Goal: Check status: Check status

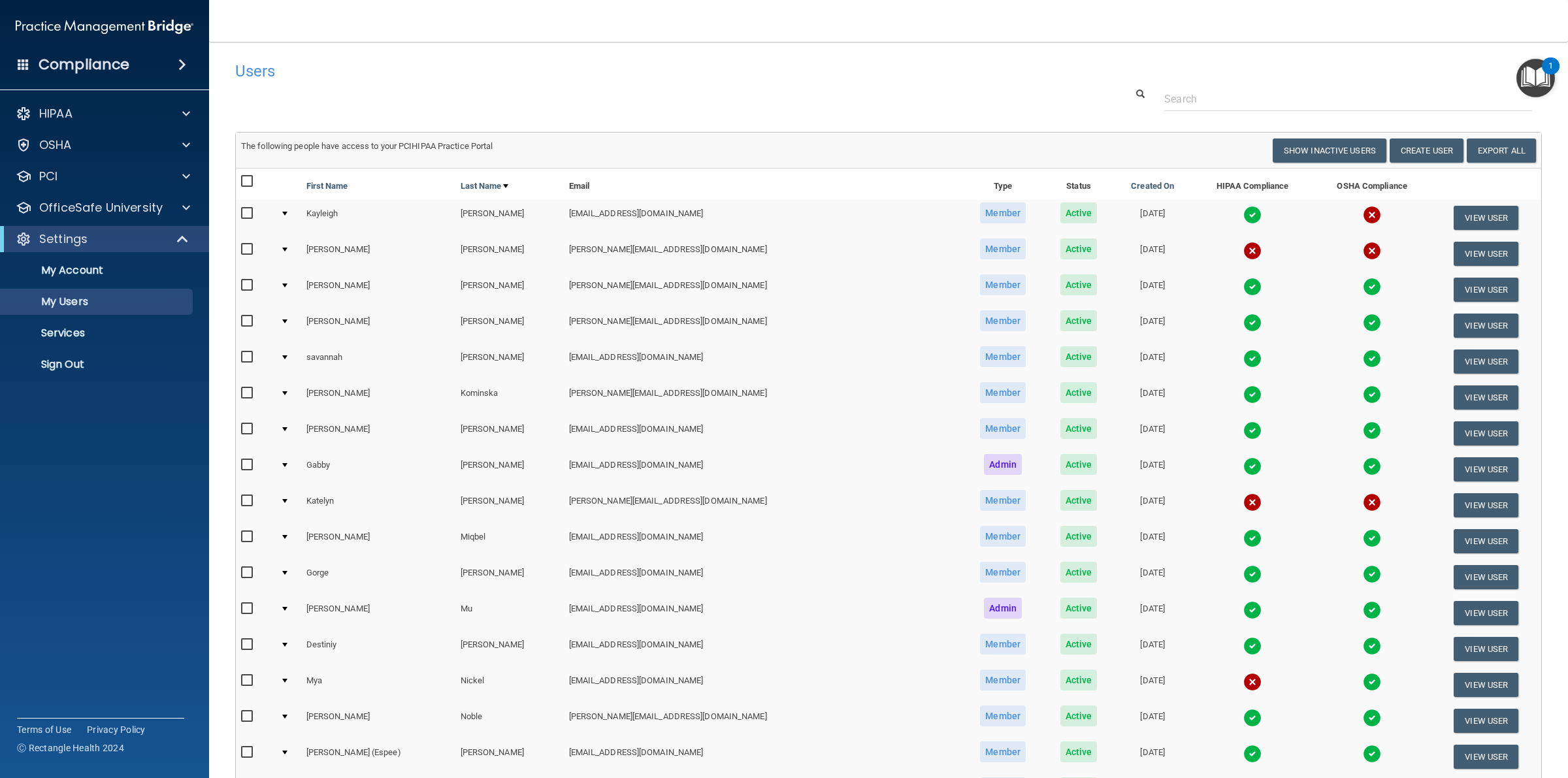
select select "20"
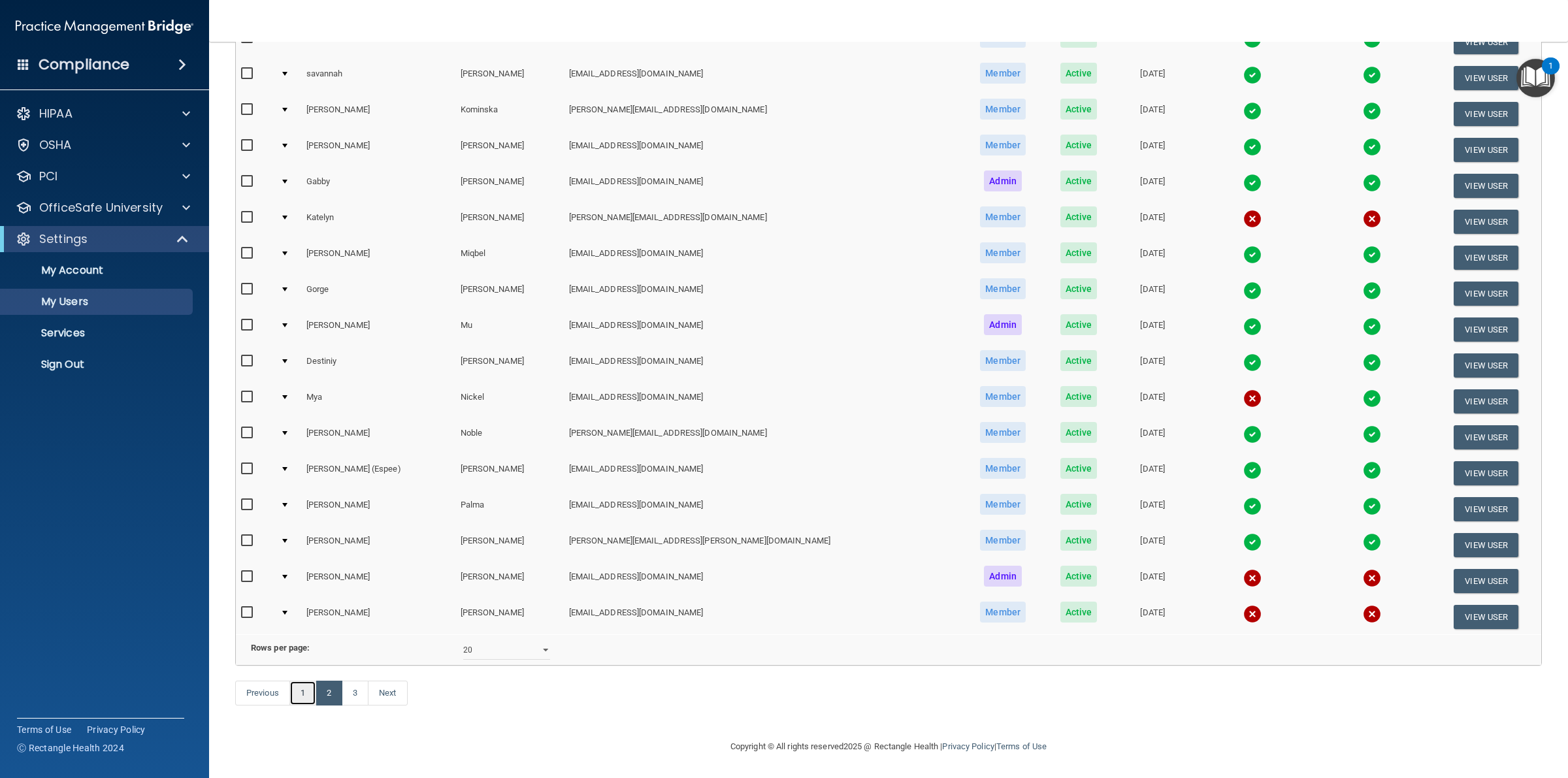
click at [299, 692] on link "1" at bounding box center [303, 693] width 27 height 25
select select "20"
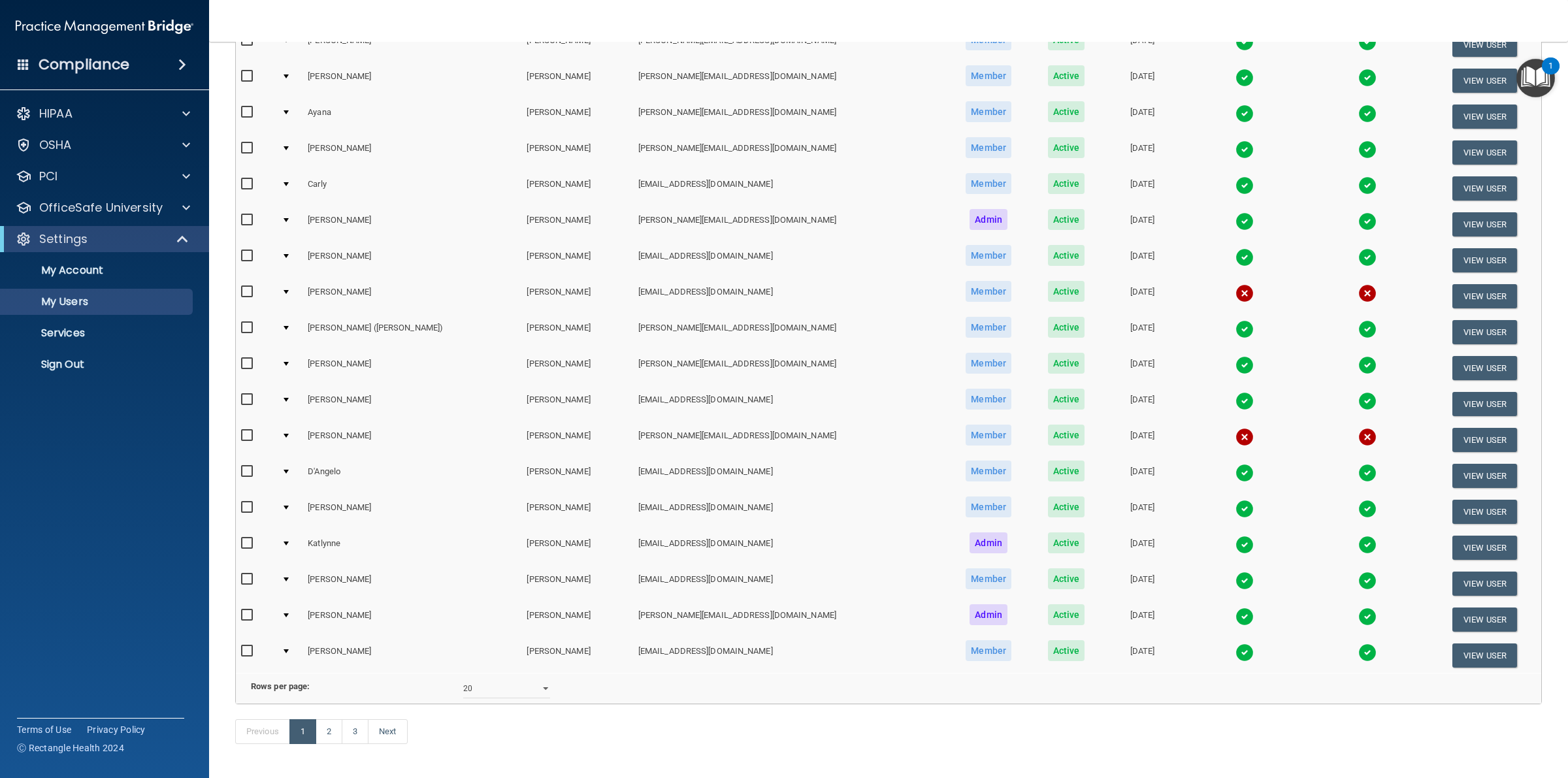
scroll to position [302, 0]
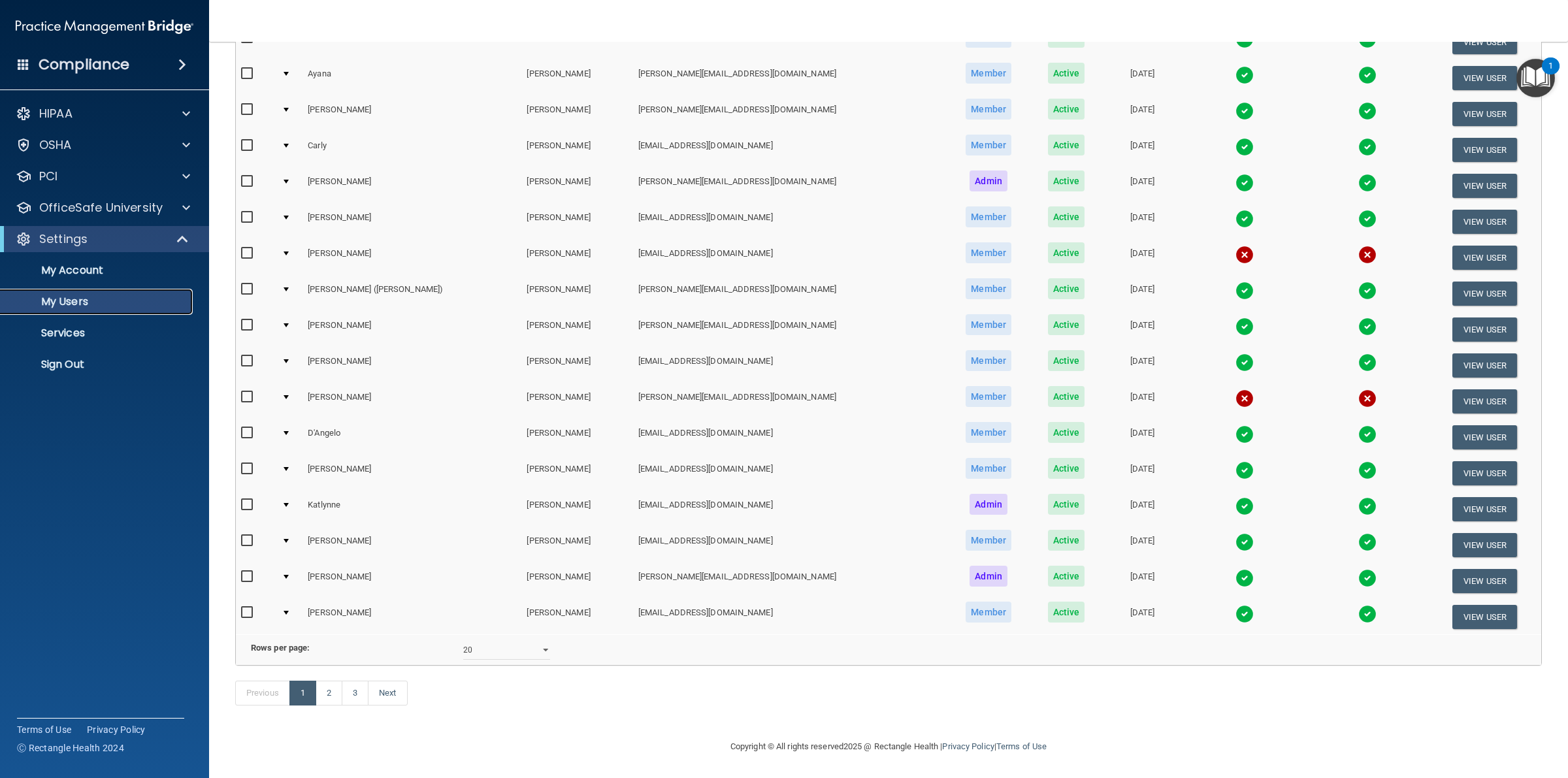
click at [79, 298] on p "My Users" at bounding box center [98, 302] width 178 height 13
select select "20"
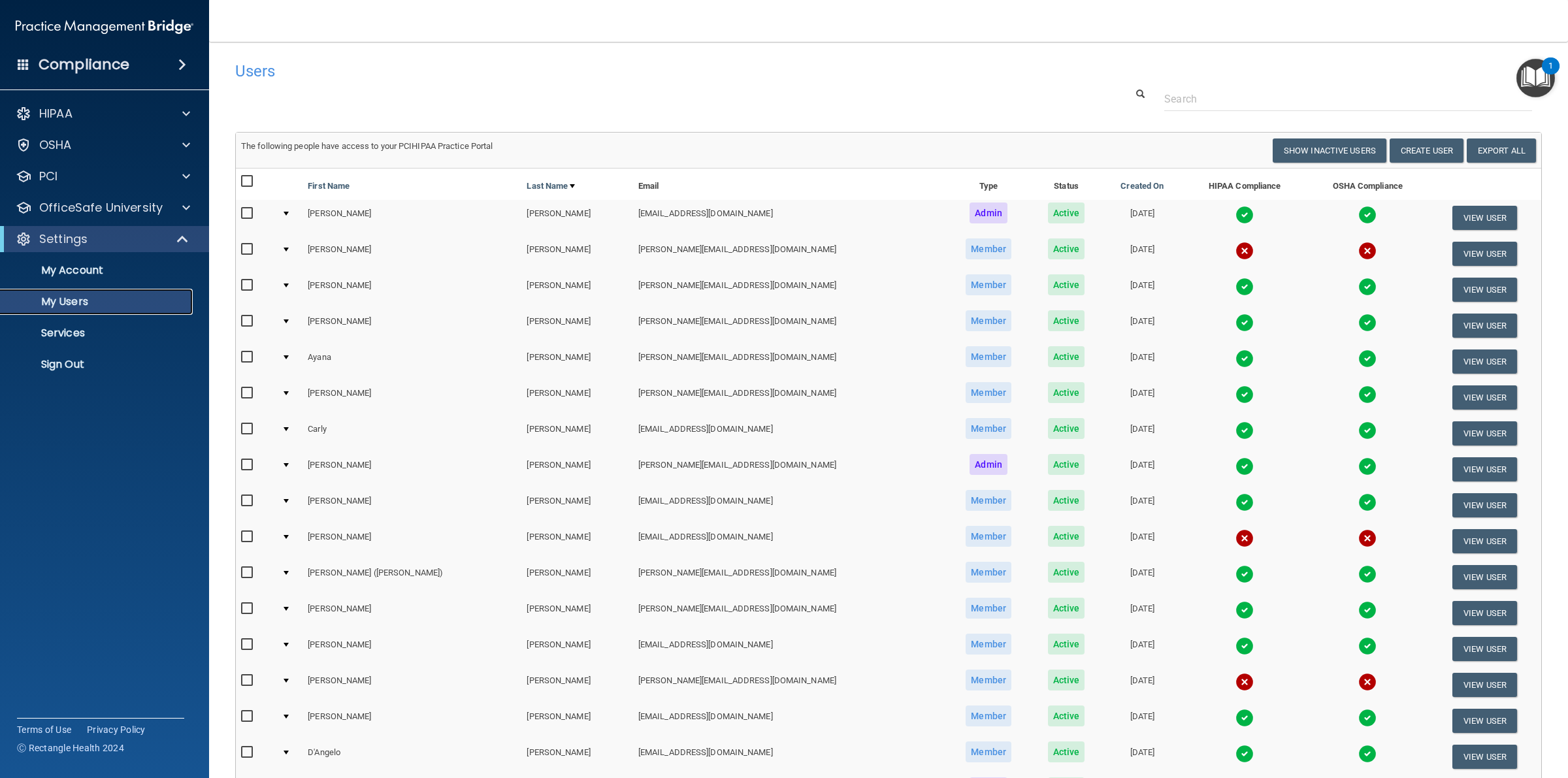
scroll to position [302, 0]
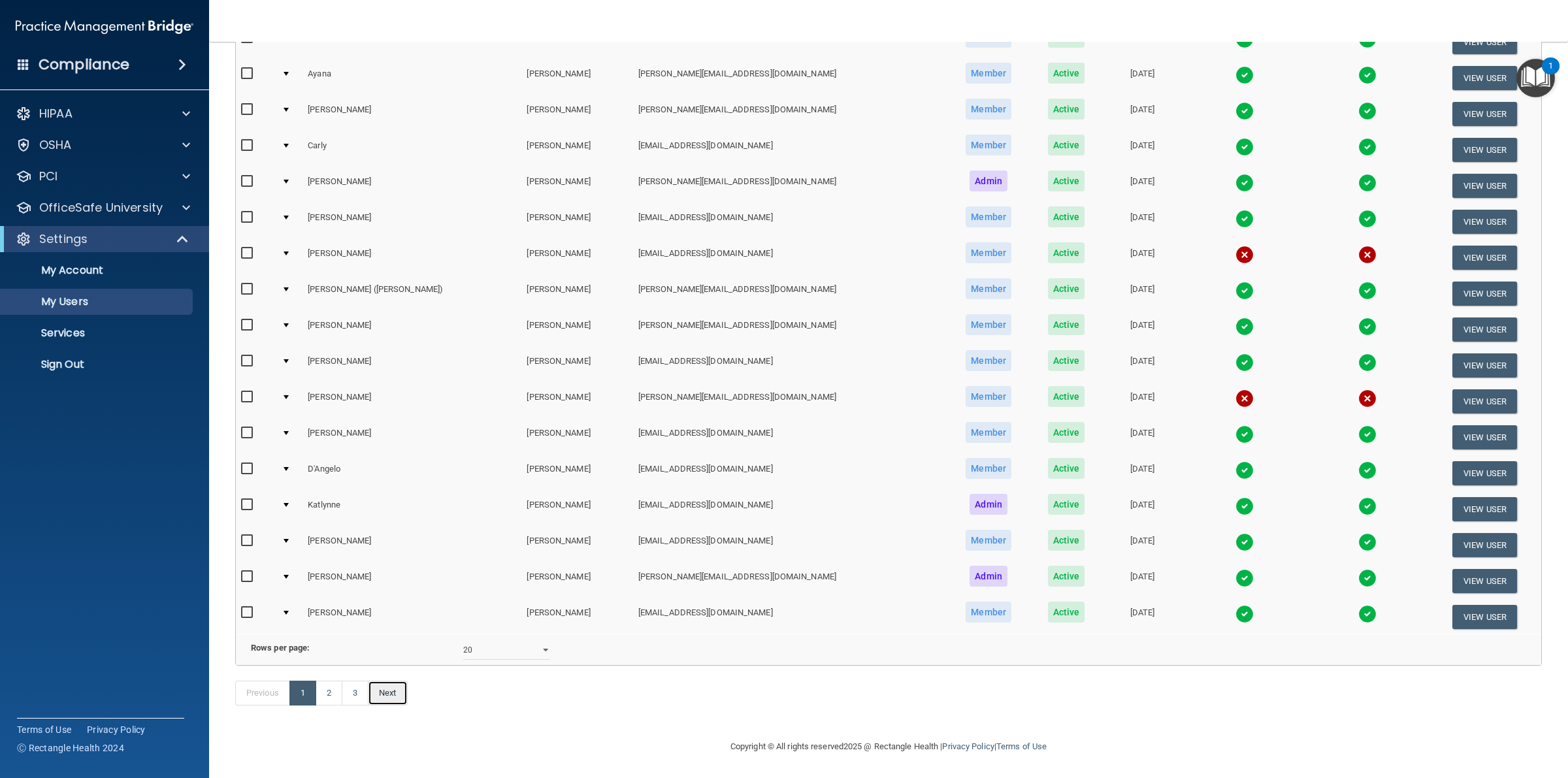
click at [393, 691] on link "Next" at bounding box center [387, 693] width 39 height 25
click at [392, 691] on link "Next" at bounding box center [387, 693] width 39 height 25
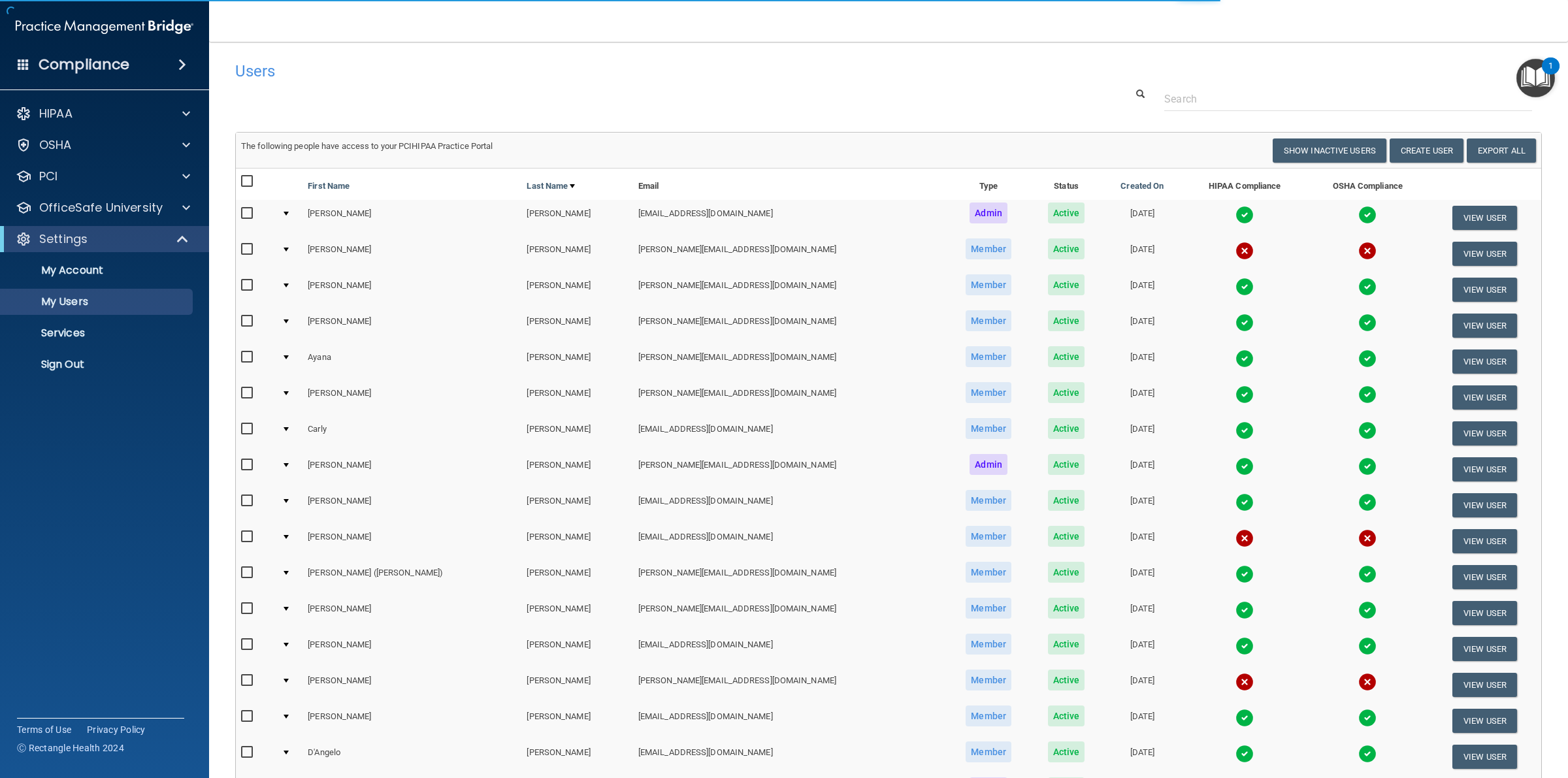
select select "20"
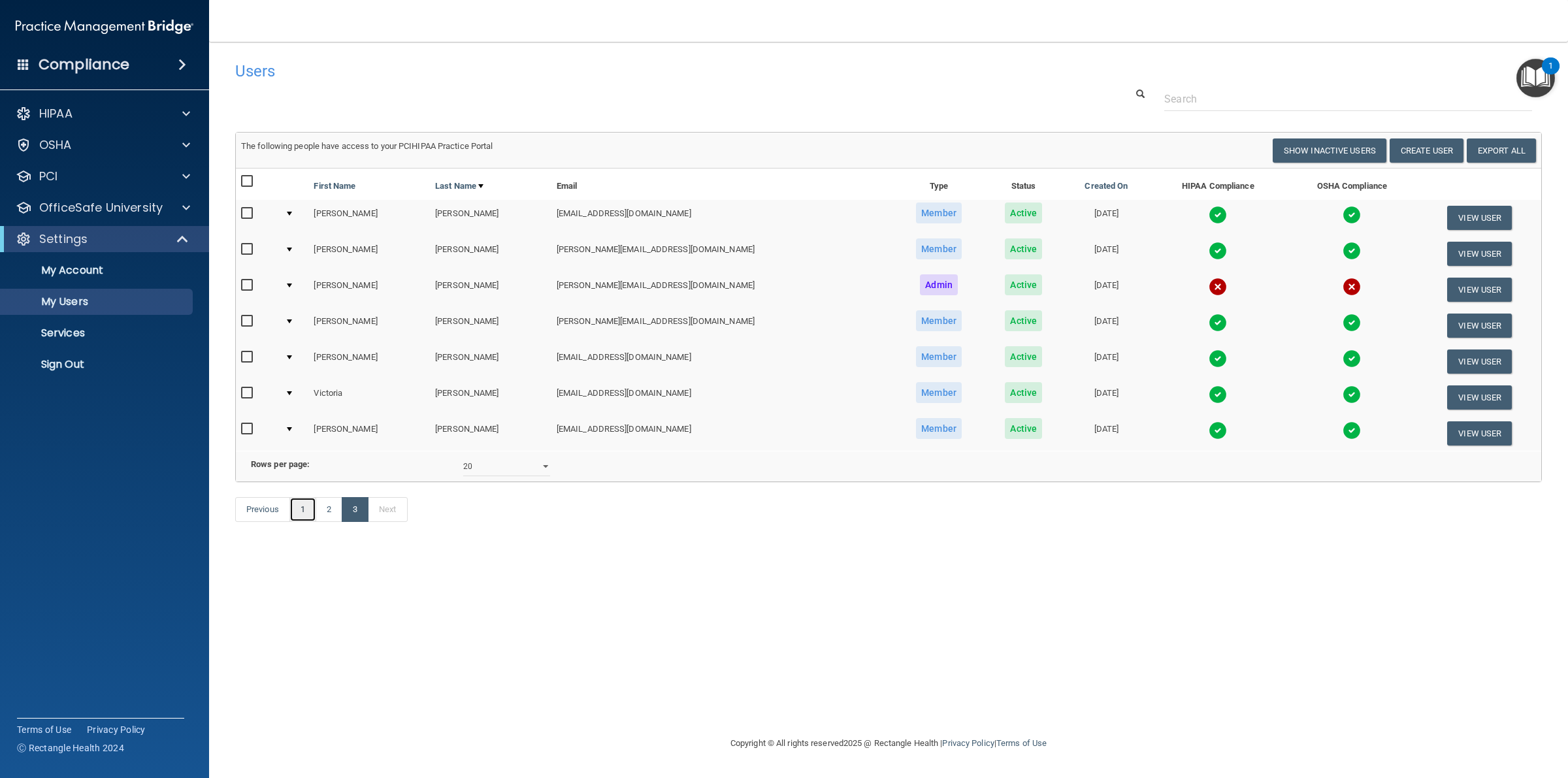
click at [296, 522] on link "1" at bounding box center [303, 509] width 27 height 25
select select "20"
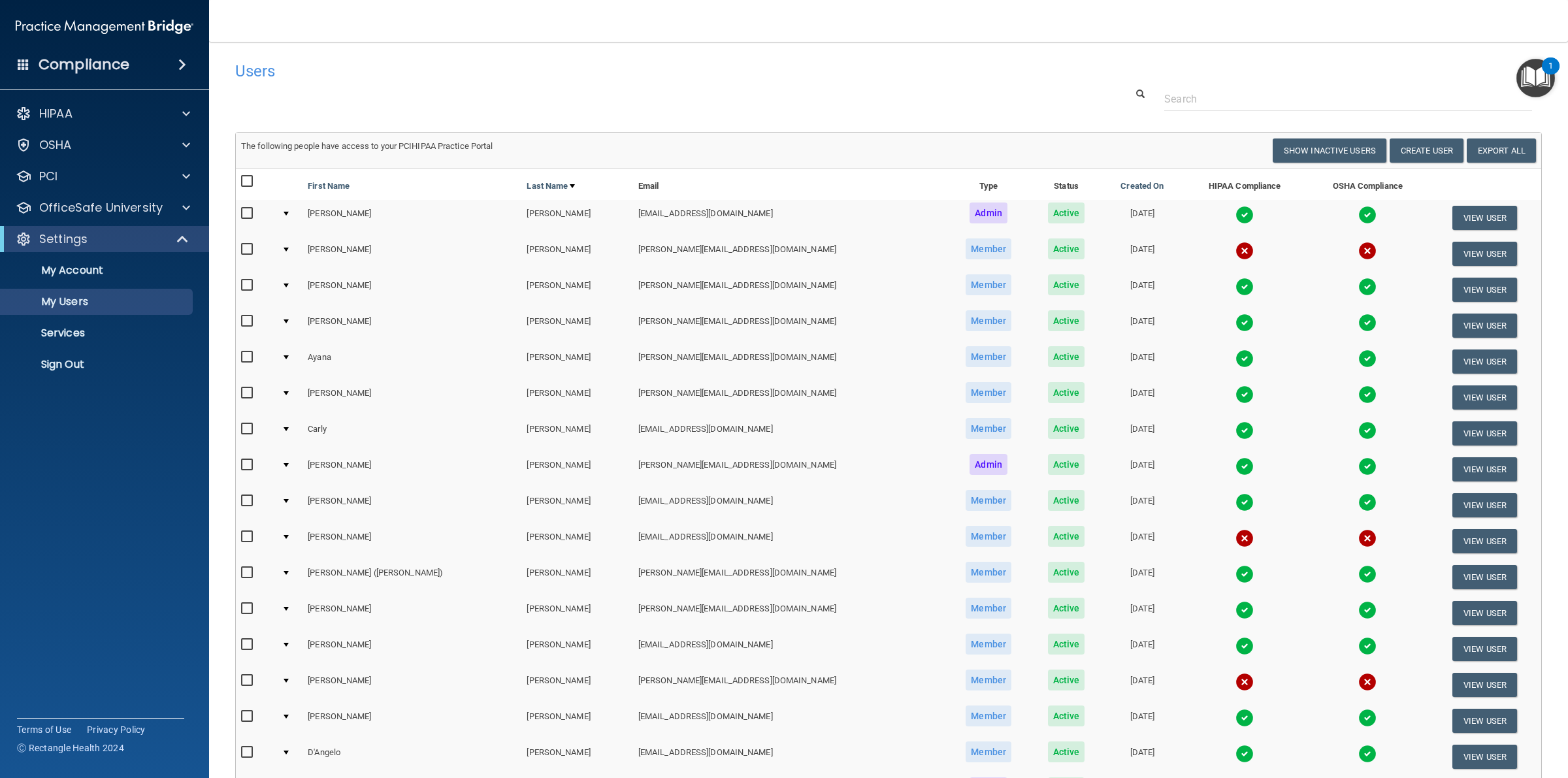
click at [1235, 429] on img at bounding box center [1244, 430] width 18 height 18
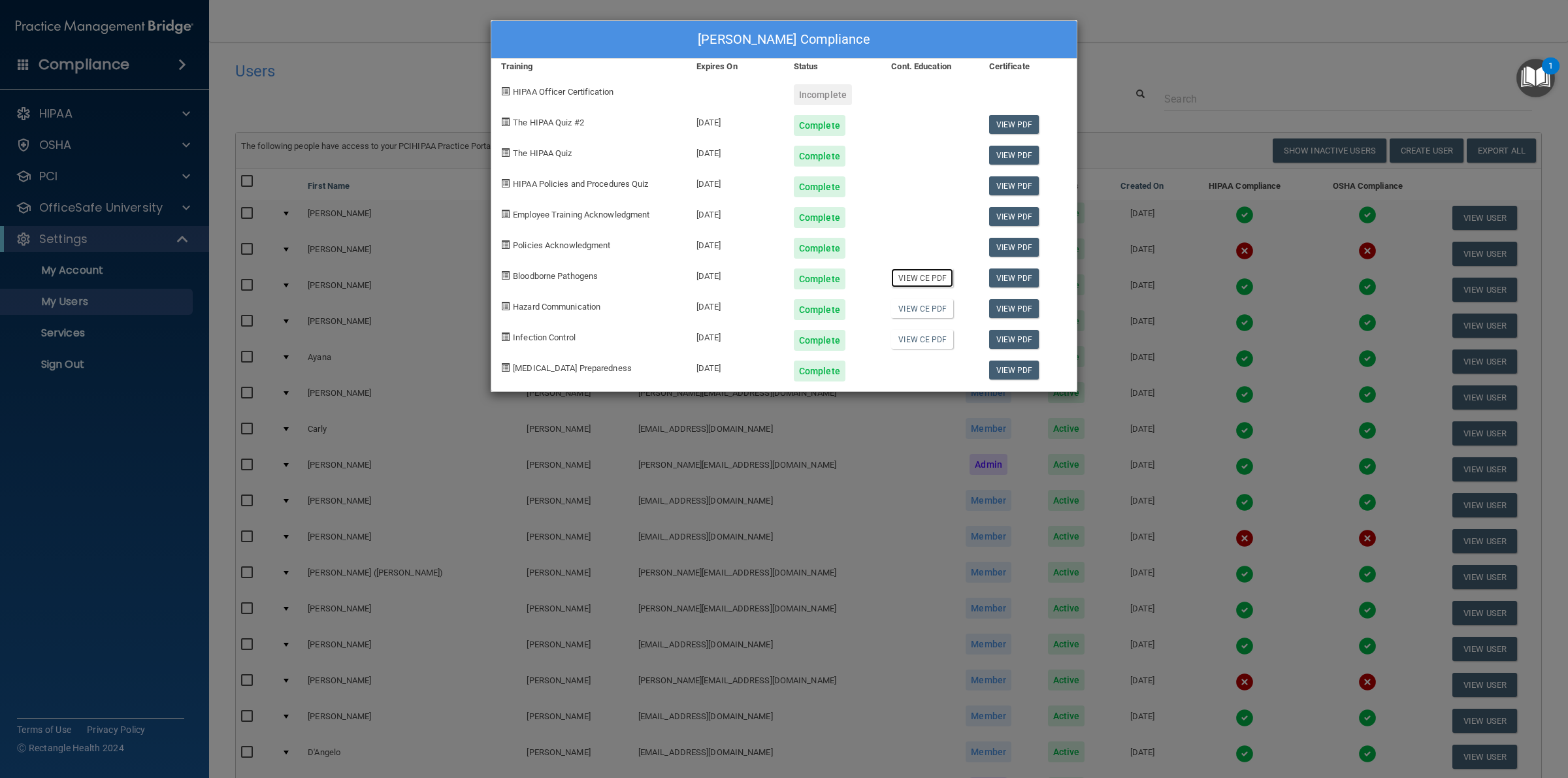
click at [912, 281] on link "View CE PDF" at bounding box center [922, 278] width 62 height 19
click at [915, 341] on link "View CE PDF" at bounding box center [922, 339] width 62 height 19
click at [916, 312] on link "View CE PDF" at bounding box center [922, 308] width 62 height 19
click at [1225, 92] on div "[PERSON_NAME] Compliance Training Expires On Status Cont. Education Certificate…" at bounding box center [784, 389] width 1568 height 778
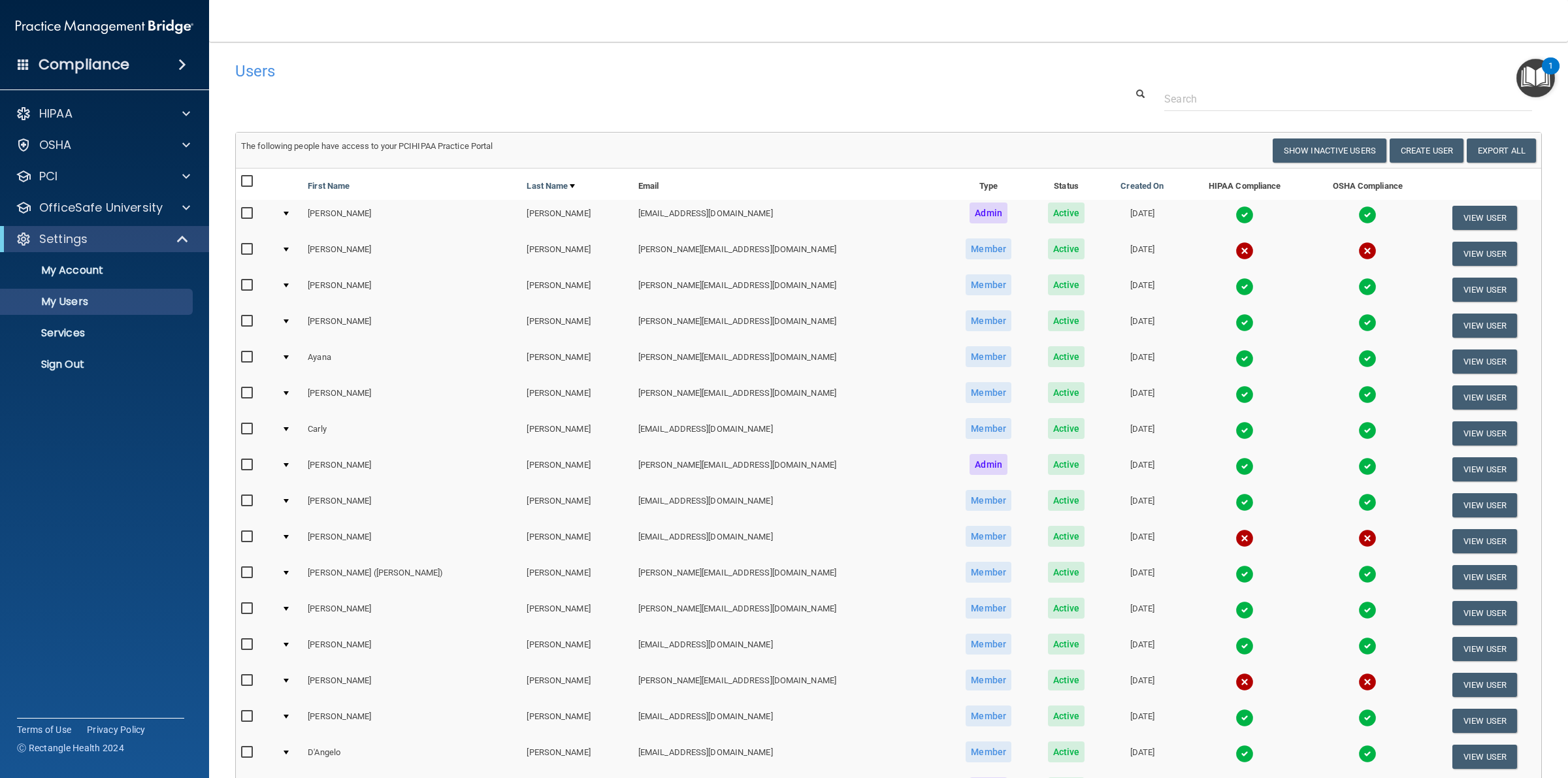
click at [1307, 428] on td at bounding box center [1367, 433] width 121 height 36
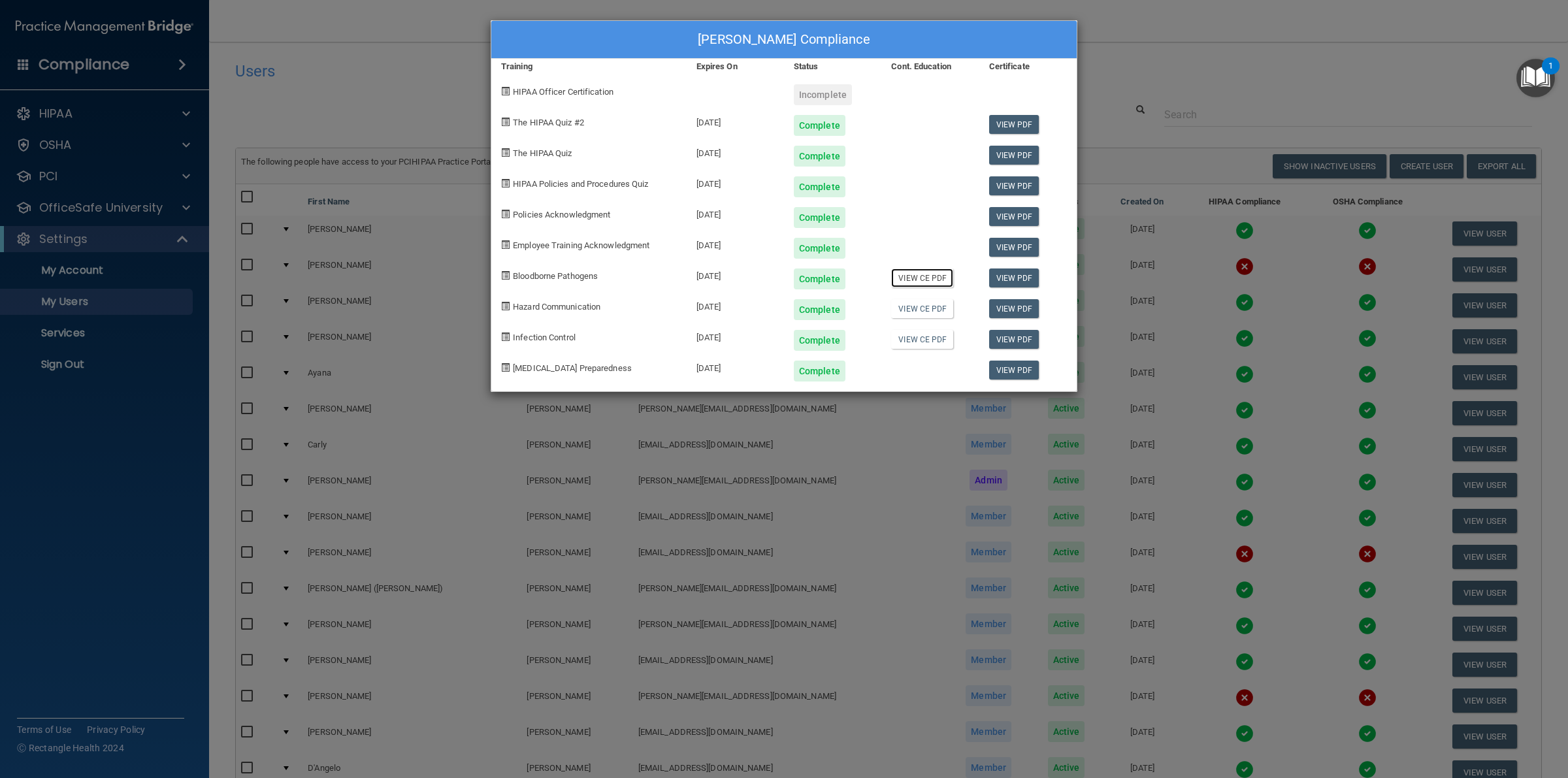
click at [926, 283] on link "View CE PDF" at bounding box center [922, 278] width 62 height 19
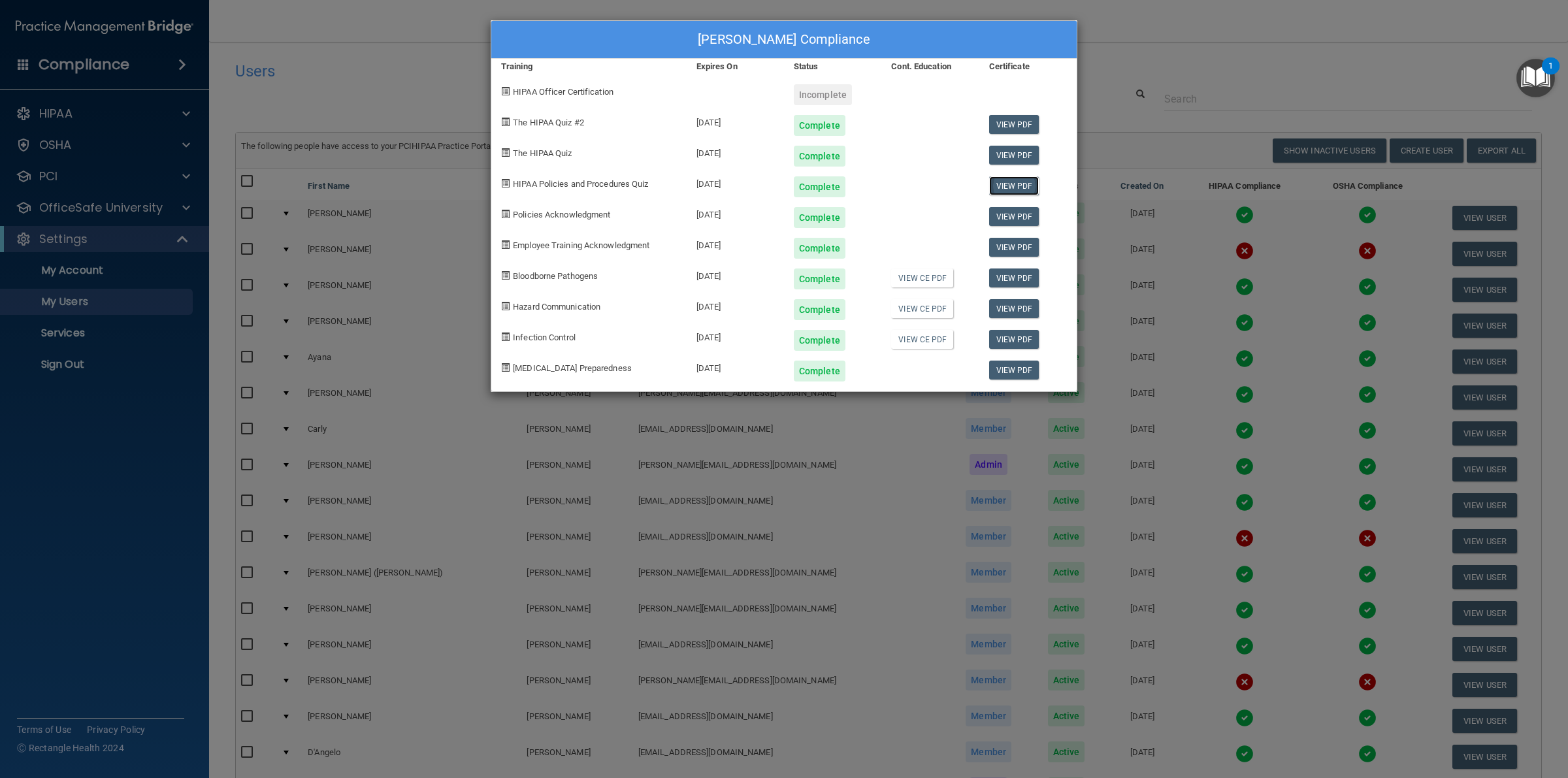
click at [1014, 183] on link "View PDF" at bounding box center [1014, 186] width 50 height 19
click at [1006, 161] on link "View PDF" at bounding box center [1014, 155] width 50 height 19
click at [1124, 30] on div "[PERSON_NAME] Compliance Training Expires On Status Cont. Education Certificate…" at bounding box center [784, 389] width 1568 height 778
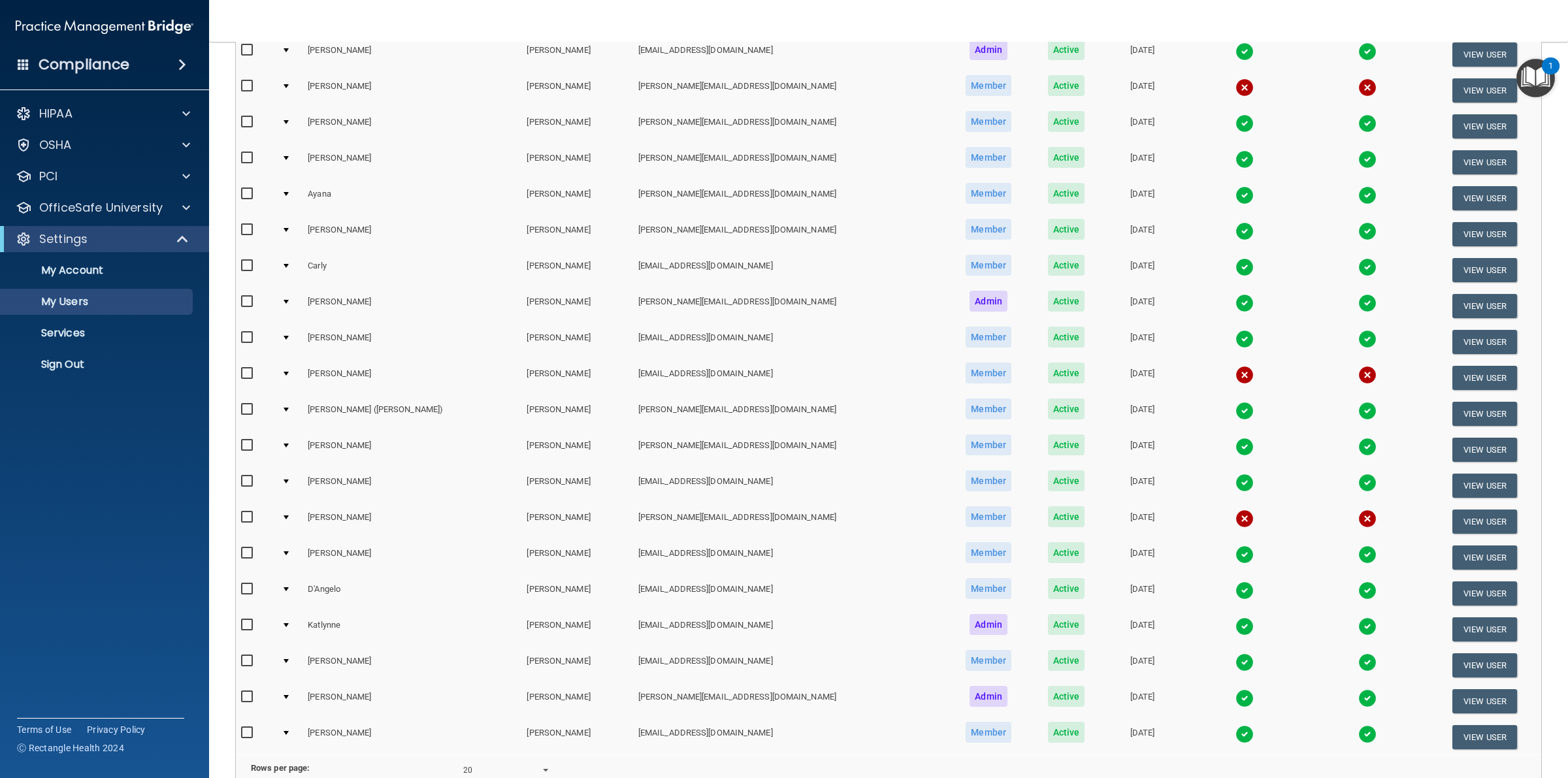
scroll to position [302, 0]
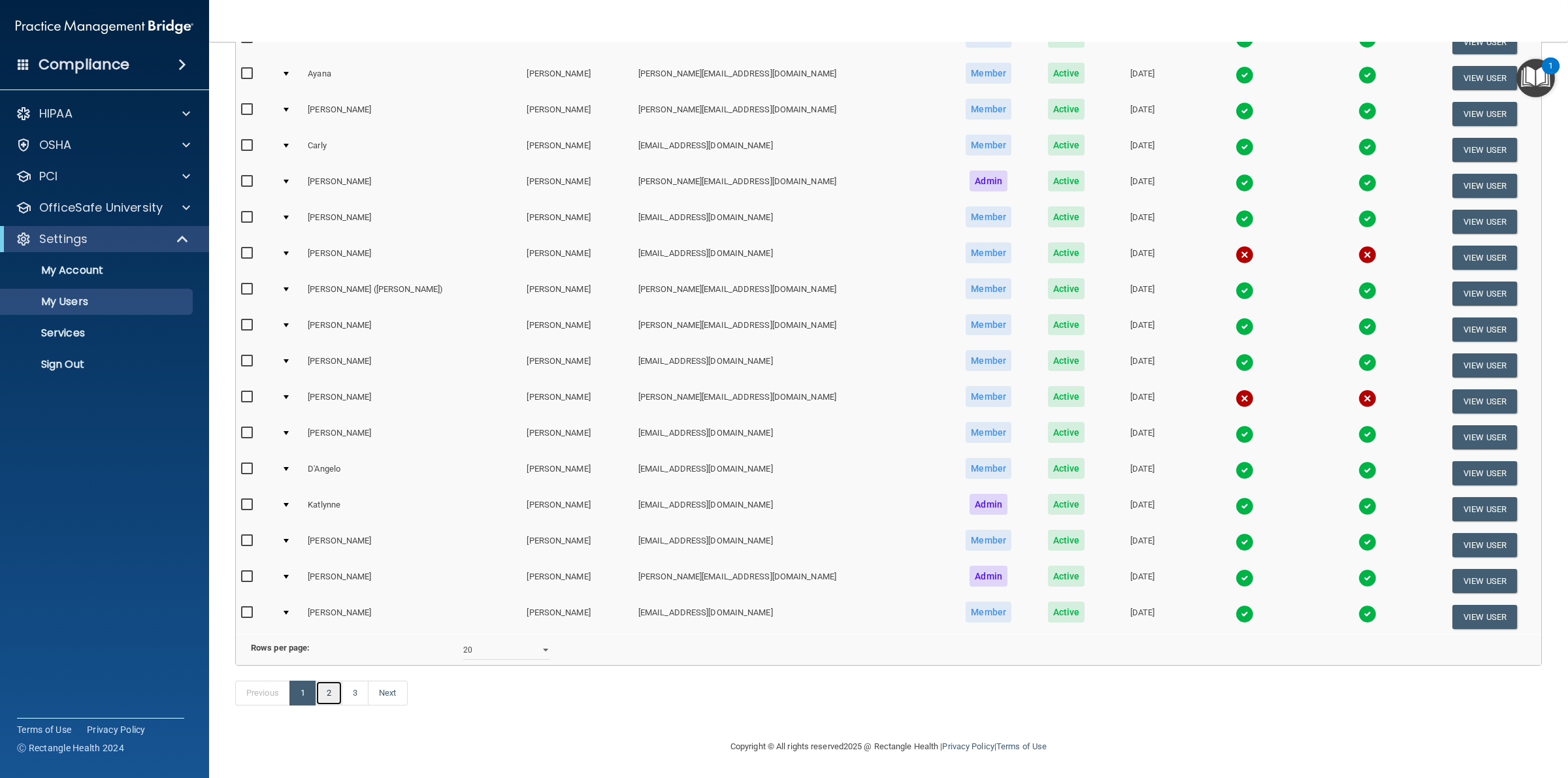
click at [333, 693] on link "2" at bounding box center [329, 693] width 27 height 25
select select "20"
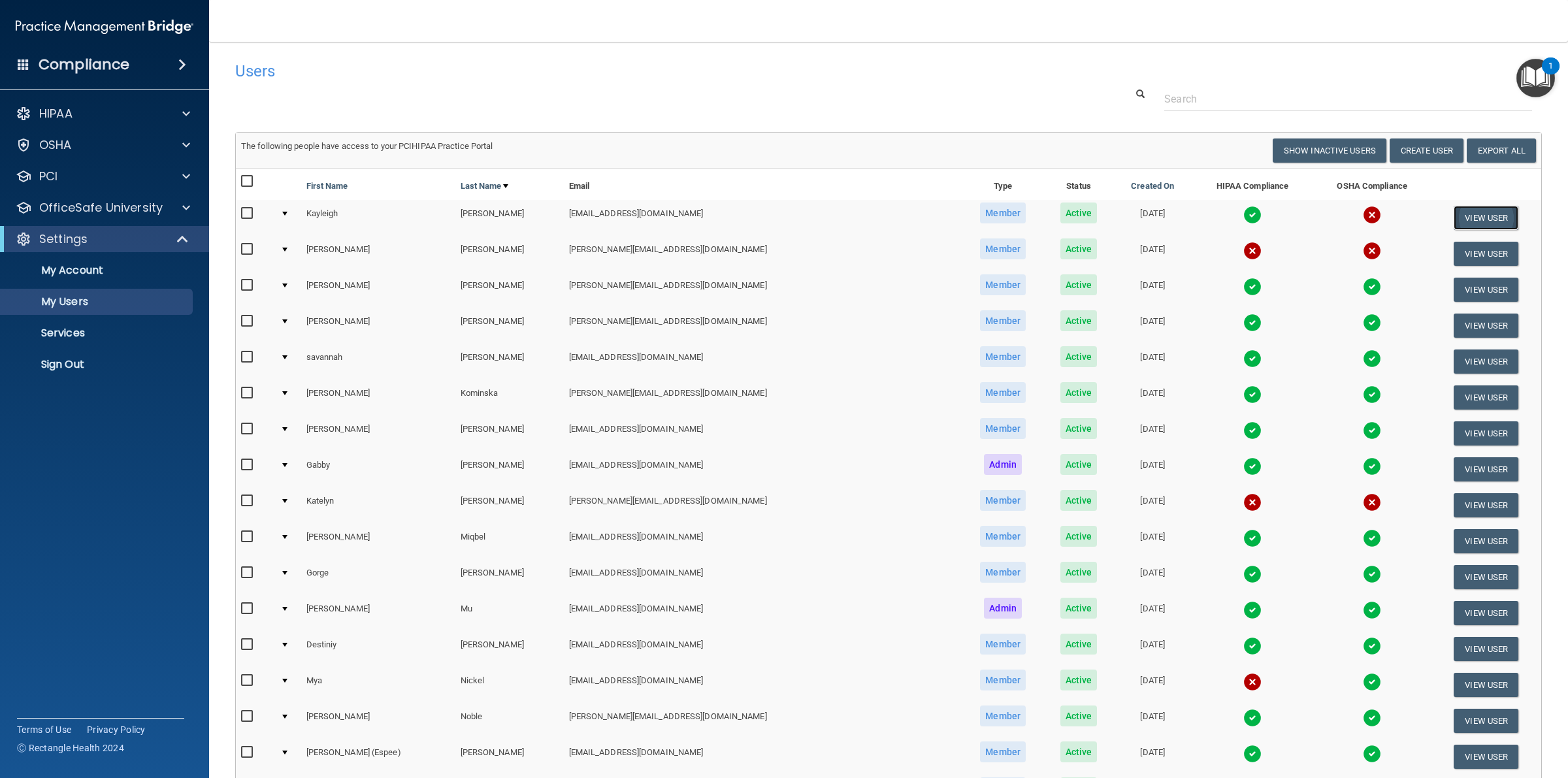
click at [1454, 213] on button "View User" at bounding box center [1486, 218] width 65 height 24
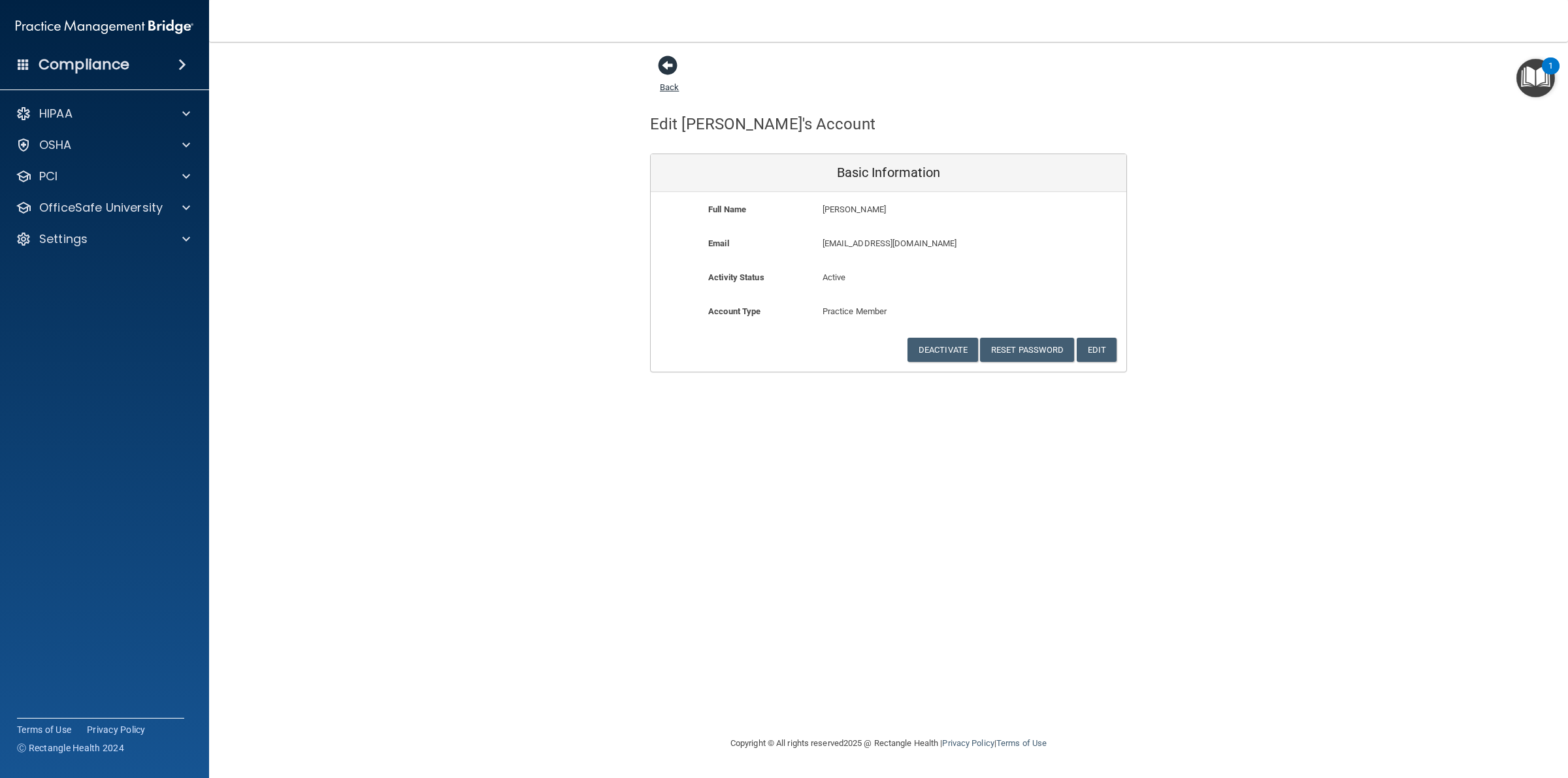
click at [667, 67] on span at bounding box center [667, 65] width 20 height 20
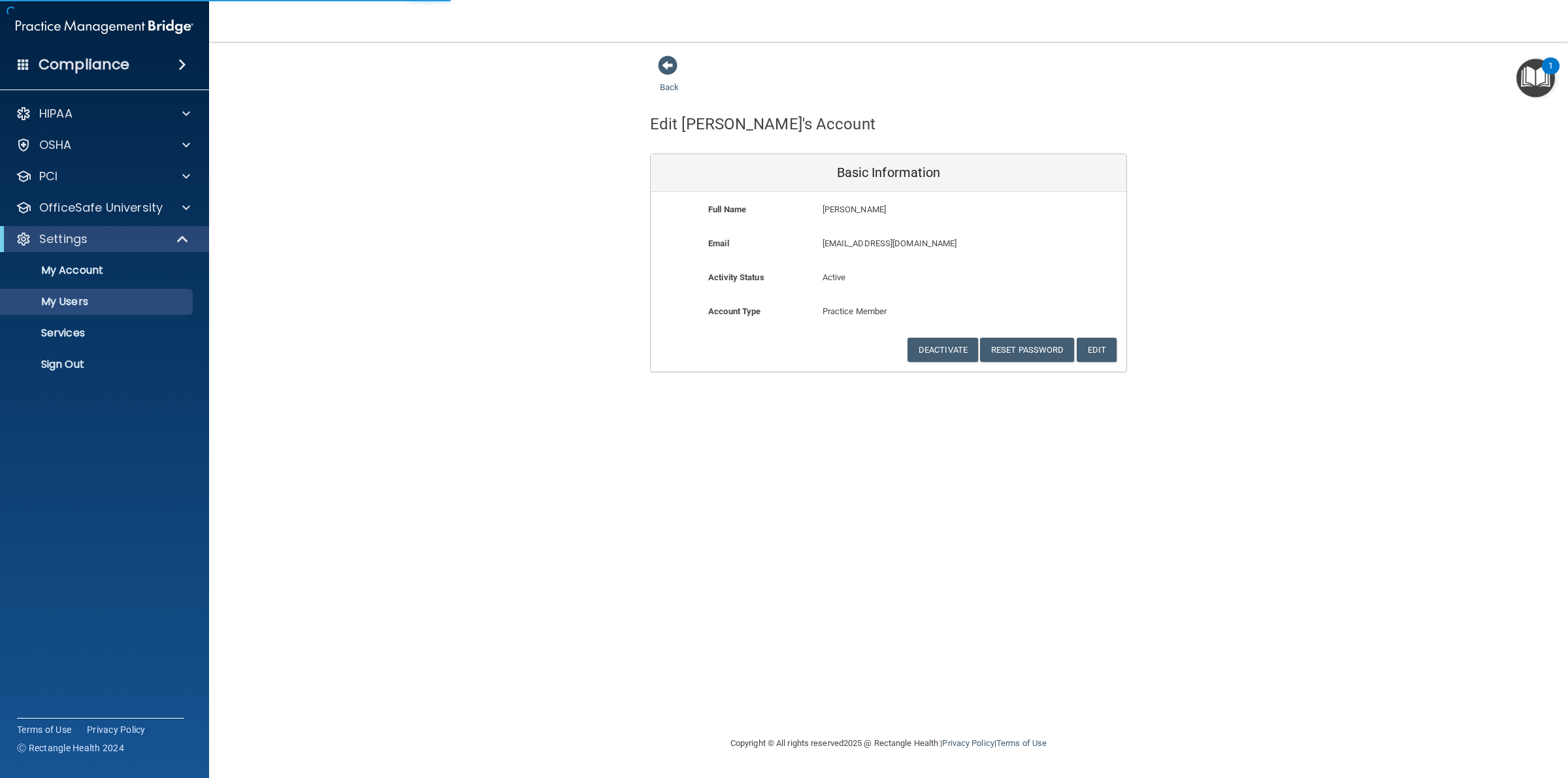
select select "20"
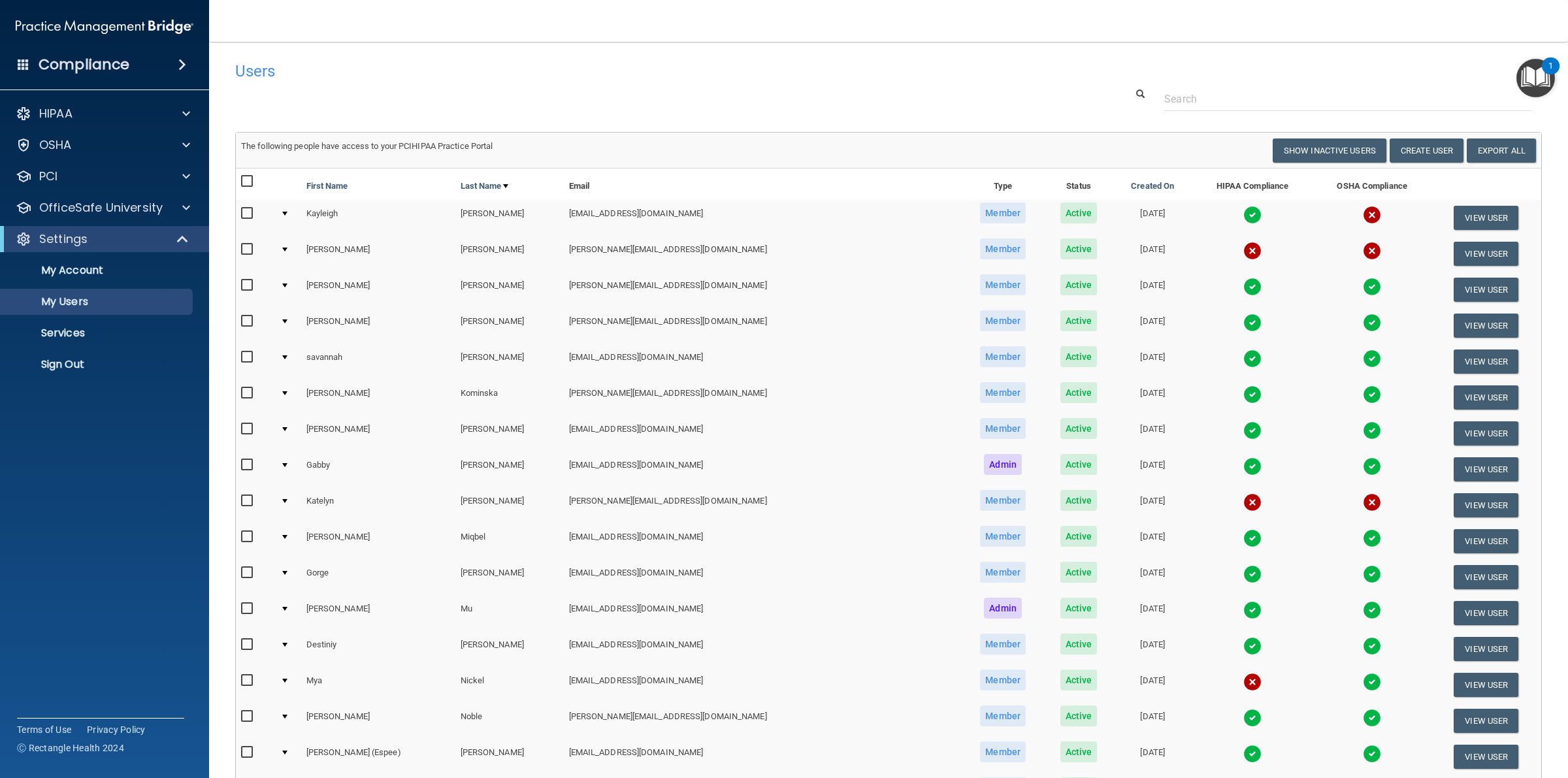
click at [1243, 217] on img at bounding box center [1252, 215] width 18 height 18
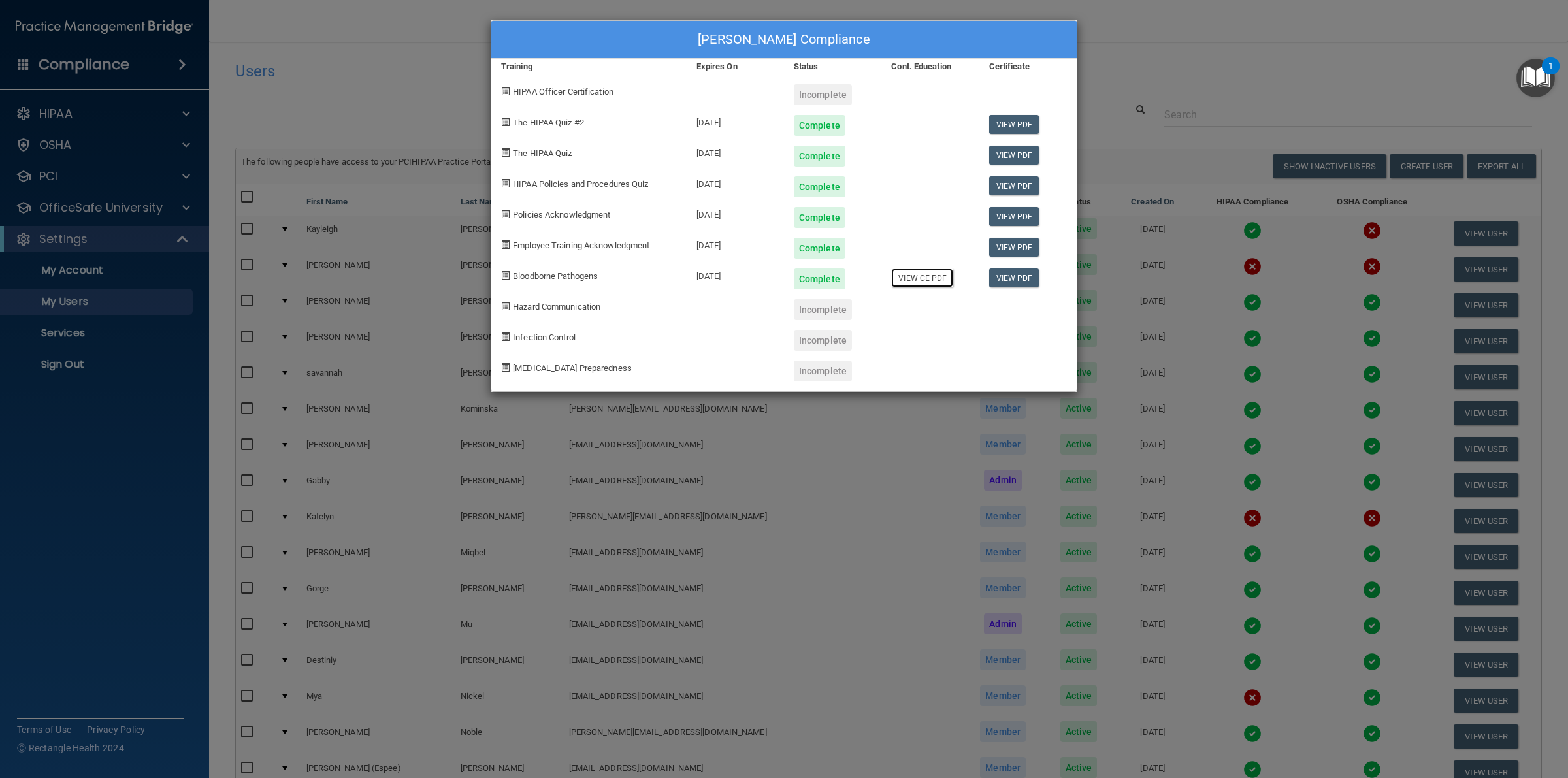
click at [909, 278] on link "View CE PDF" at bounding box center [922, 278] width 62 height 19
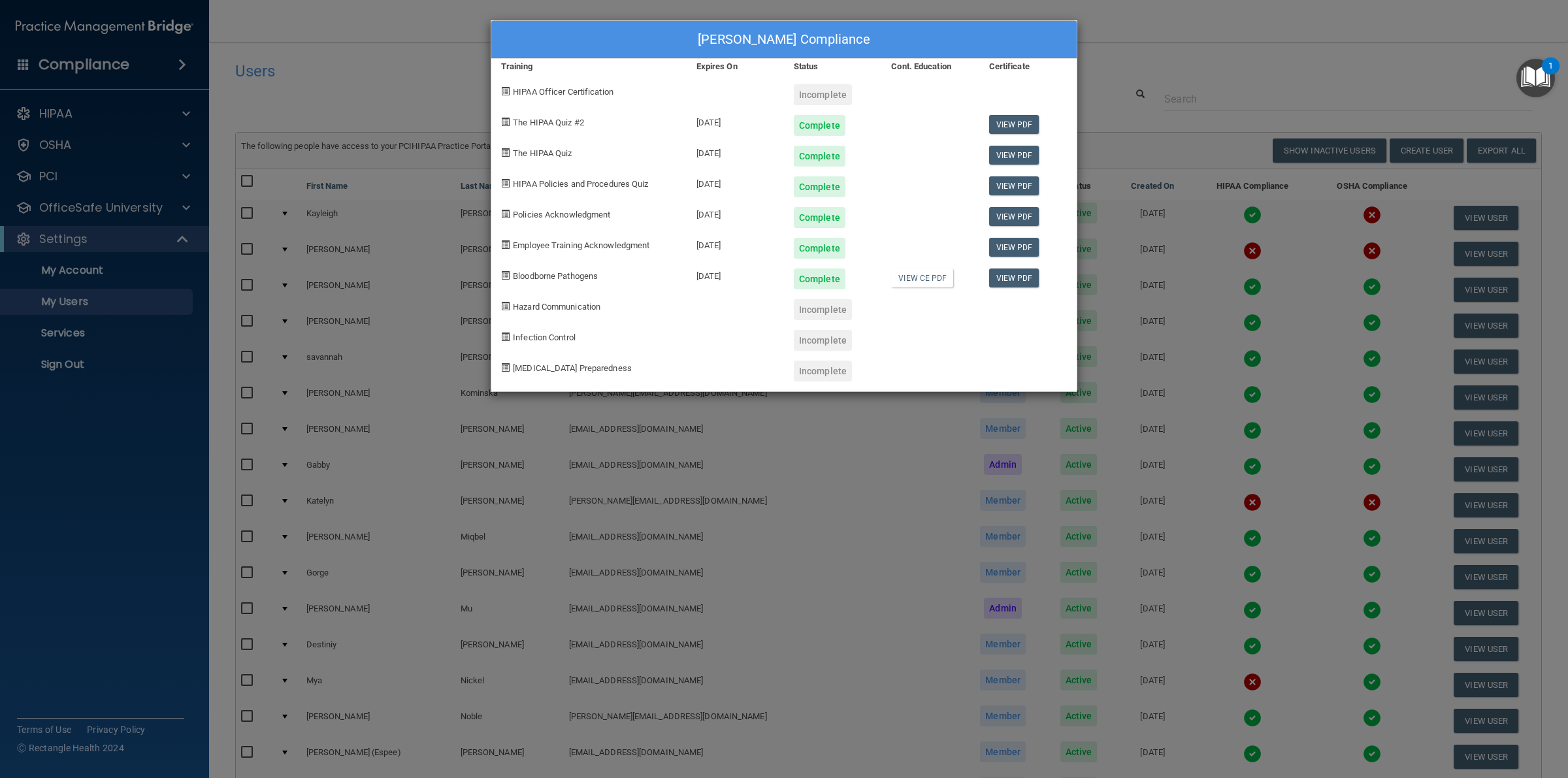
click at [829, 309] on div "Incomplete" at bounding box center [823, 309] width 58 height 21
click at [1155, 59] on div "[PERSON_NAME] Compliance Training Expires On Status Cont. Education Certificate…" at bounding box center [784, 389] width 1568 height 778
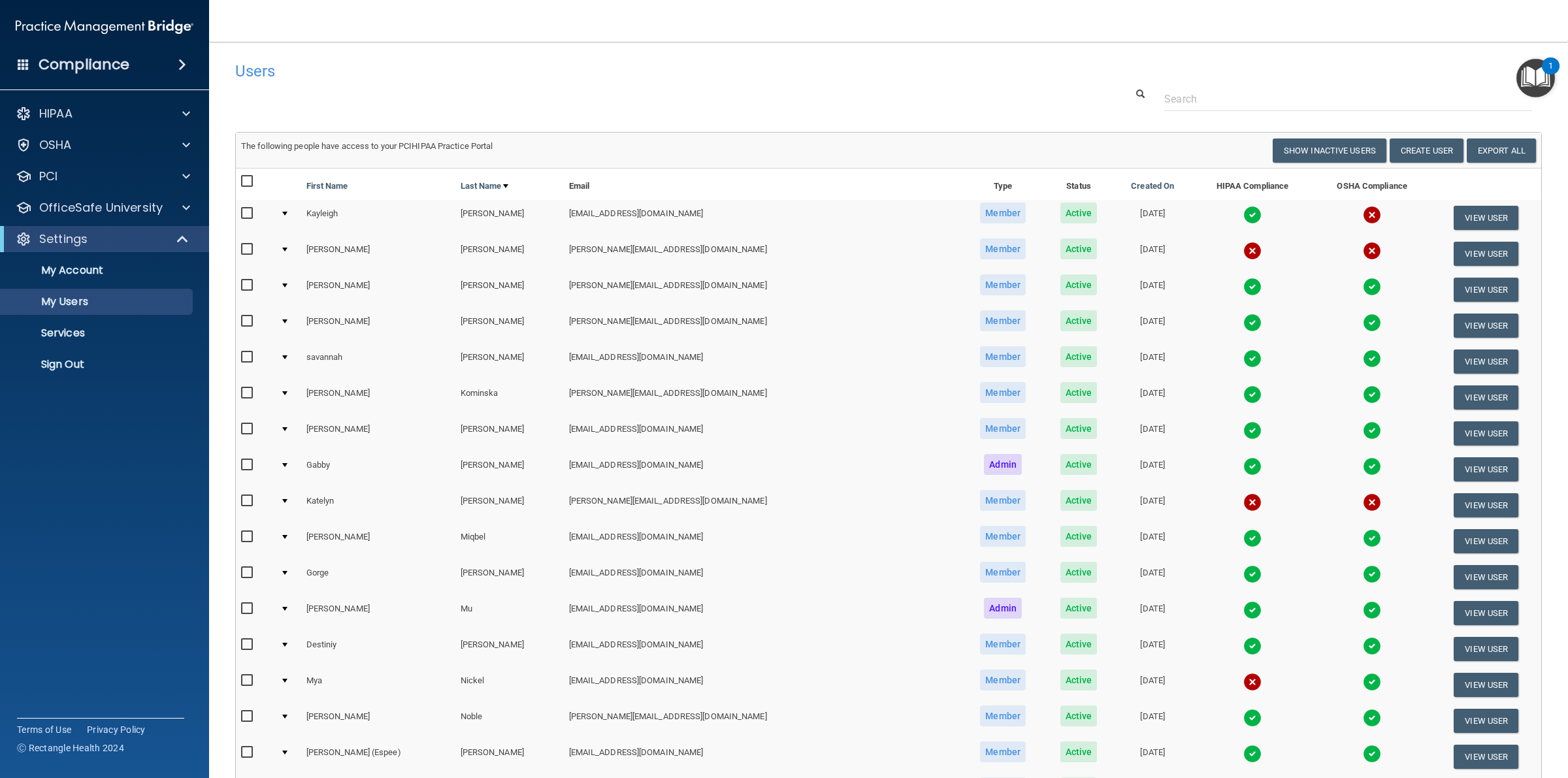
click at [1243, 533] on img at bounding box center [1252, 538] width 18 height 18
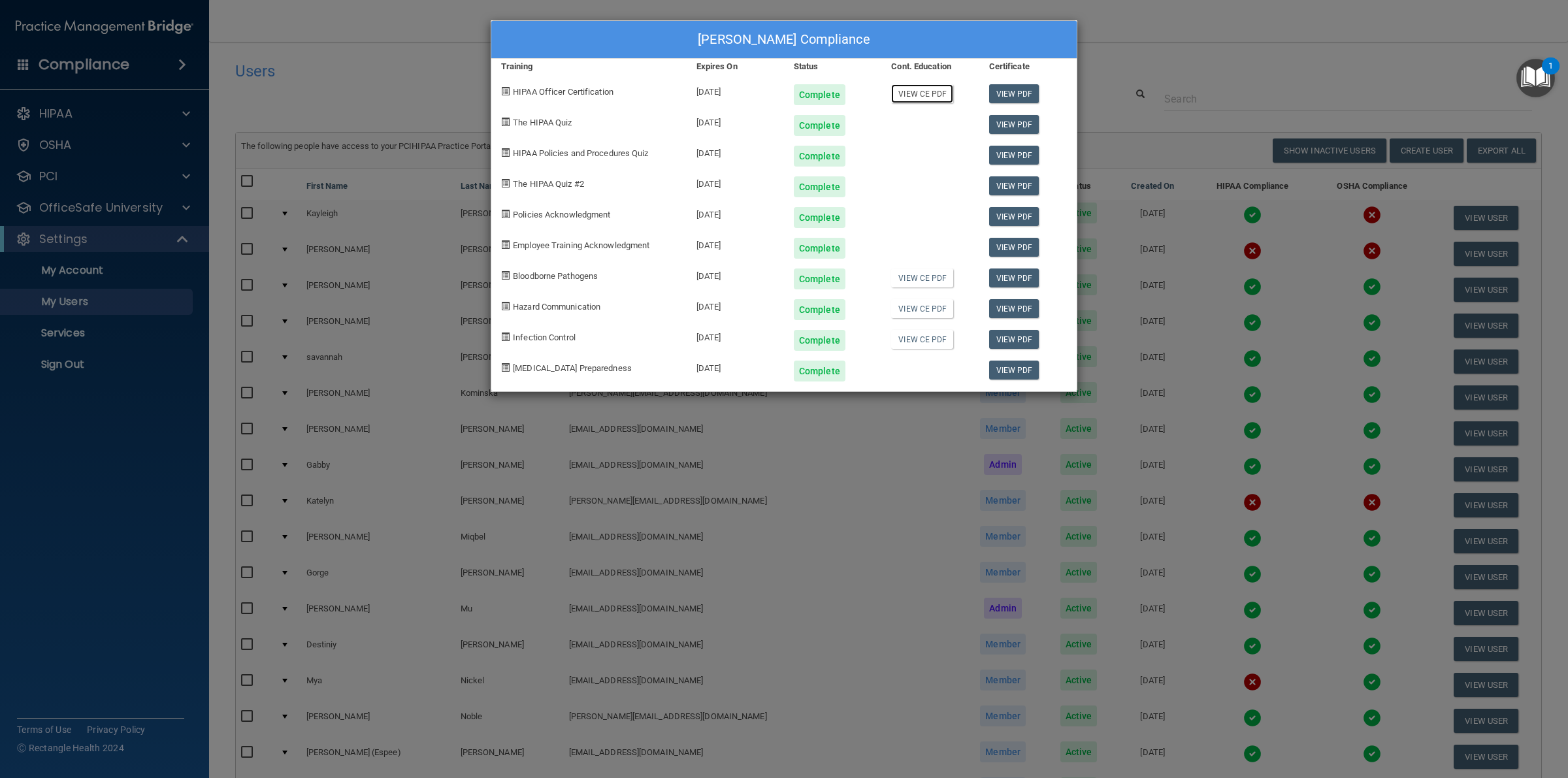
click at [933, 96] on link "View CE PDF" at bounding box center [922, 94] width 62 height 19
click at [912, 269] on link "View CE PDF" at bounding box center [922, 278] width 62 height 19
click at [928, 305] on link "View CE PDF" at bounding box center [922, 308] width 62 height 19
click at [904, 343] on link "View CE PDF" at bounding box center [922, 339] width 62 height 19
click at [1136, 50] on div "[PERSON_NAME] Compliance Training Expires On Status Cont. Education Certificate…" at bounding box center [784, 389] width 1568 height 778
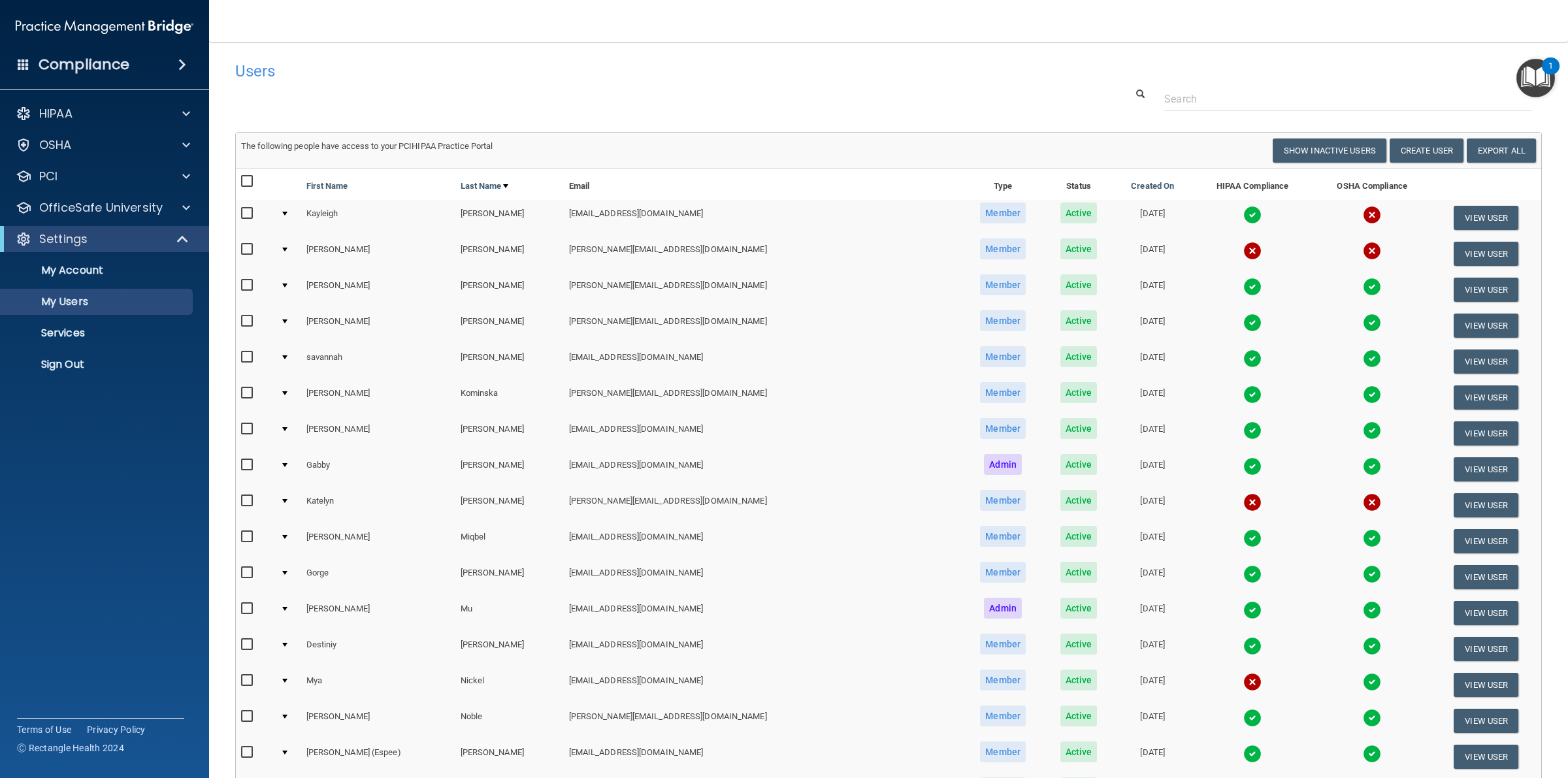
click at [1243, 570] on img at bounding box center [1252, 573] width 18 height 18
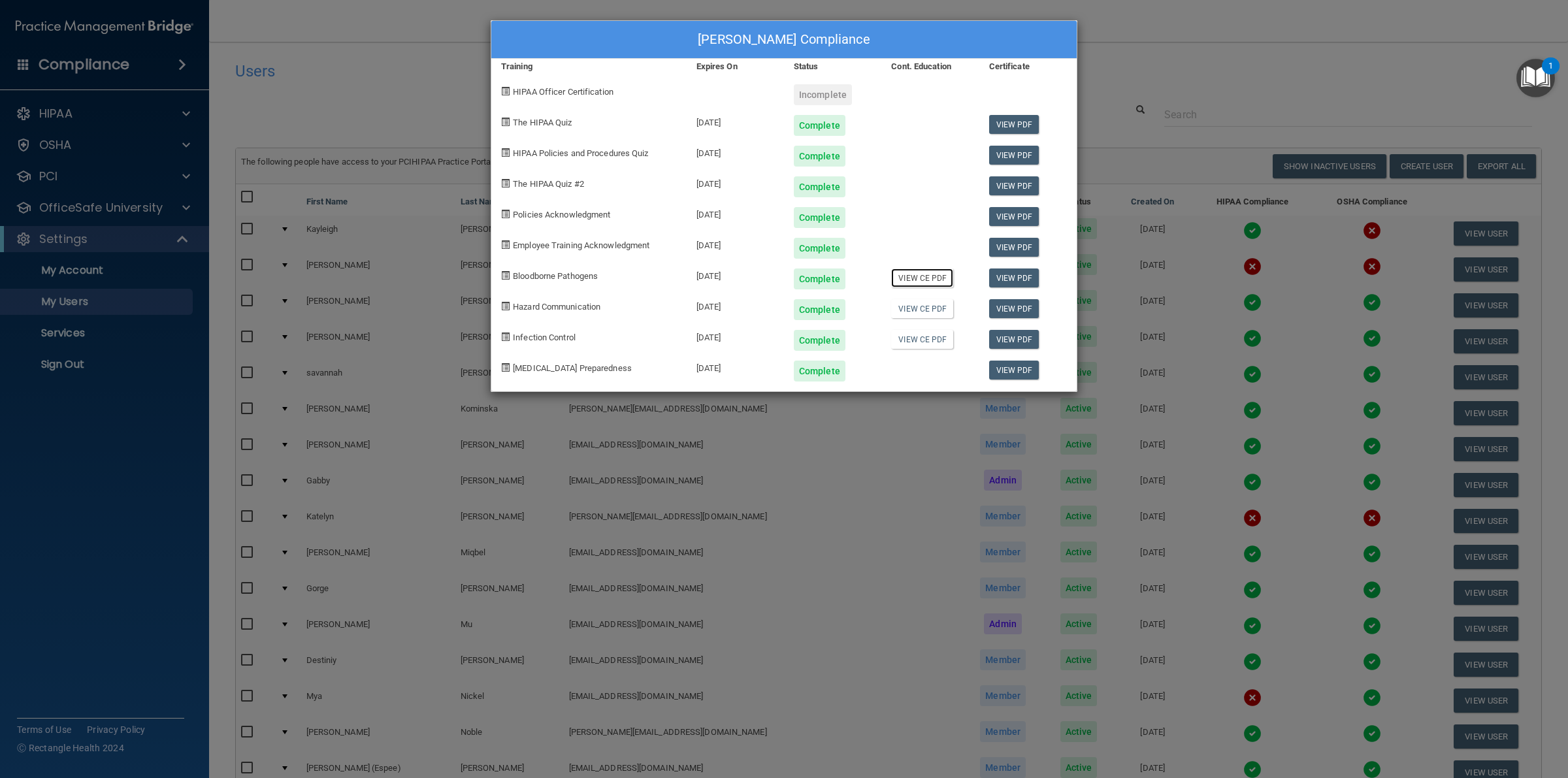
click at [903, 275] on link "View CE PDF" at bounding box center [922, 278] width 62 height 19
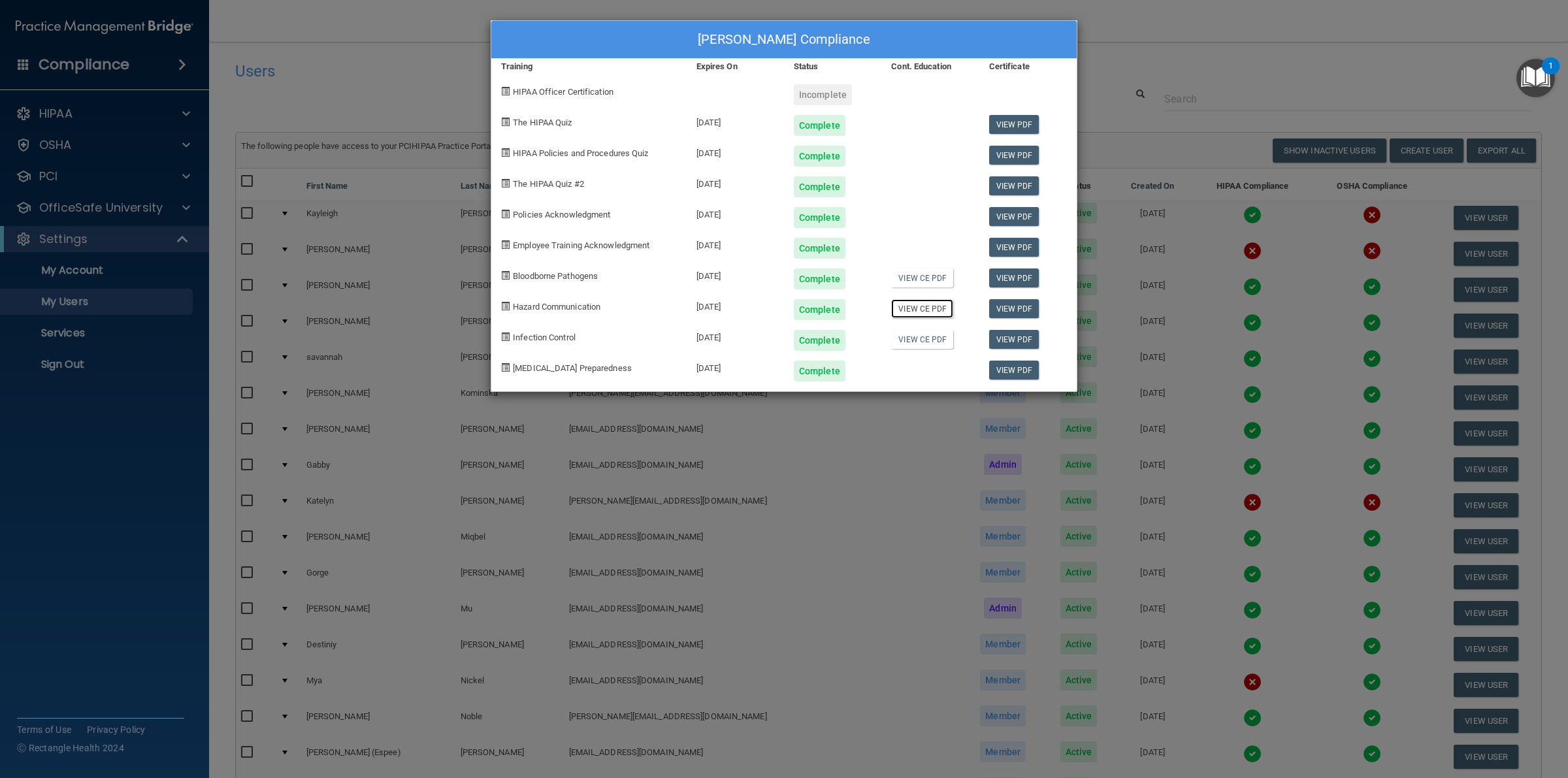
click at [915, 308] on link "View CE PDF" at bounding box center [922, 308] width 62 height 19
click at [901, 339] on link "View CE PDF" at bounding box center [922, 339] width 62 height 19
click at [1105, 49] on div "[PERSON_NAME] Compliance Training Expires On Status Cont. Education Certificate…" at bounding box center [784, 389] width 1568 height 778
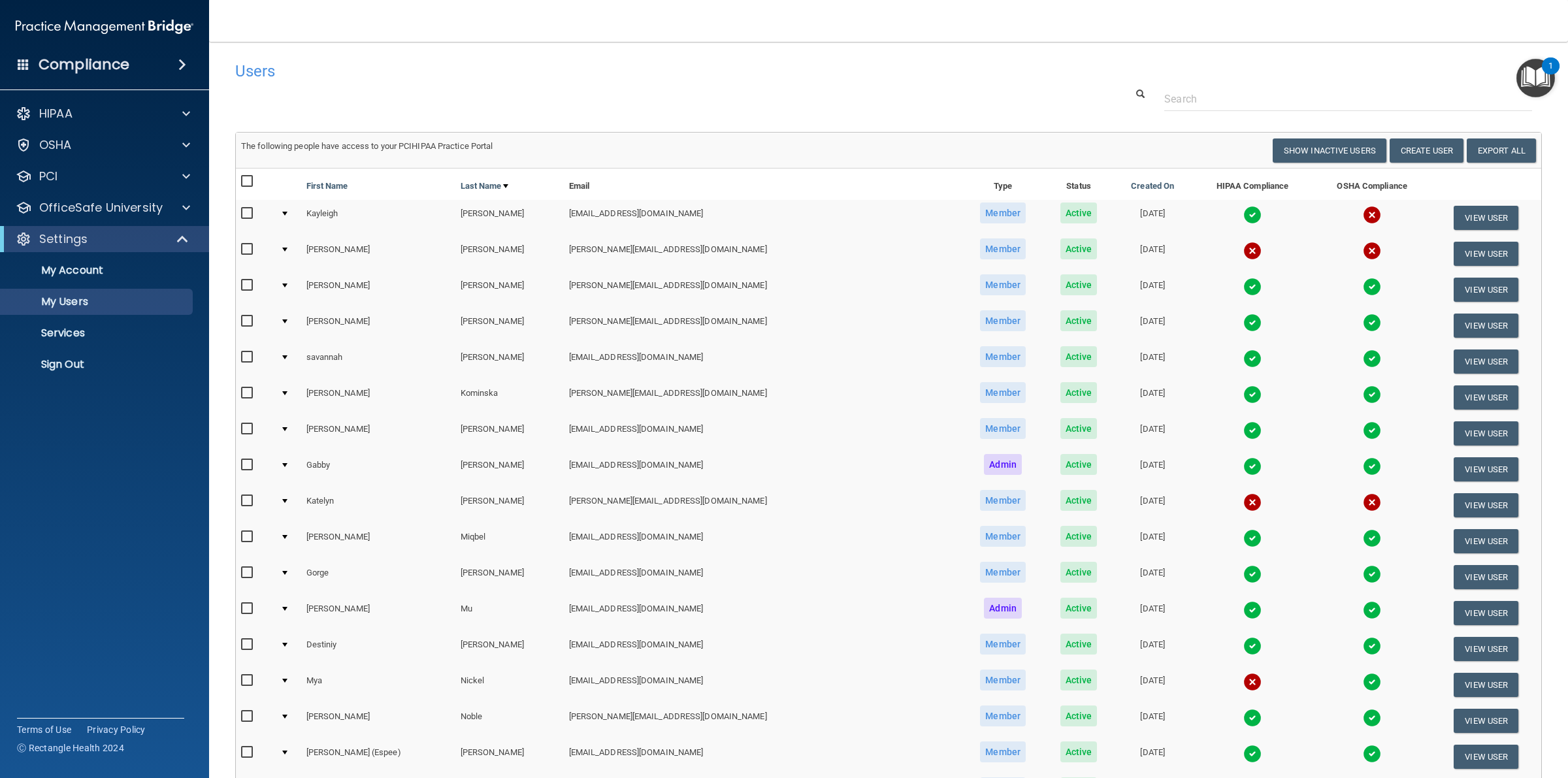
click at [1243, 603] on img at bounding box center [1252, 610] width 18 height 18
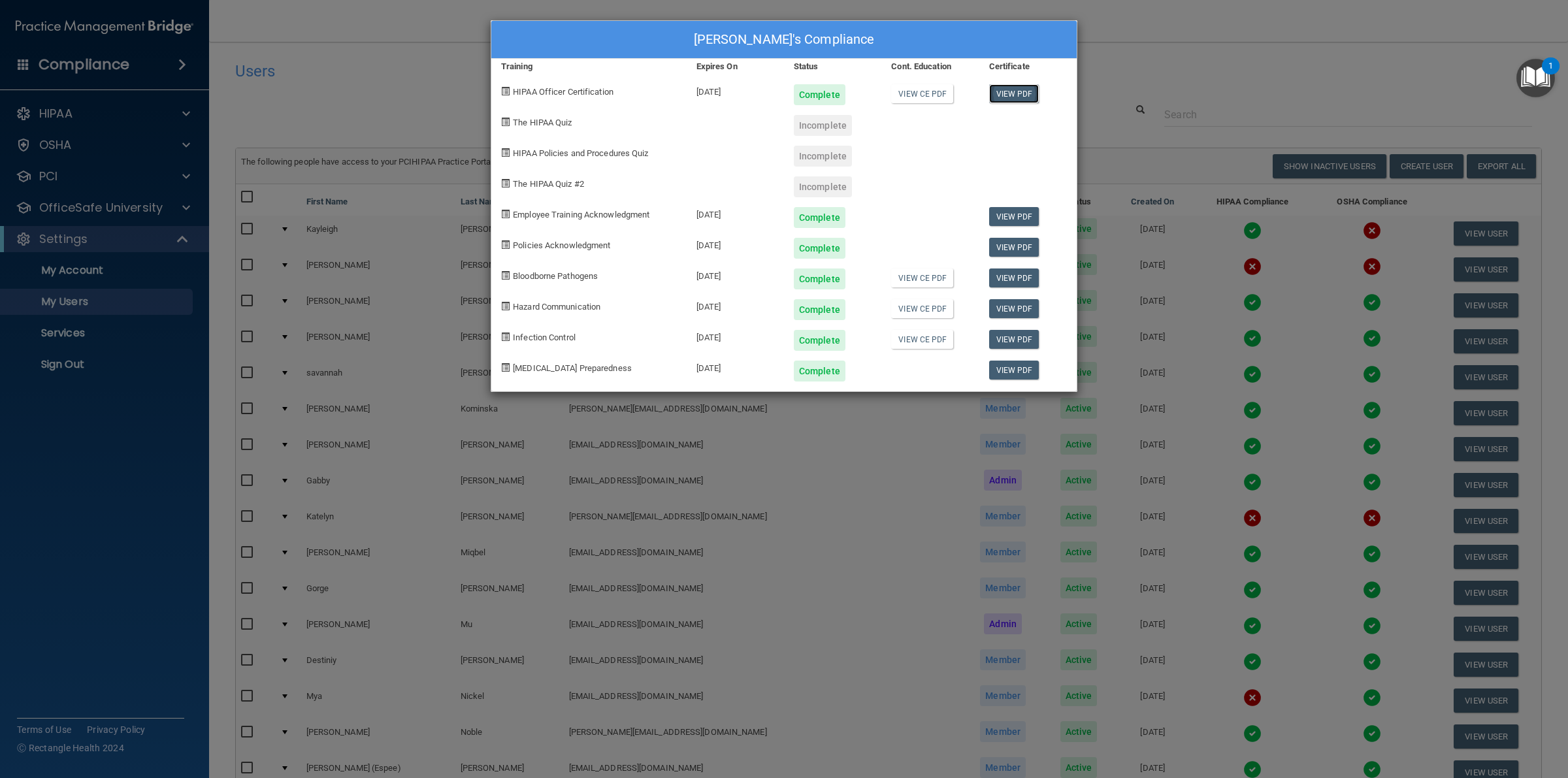
click at [1015, 94] on link "View PDF" at bounding box center [1014, 94] width 50 height 19
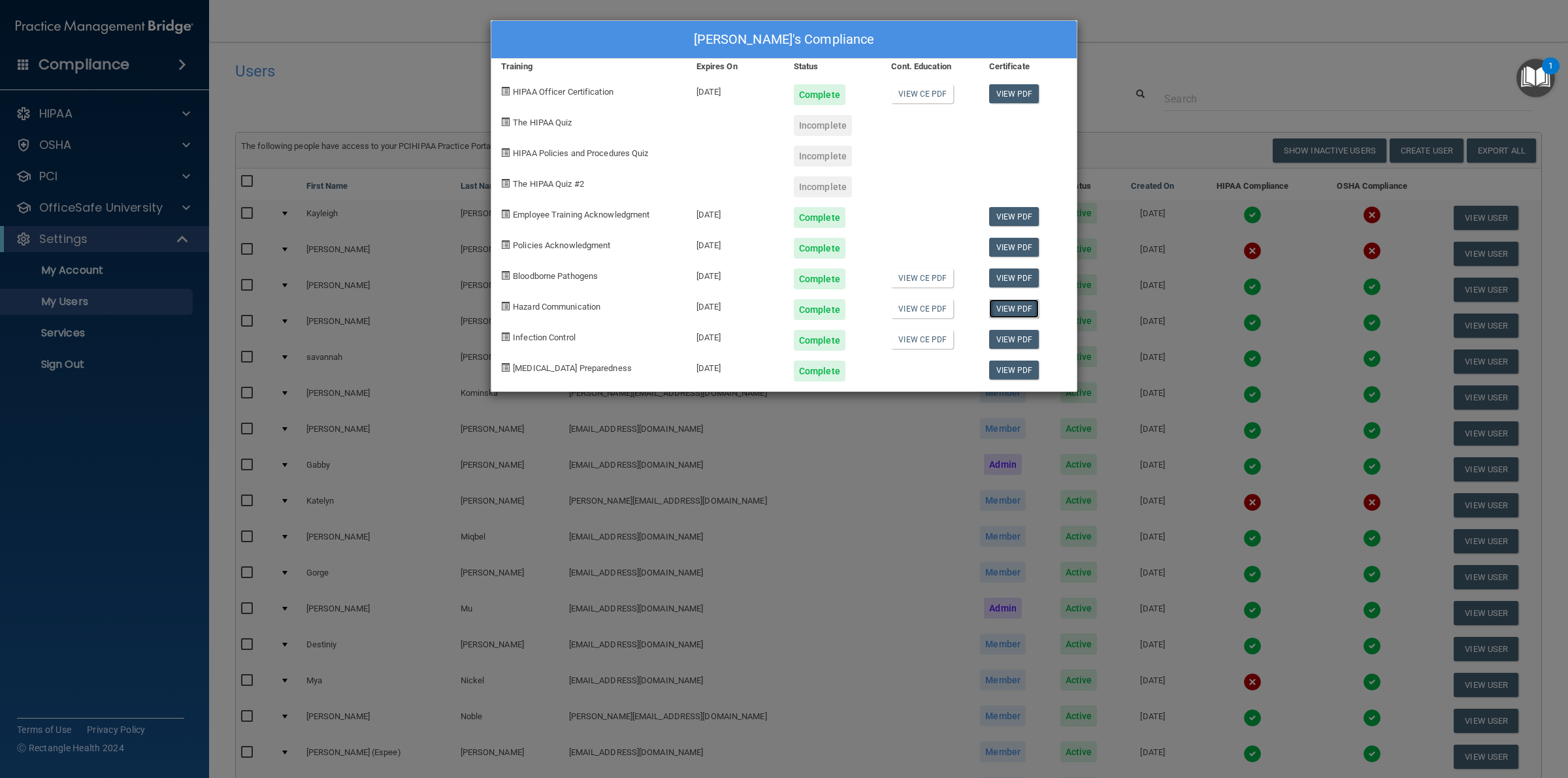
click at [1010, 308] on link "View PDF" at bounding box center [1014, 308] width 50 height 19
click at [997, 275] on link "View PDF" at bounding box center [1014, 278] width 50 height 19
click at [1161, 34] on div "[PERSON_NAME]'s Compliance Training Expires On Status Cont. Education Certifica…" at bounding box center [784, 389] width 1568 height 778
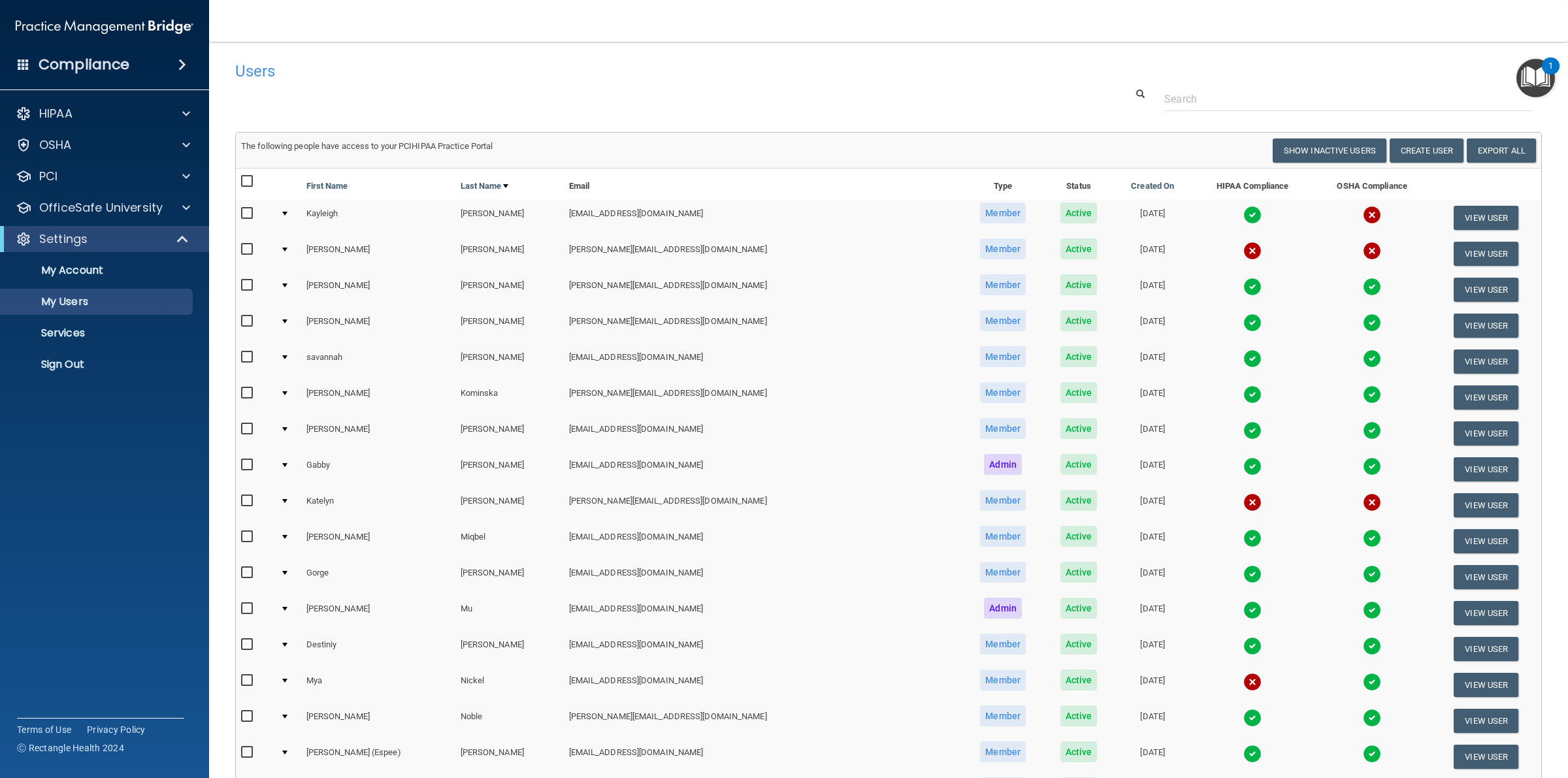
click at [1243, 209] on img at bounding box center [1252, 215] width 18 height 18
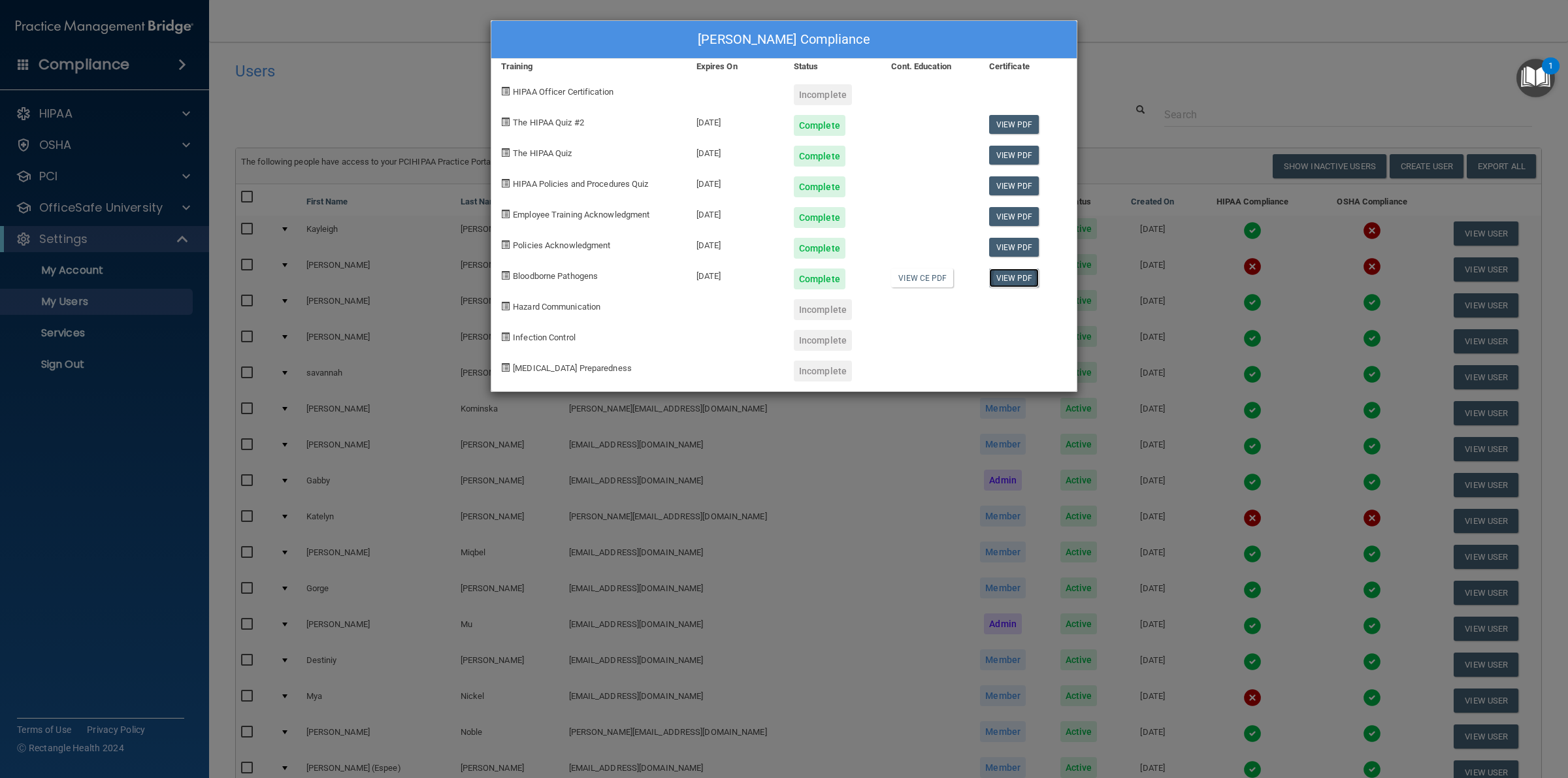
click at [999, 281] on link "View PDF" at bounding box center [1014, 278] width 50 height 19
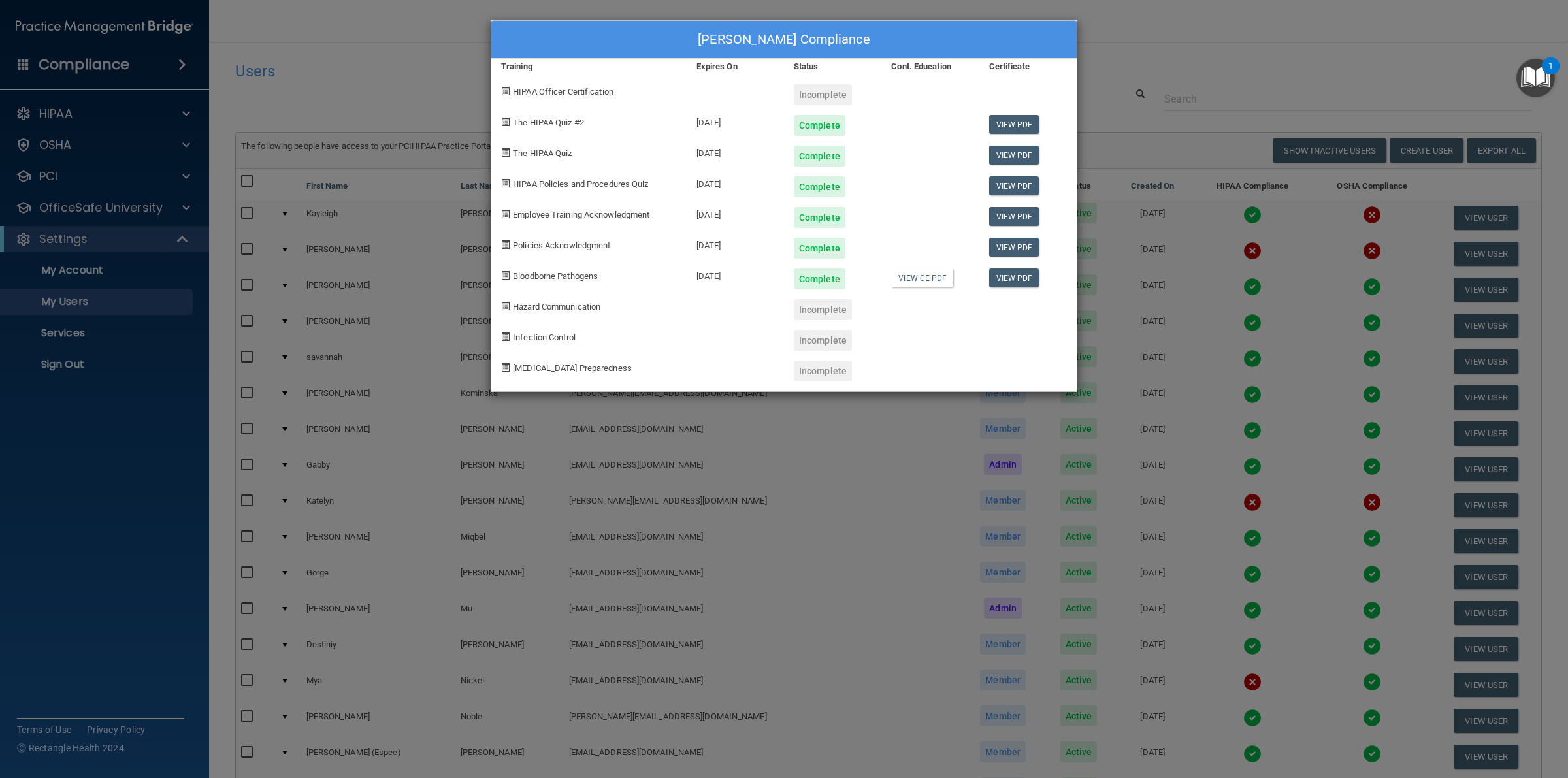
click at [1131, 90] on div "[PERSON_NAME] Compliance Training Expires On Status Cont. Education Certificate…" at bounding box center [784, 389] width 1568 height 778
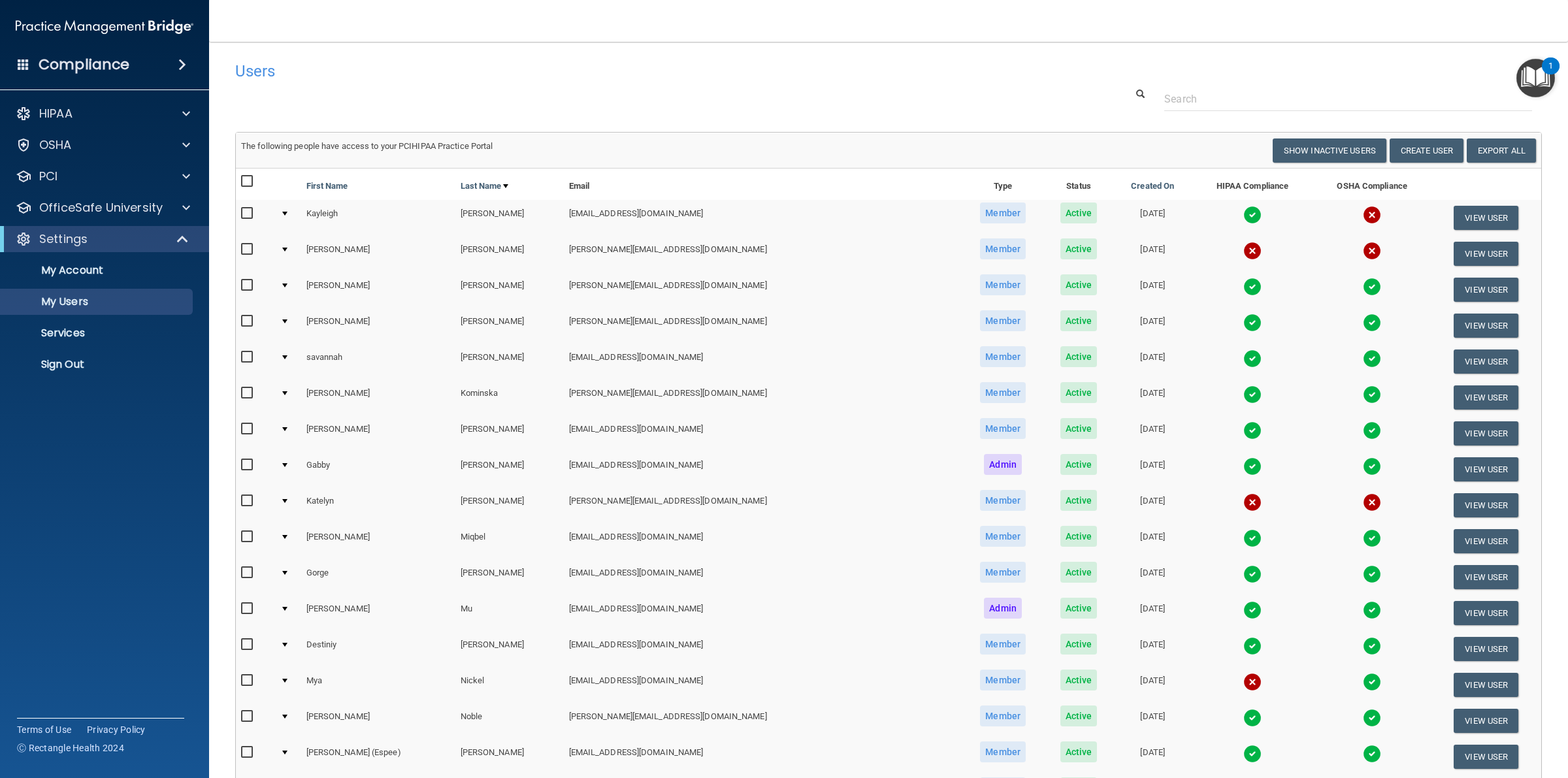
click at [1243, 534] on img at bounding box center [1252, 538] width 18 height 18
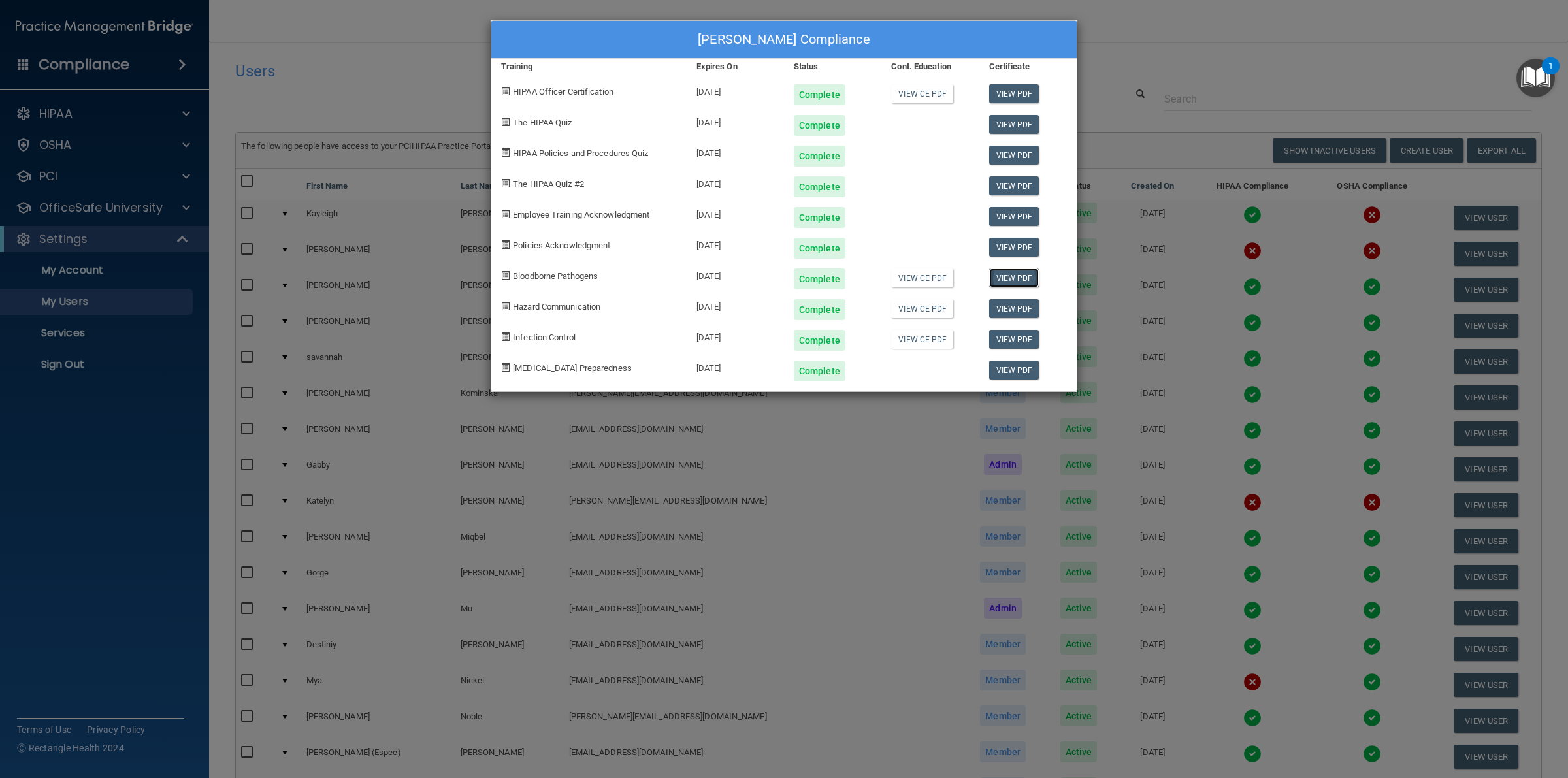
click at [1023, 278] on link "View PDF" at bounding box center [1014, 278] width 50 height 19
click at [1018, 308] on link "View PDF" at bounding box center [1014, 308] width 50 height 19
click at [910, 278] on link "View CE PDF" at bounding box center [922, 278] width 62 height 19
click at [1029, 279] on link "View PDF" at bounding box center [1014, 278] width 50 height 19
click at [1004, 341] on link "View PDF" at bounding box center [1014, 339] width 50 height 19
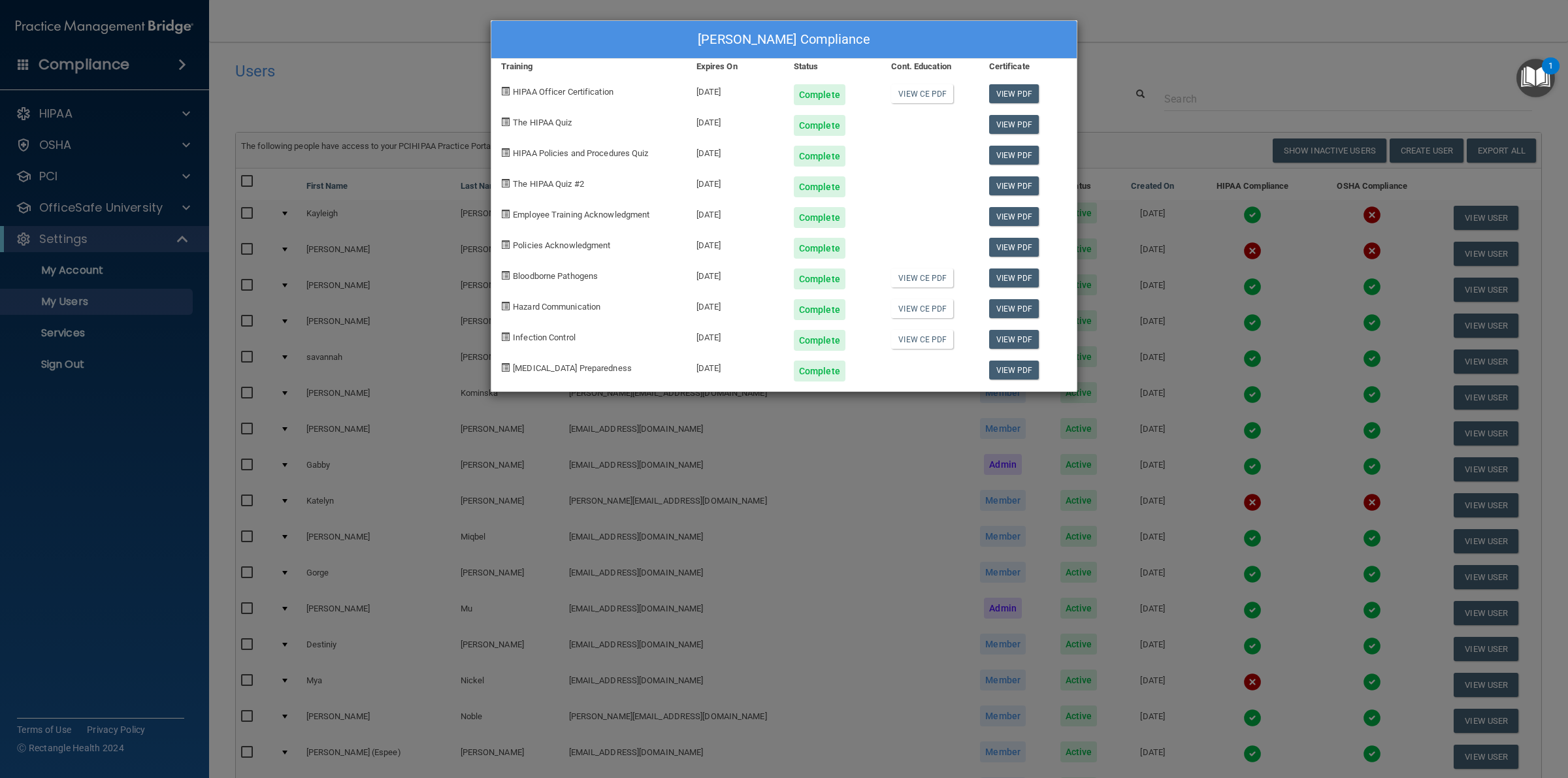
click at [1131, 41] on div "[PERSON_NAME] Compliance Training Expires On Status Cont. Education Certificate…" at bounding box center [784, 389] width 1568 height 778
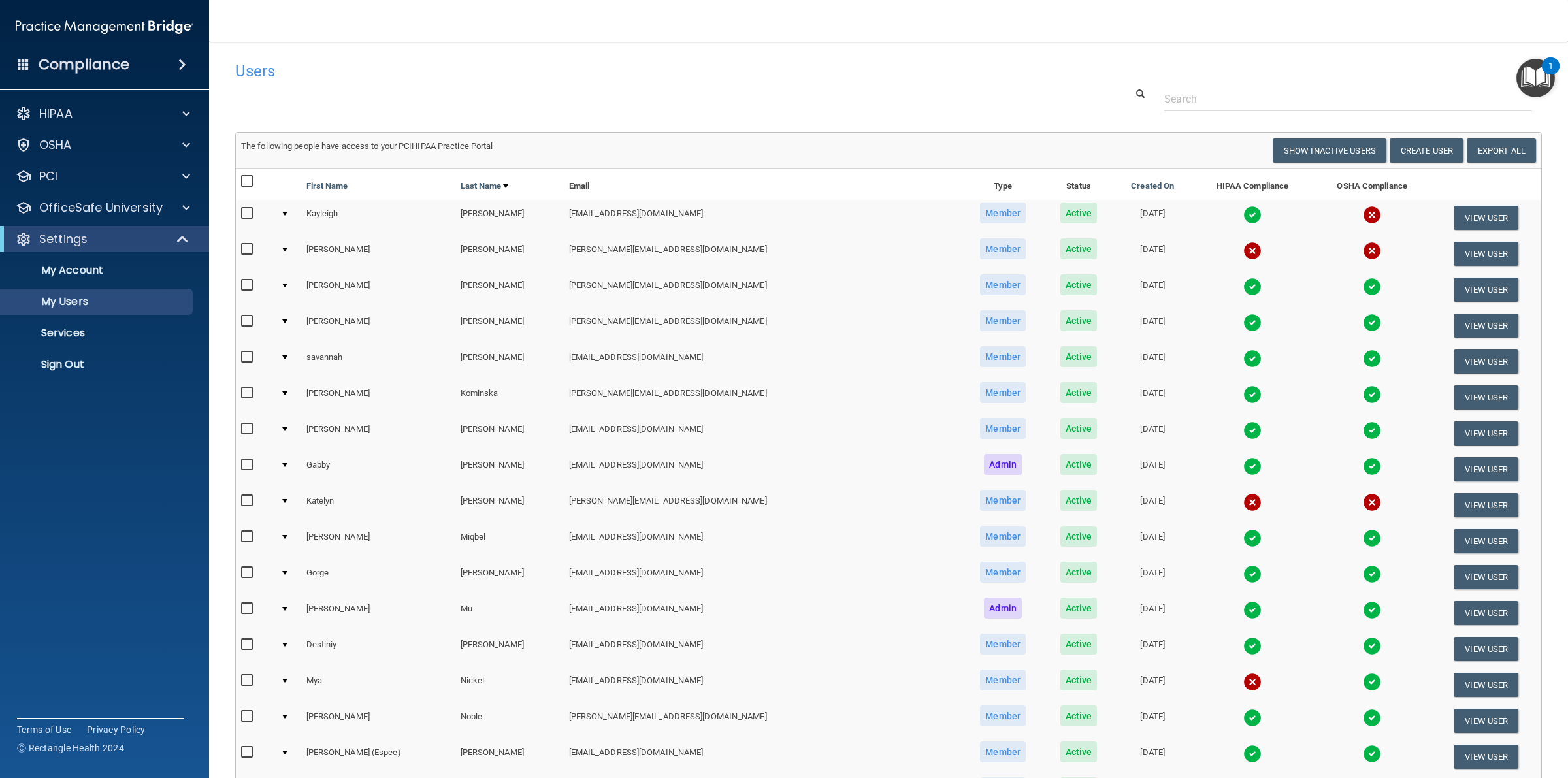
click at [1243, 576] on img at bounding box center [1252, 573] width 18 height 18
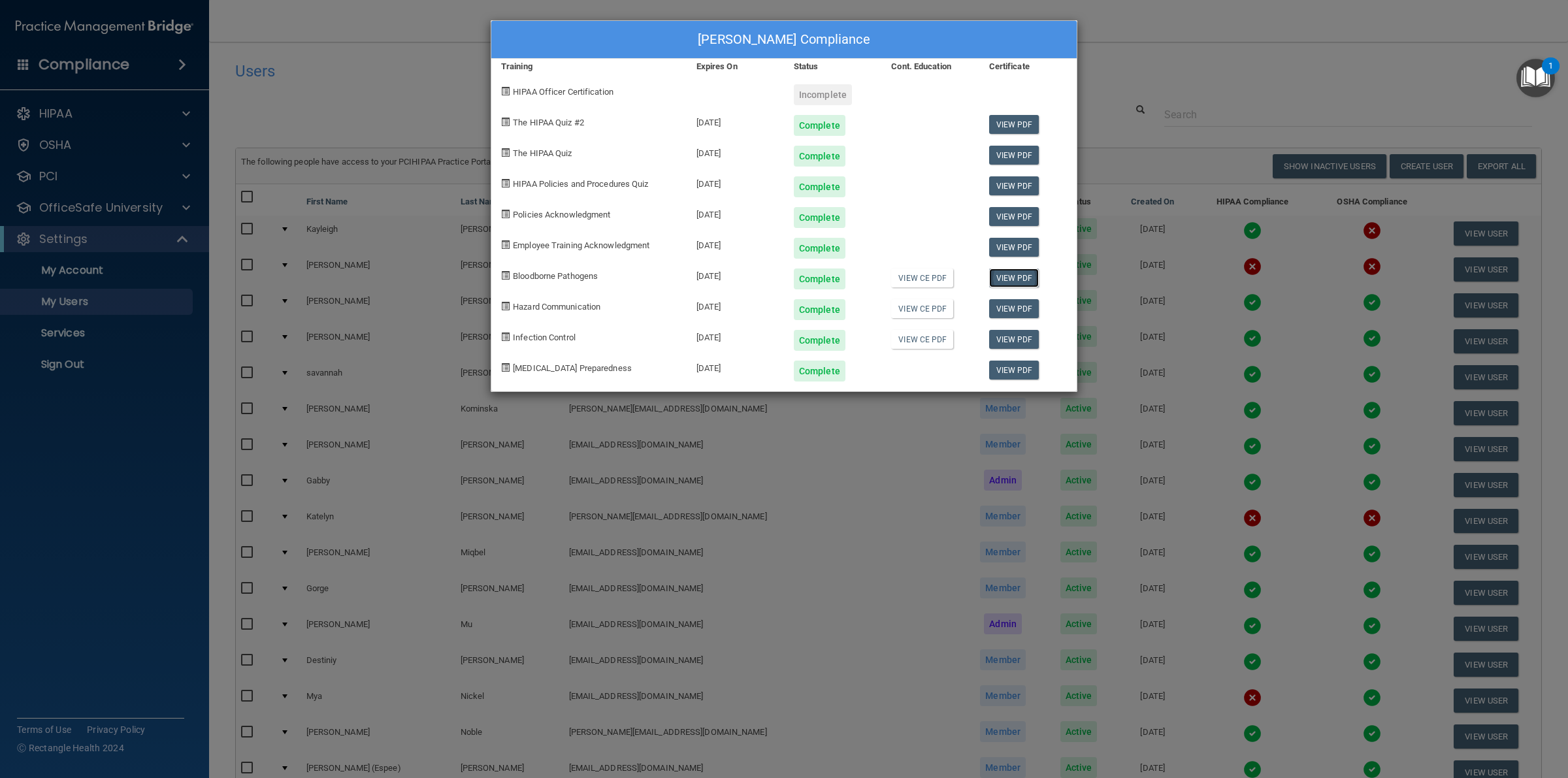
click at [1009, 285] on link "View PDF" at bounding box center [1014, 278] width 50 height 19
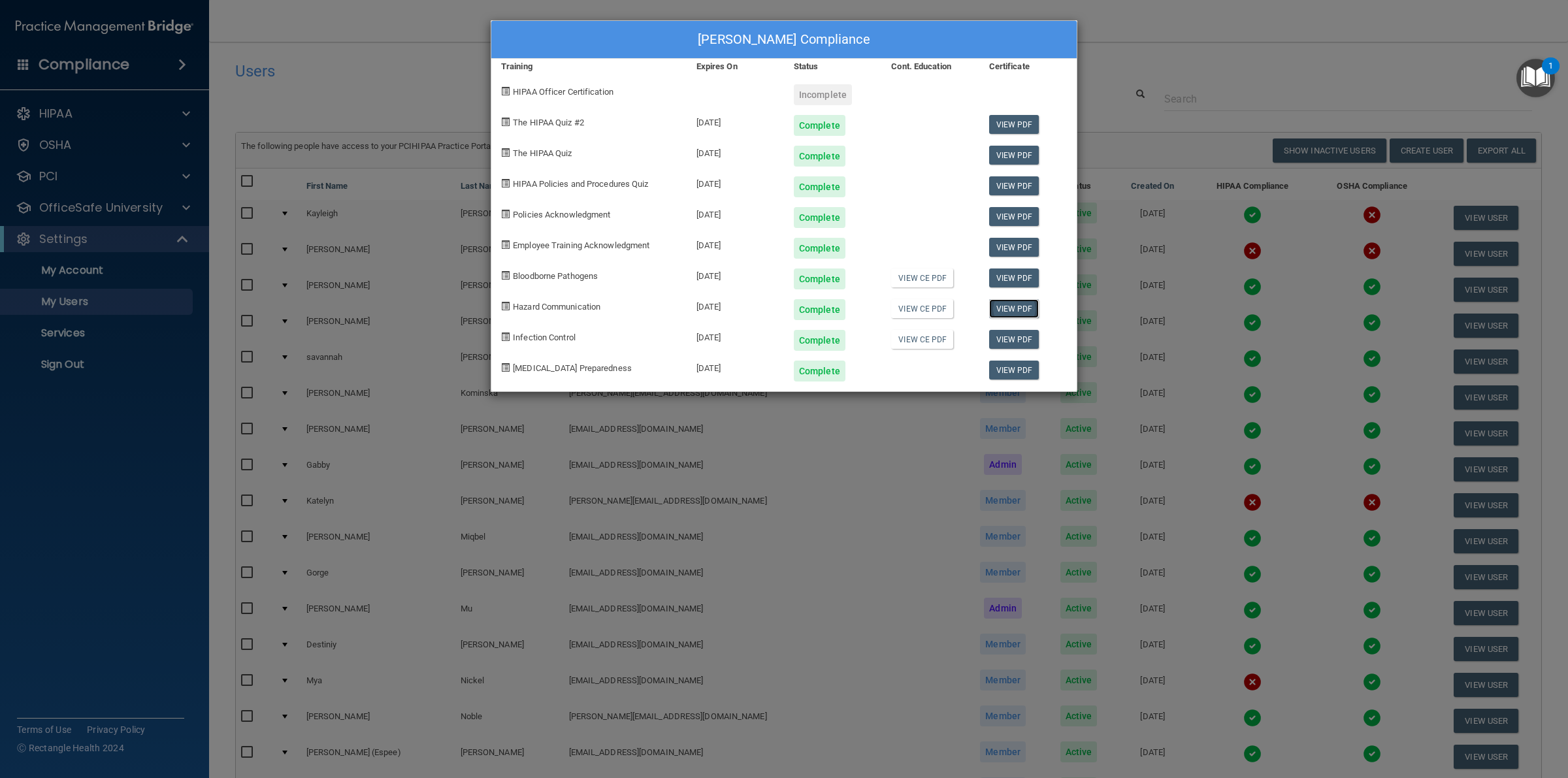
click at [998, 312] on link "View PDF" at bounding box center [1014, 308] width 50 height 19
click at [1006, 340] on link "View PDF" at bounding box center [1014, 339] width 50 height 19
click at [1147, 102] on div "[PERSON_NAME] Compliance Training Expires On Status Cont. Education Certificate…" at bounding box center [784, 389] width 1568 height 778
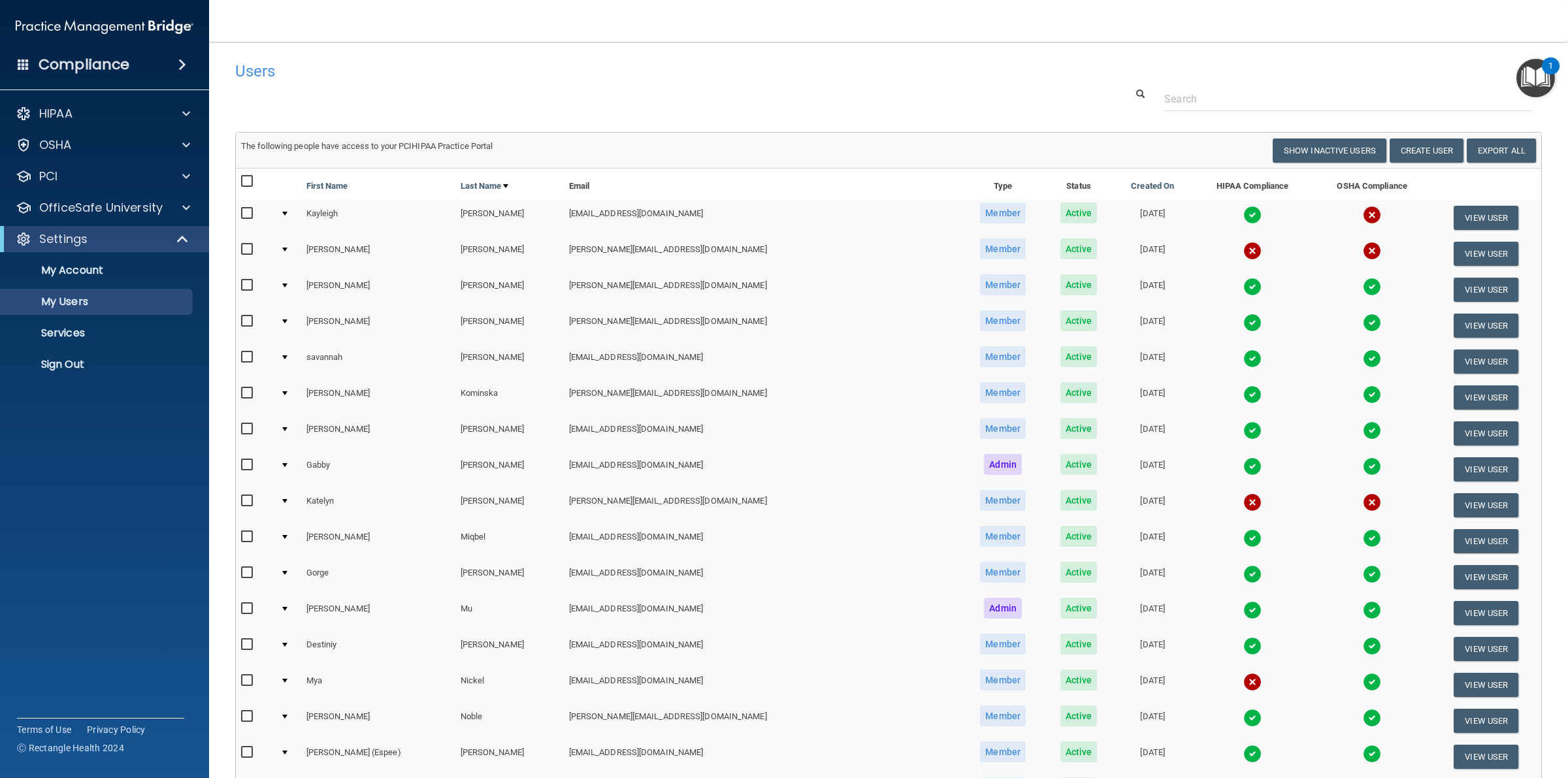
click at [1243, 609] on img at bounding box center [1252, 610] width 18 height 18
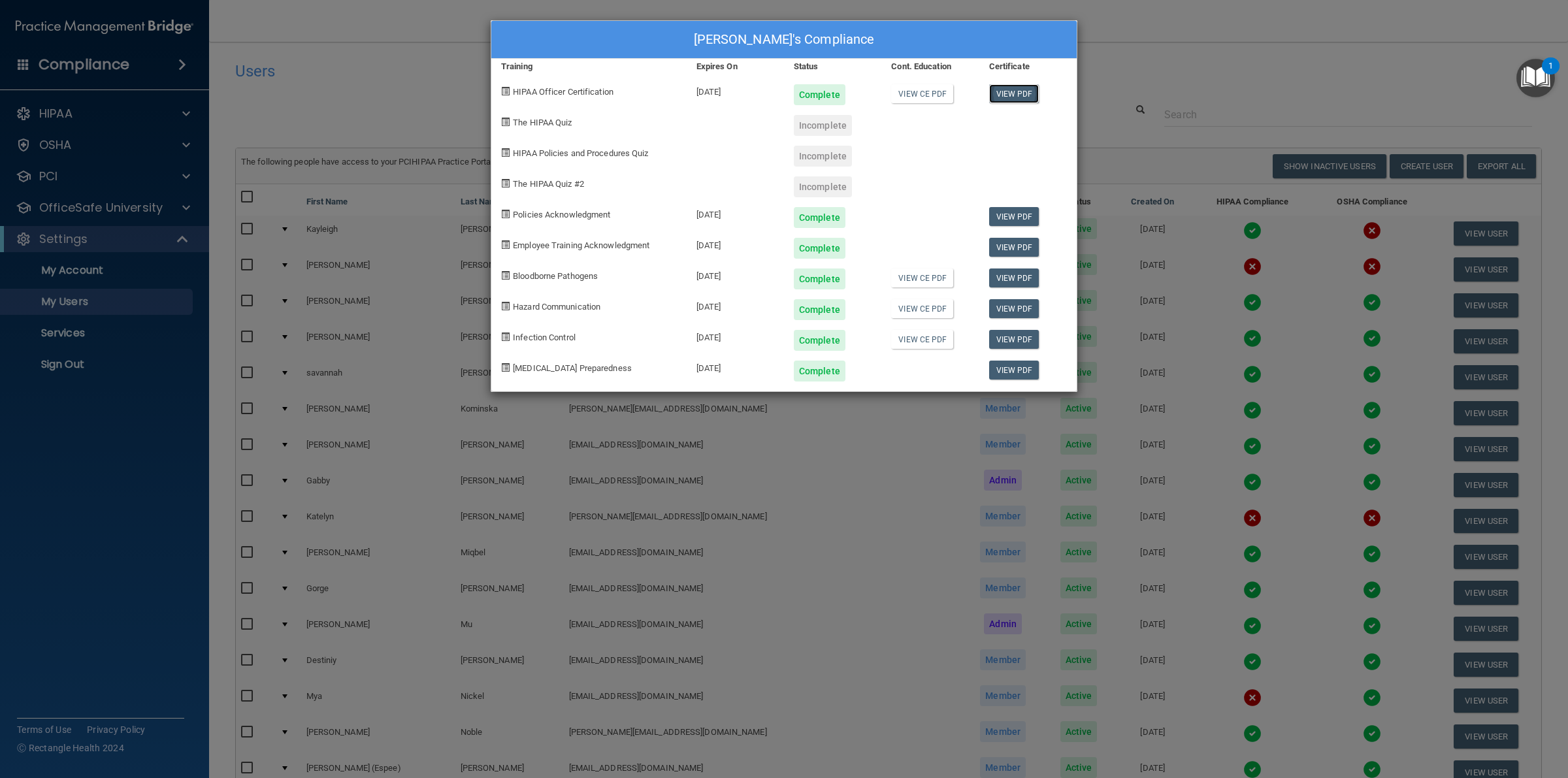
click at [1019, 93] on link "View PDF" at bounding box center [1014, 94] width 50 height 19
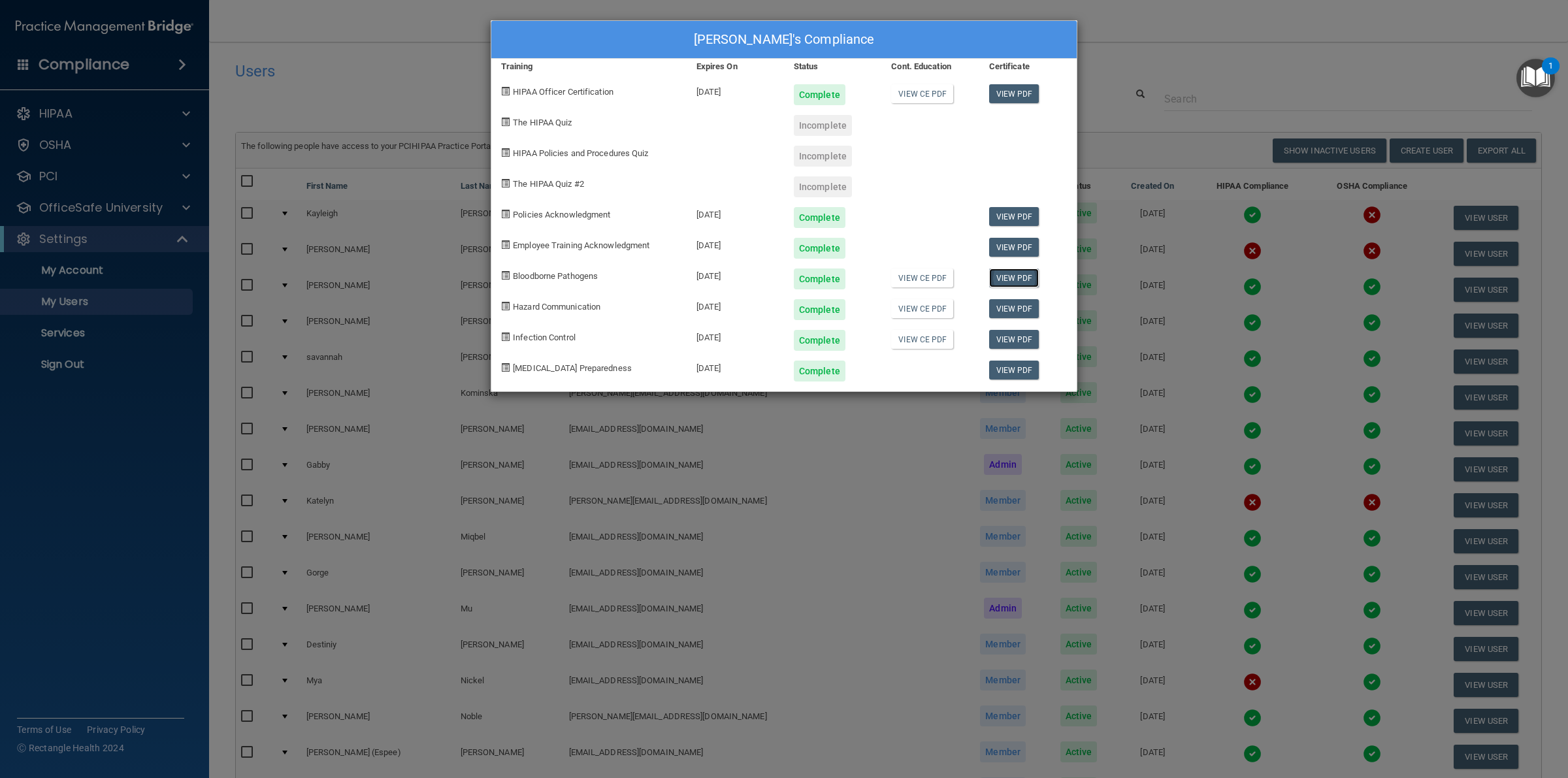
click at [1004, 275] on link "View PDF" at bounding box center [1014, 278] width 50 height 19
click at [1010, 305] on link "View PDF" at bounding box center [1014, 308] width 50 height 19
click at [1013, 339] on link "View PDF" at bounding box center [1014, 339] width 50 height 19
click at [1131, 90] on div "[PERSON_NAME]'s Compliance Training Expires On Status Cont. Education Certifica…" at bounding box center [784, 389] width 1568 height 778
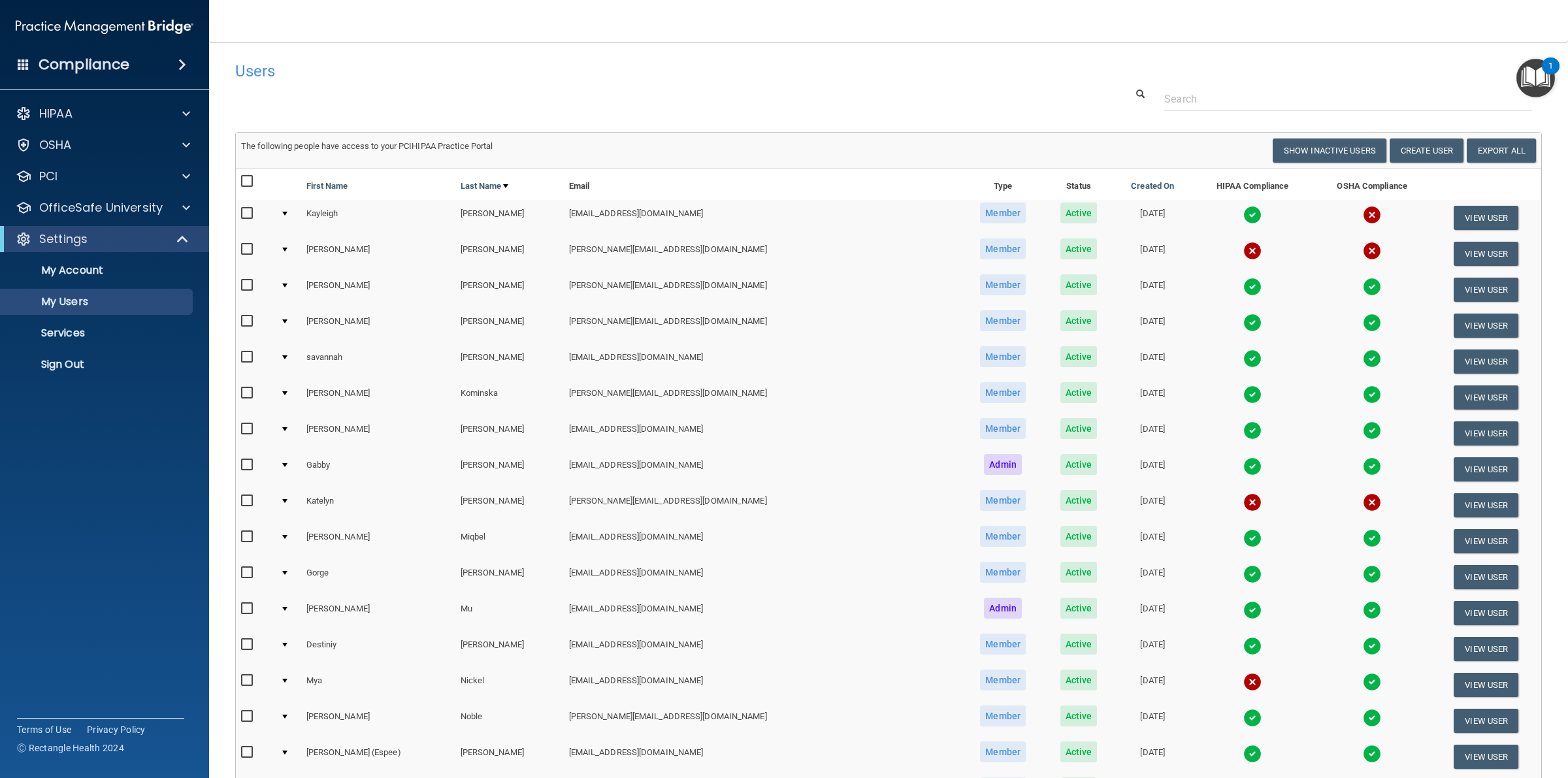
scroll to position [81, 0]
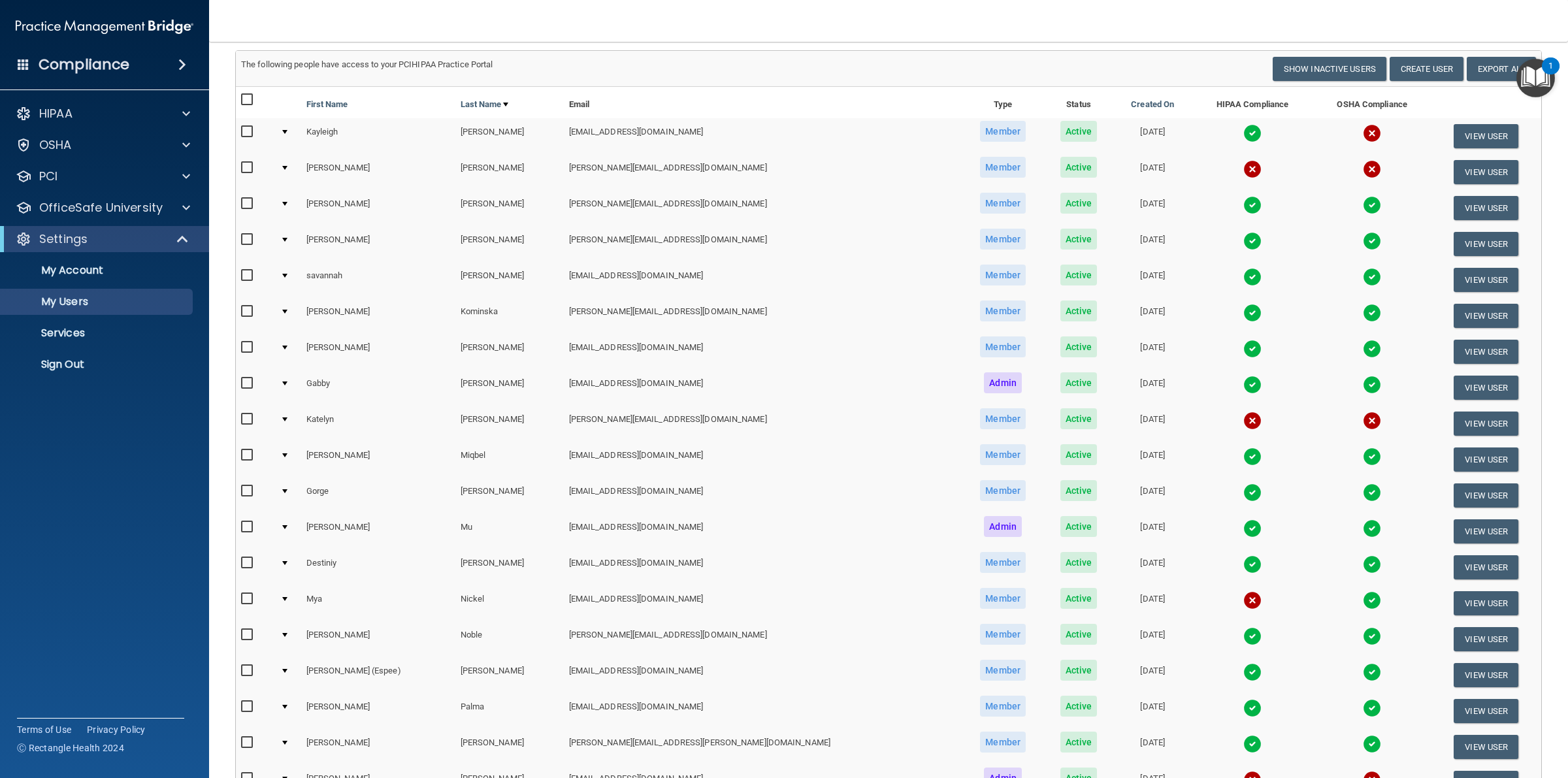
click at [1243, 663] on img at bounding box center [1252, 672] width 18 height 18
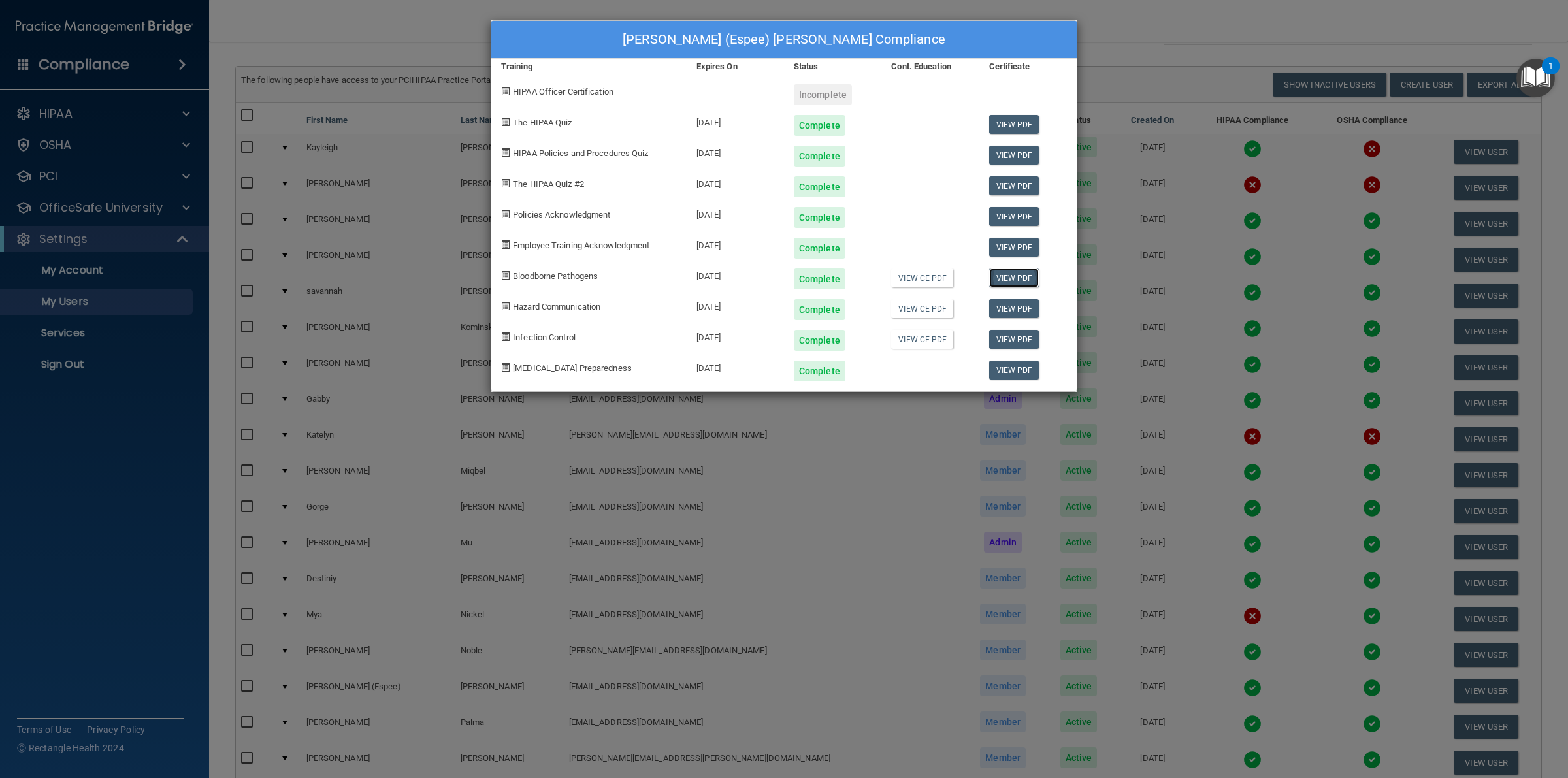
click at [1017, 273] on link "View PDF" at bounding box center [1014, 278] width 50 height 19
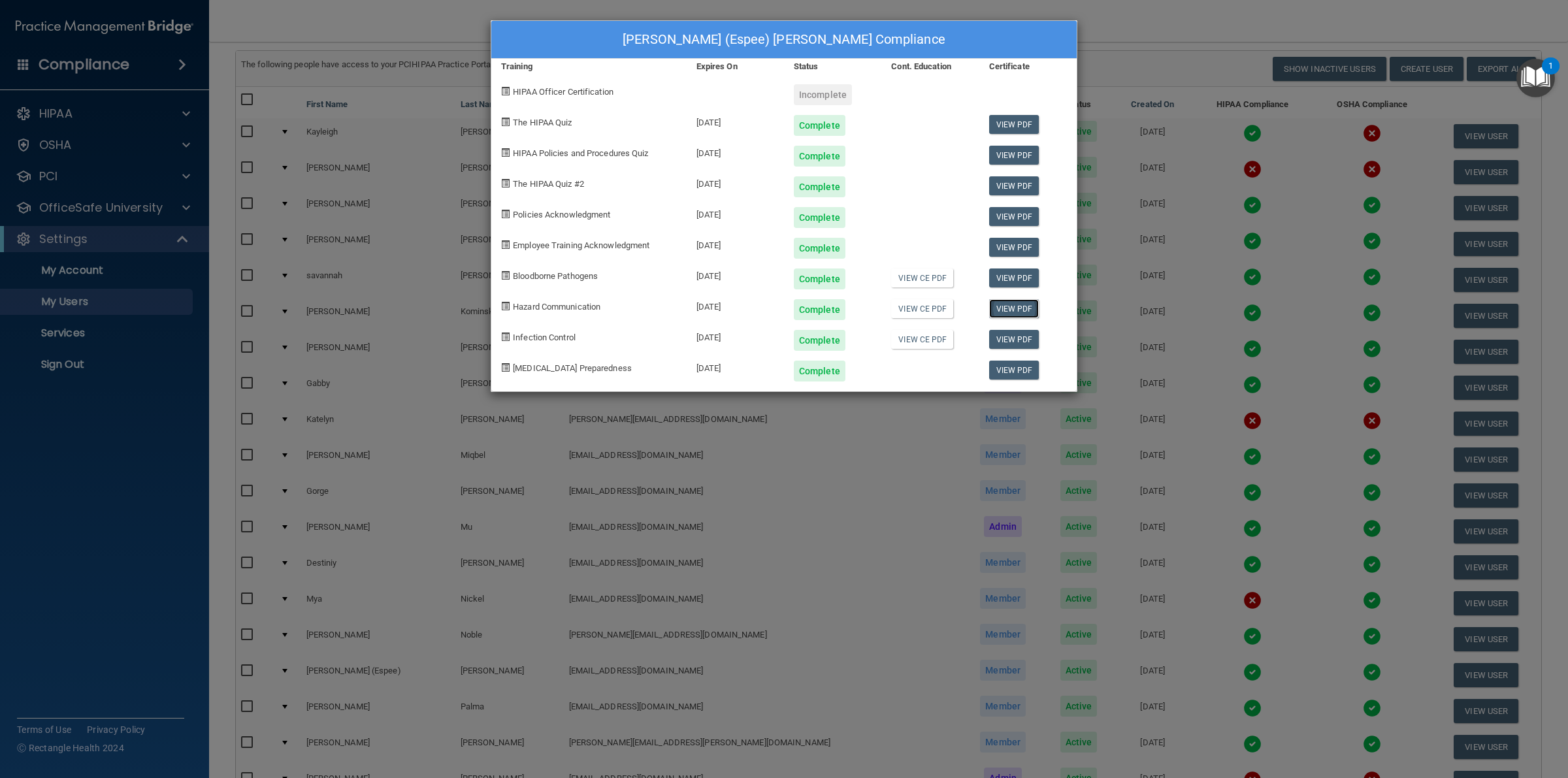
click at [1006, 308] on link "View PDF" at bounding box center [1014, 308] width 50 height 19
click at [1025, 337] on link "View PDF" at bounding box center [1014, 339] width 50 height 19
click at [1190, 70] on div "[PERSON_NAME] (Espee) [PERSON_NAME] Compliance Training Expires On Status Cont.…" at bounding box center [784, 389] width 1568 height 778
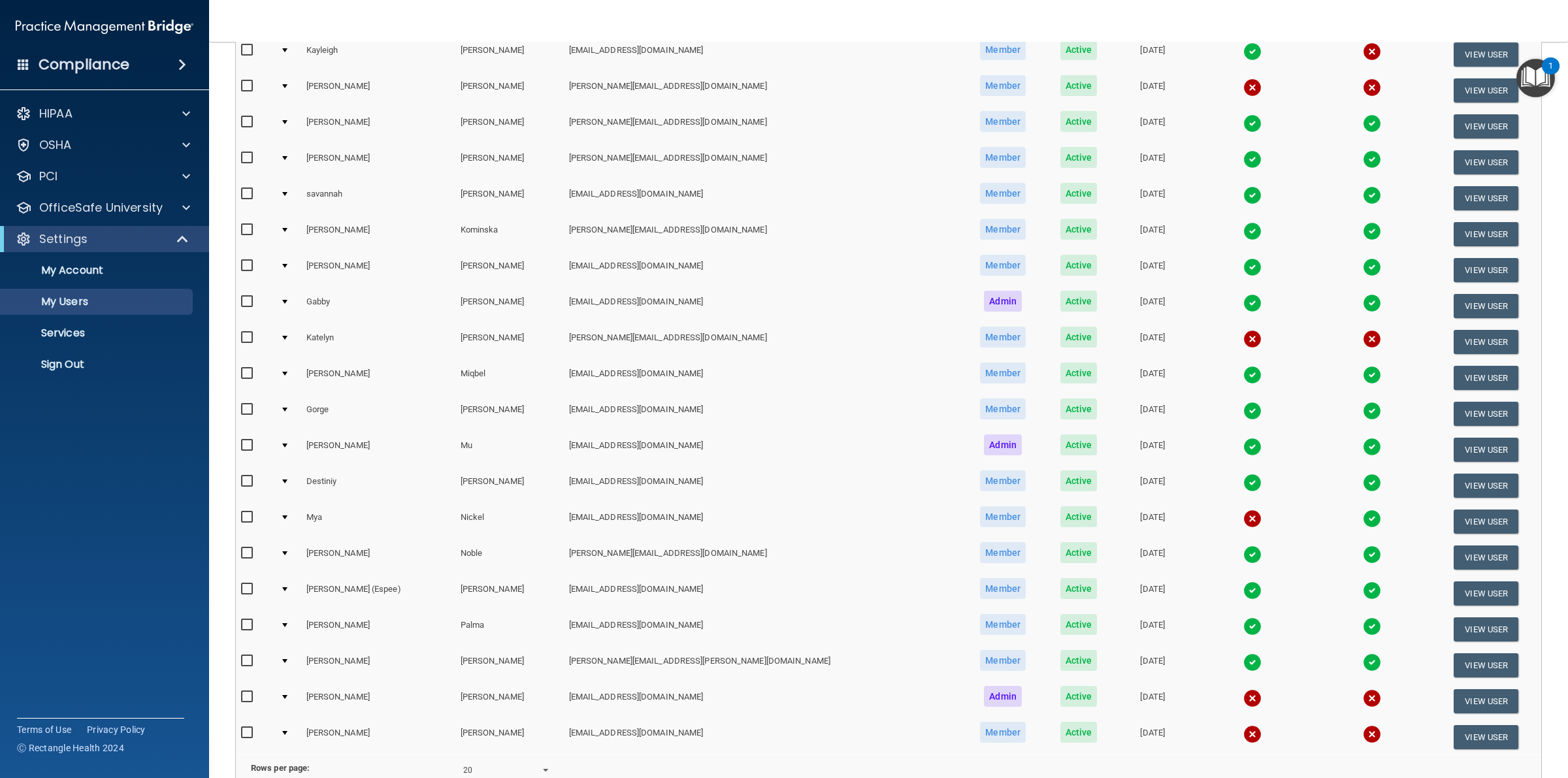
scroll to position [302, 0]
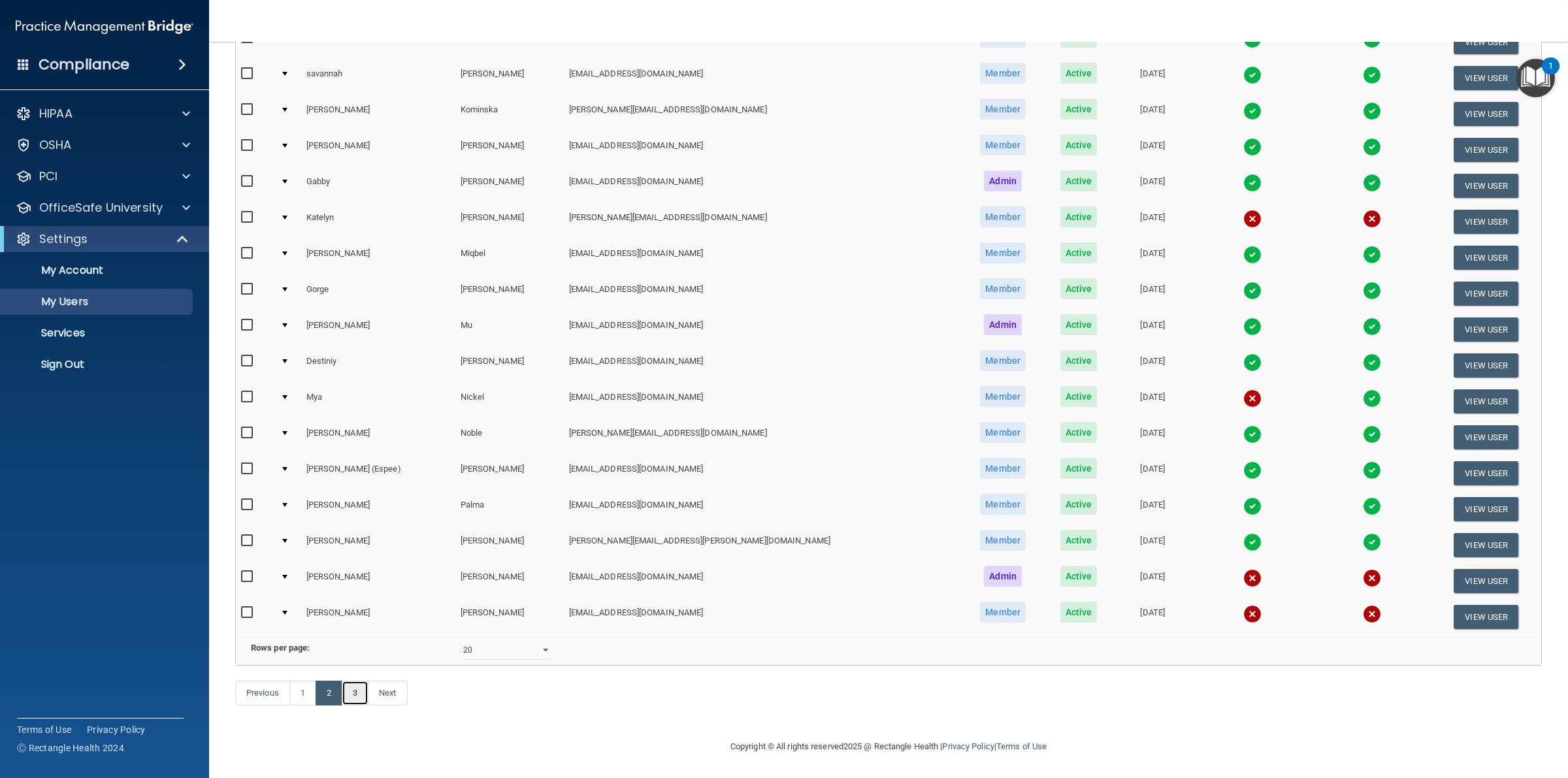
click at [356, 693] on link "3" at bounding box center [355, 693] width 27 height 25
select select "20"
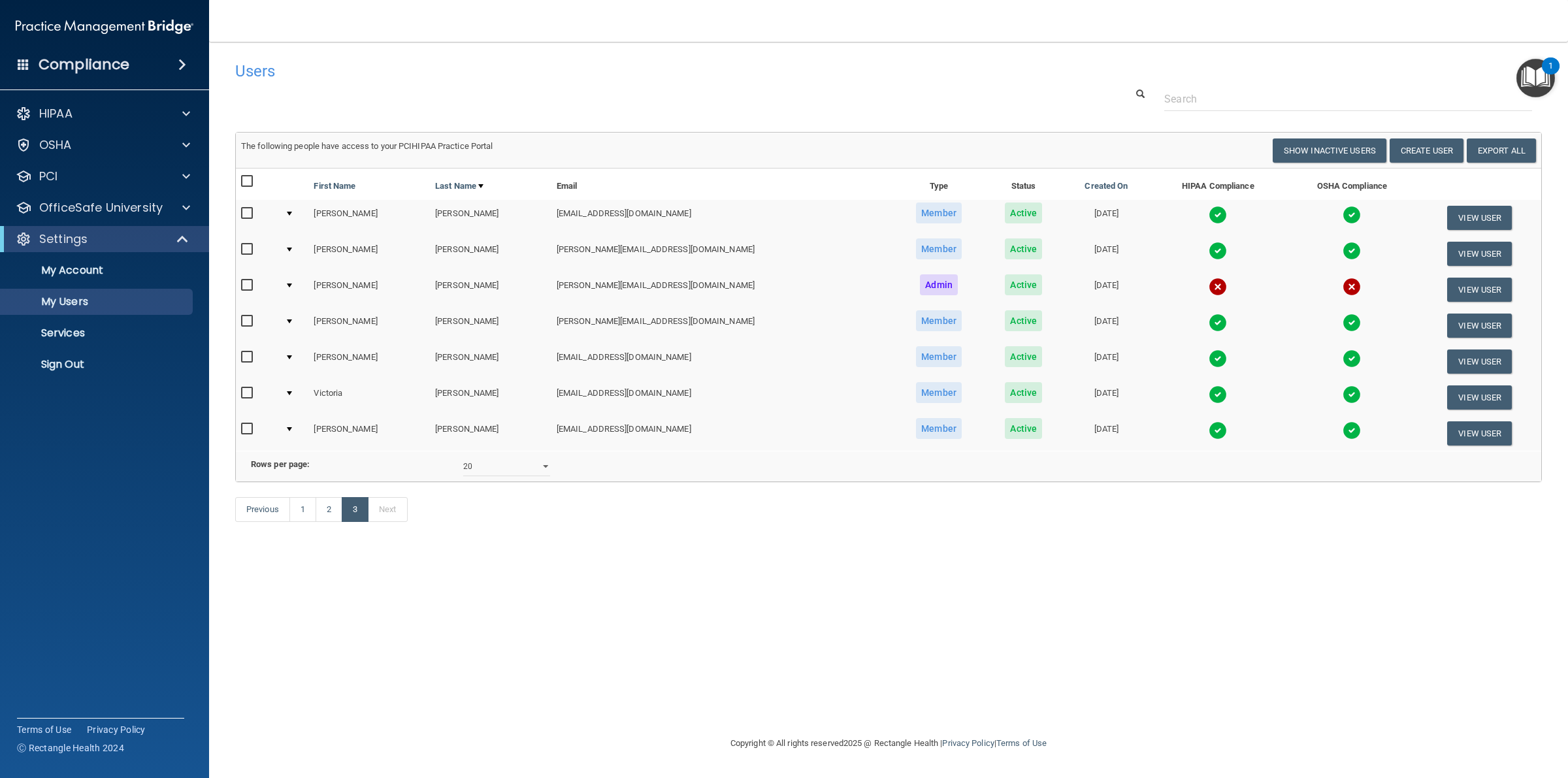
click at [448, 423] on td "[PERSON_NAME]" at bounding box center [490, 433] width 121 height 35
click at [1466, 425] on button "View User" at bounding box center [1479, 433] width 65 height 24
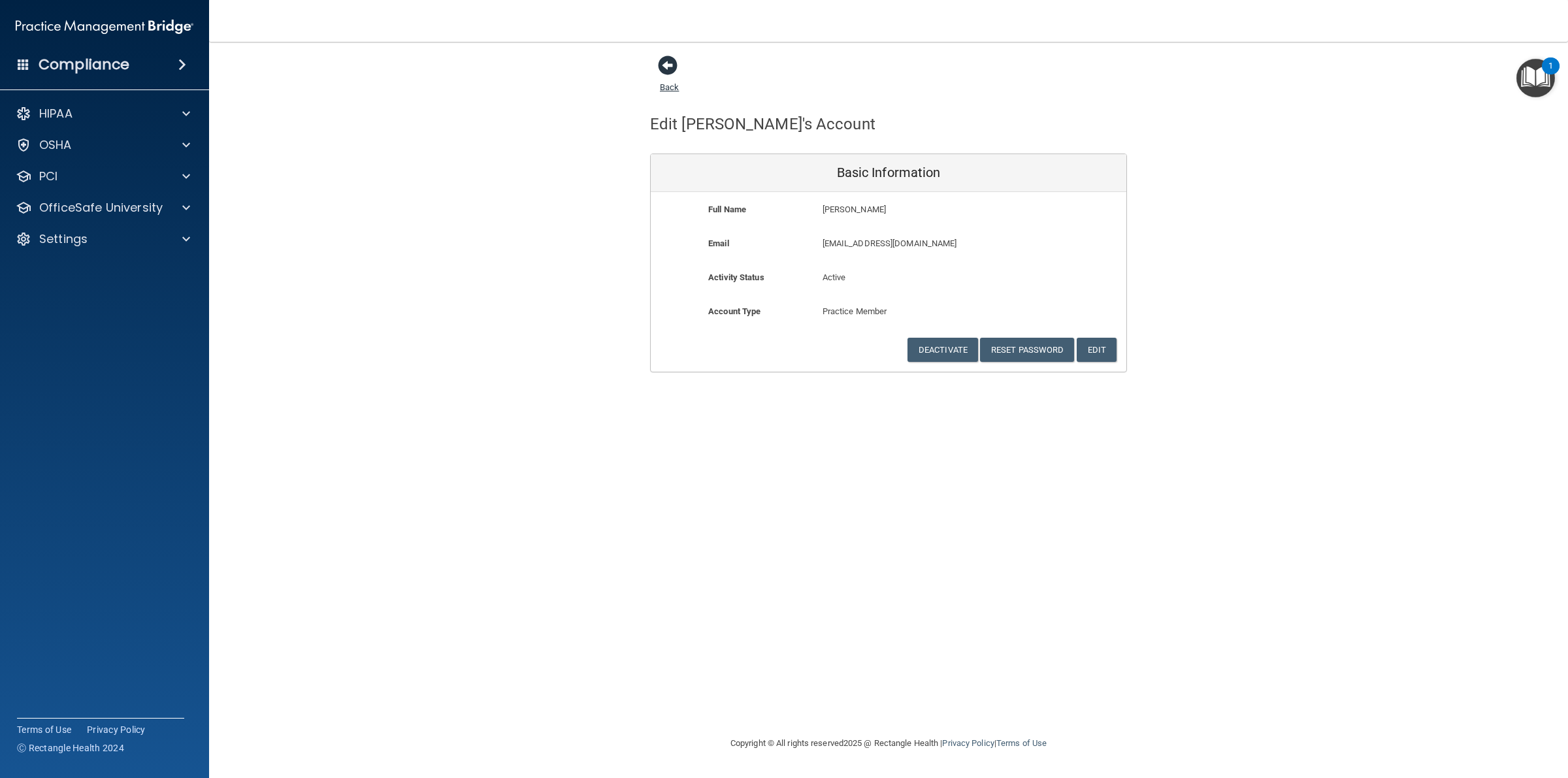
click at [667, 56] on span at bounding box center [667, 65] width 20 height 20
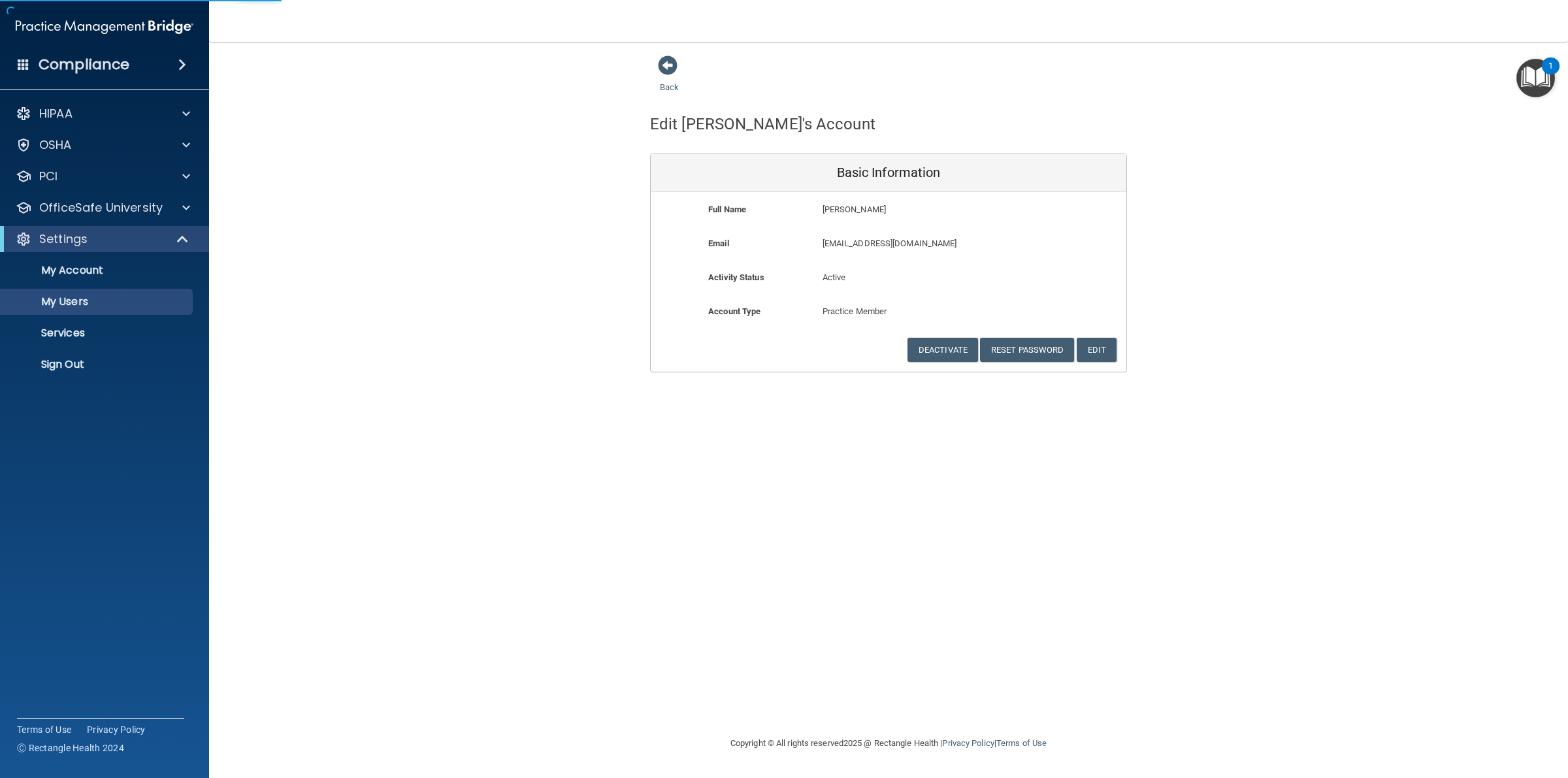
select select "20"
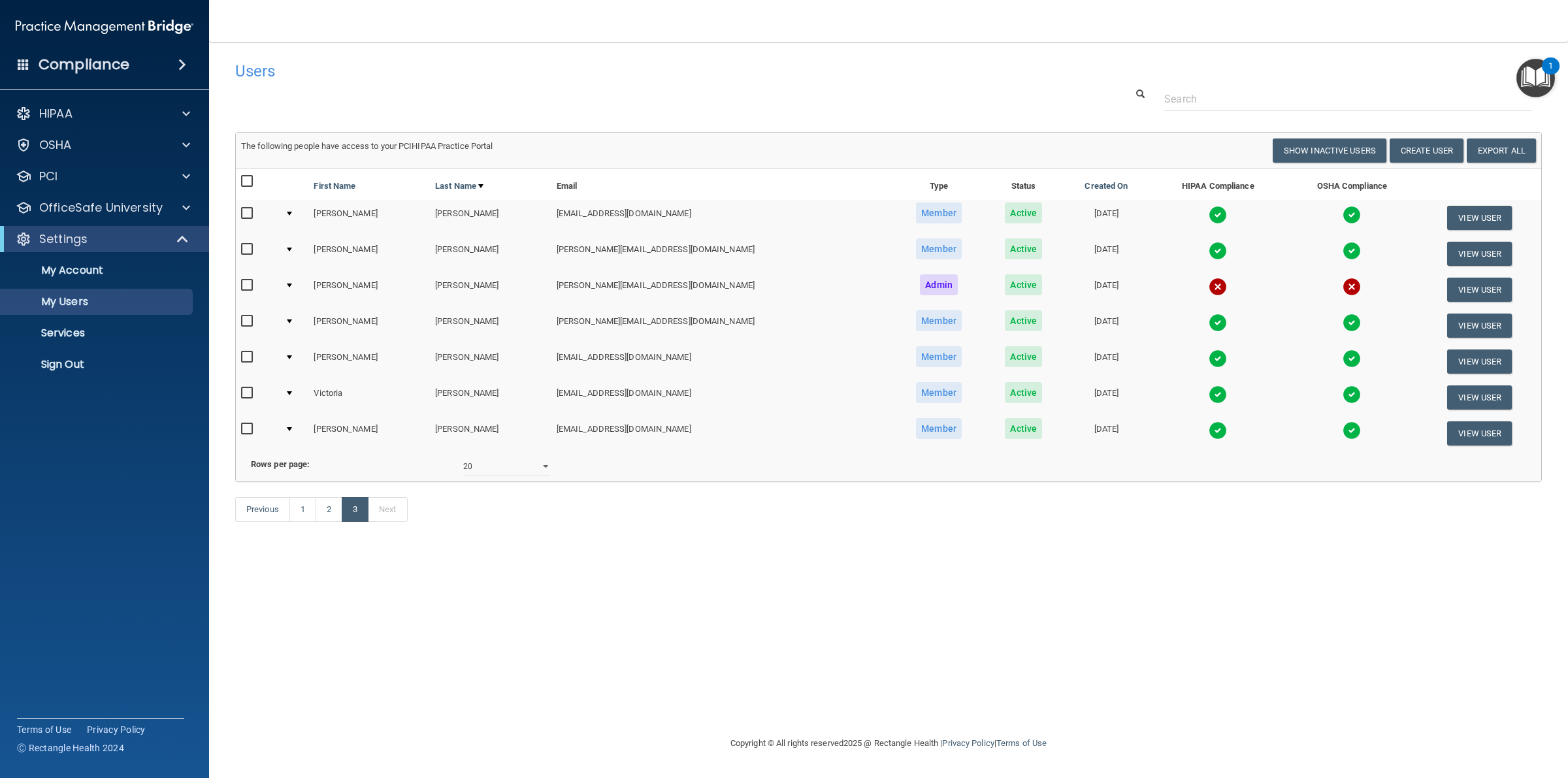
click at [1208, 425] on img at bounding box center [1217, 430] width 18 height 18
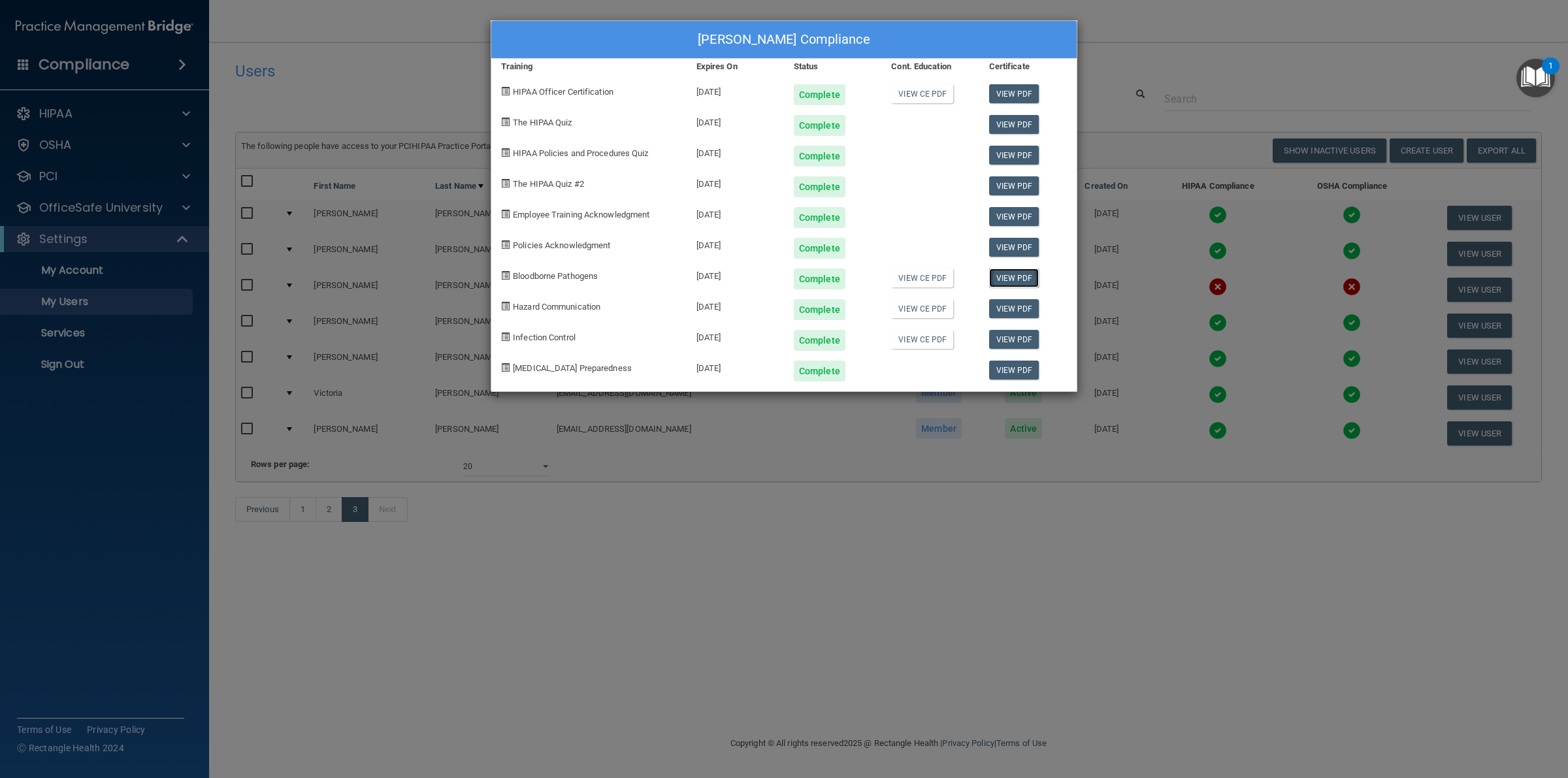
click at [1010, 278] on link "View PDF" at bounding box center [1014, 278] width 50 height 19
click at [1003, 308] on link "View PDF" at bounding box center [1014, 308] width 50 height 19
click at [1000, 339] on link "View PDF" at bounding box center [1014, 339] width 50 height 19
click at [396, 57] on div "[PERSON_NAME] Compliance Training Expires On Status Cont. Education Certificate…" at bounding box center [784, 389] width 1568 height 778
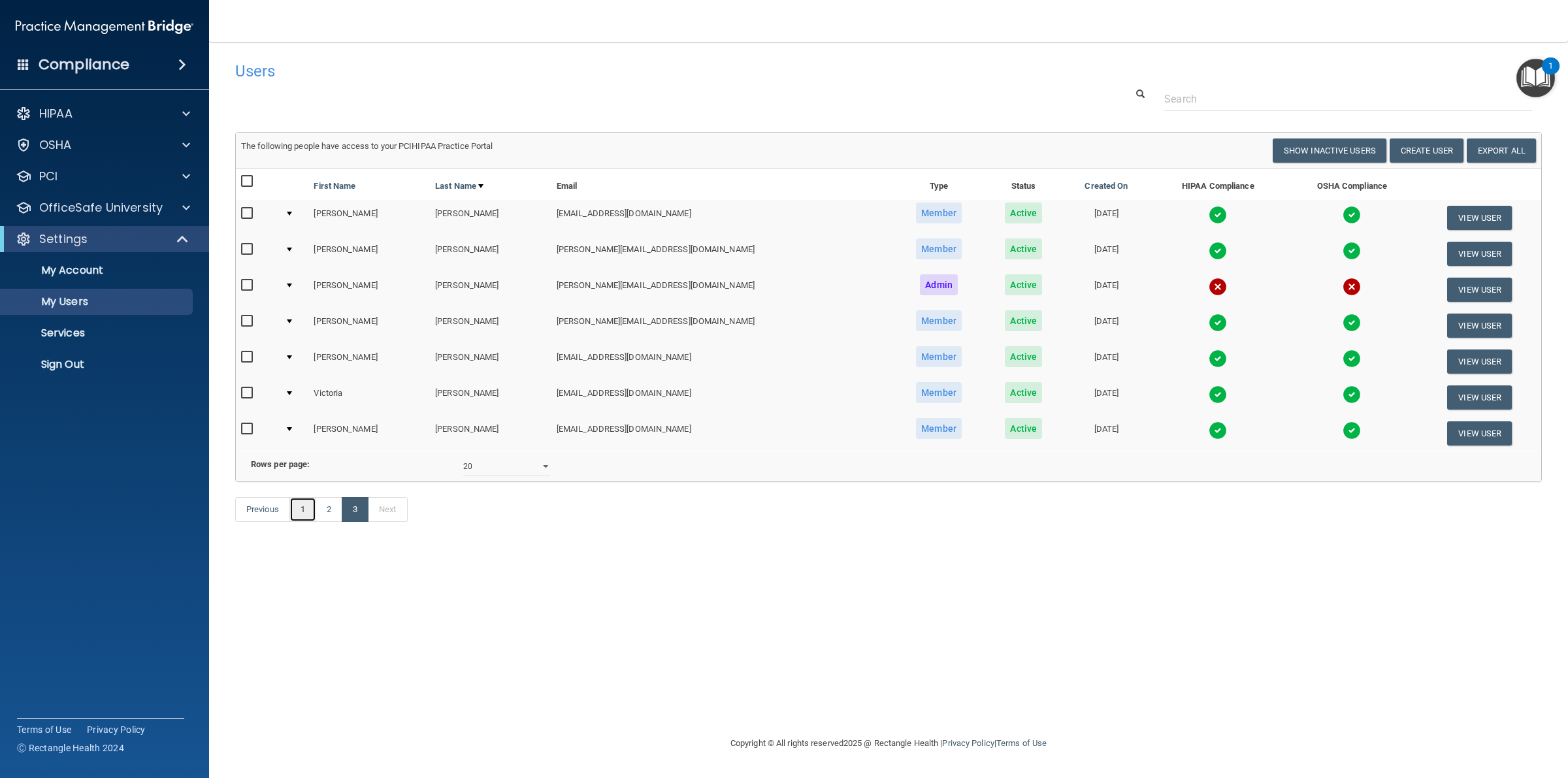
click at [298, 522] on link "1" at bounding box center [303, 509] width 27 height 25
select select "20"
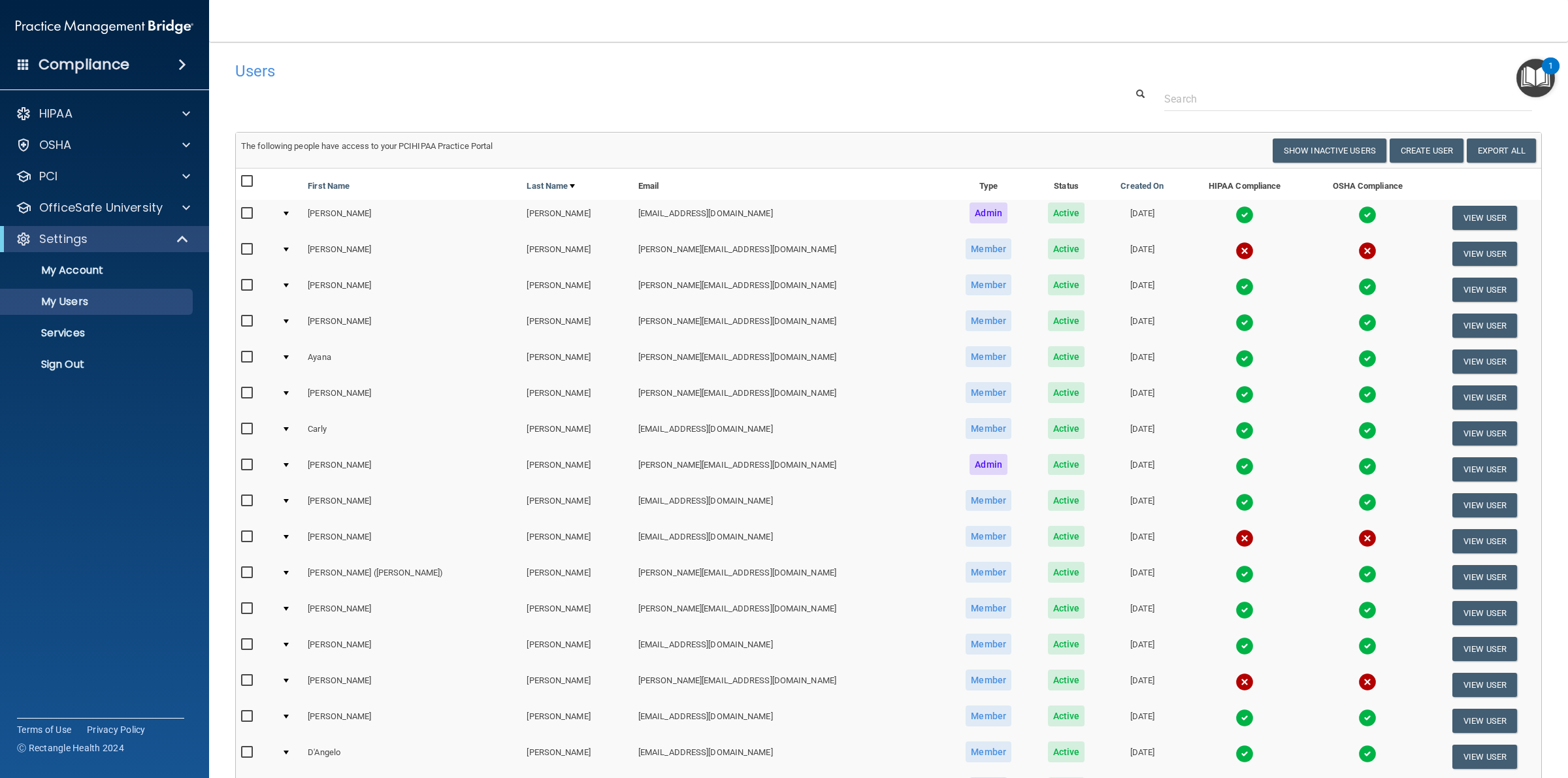
click at [1235, 425] on img at bounding box center [1244, 430] width 18 height 18
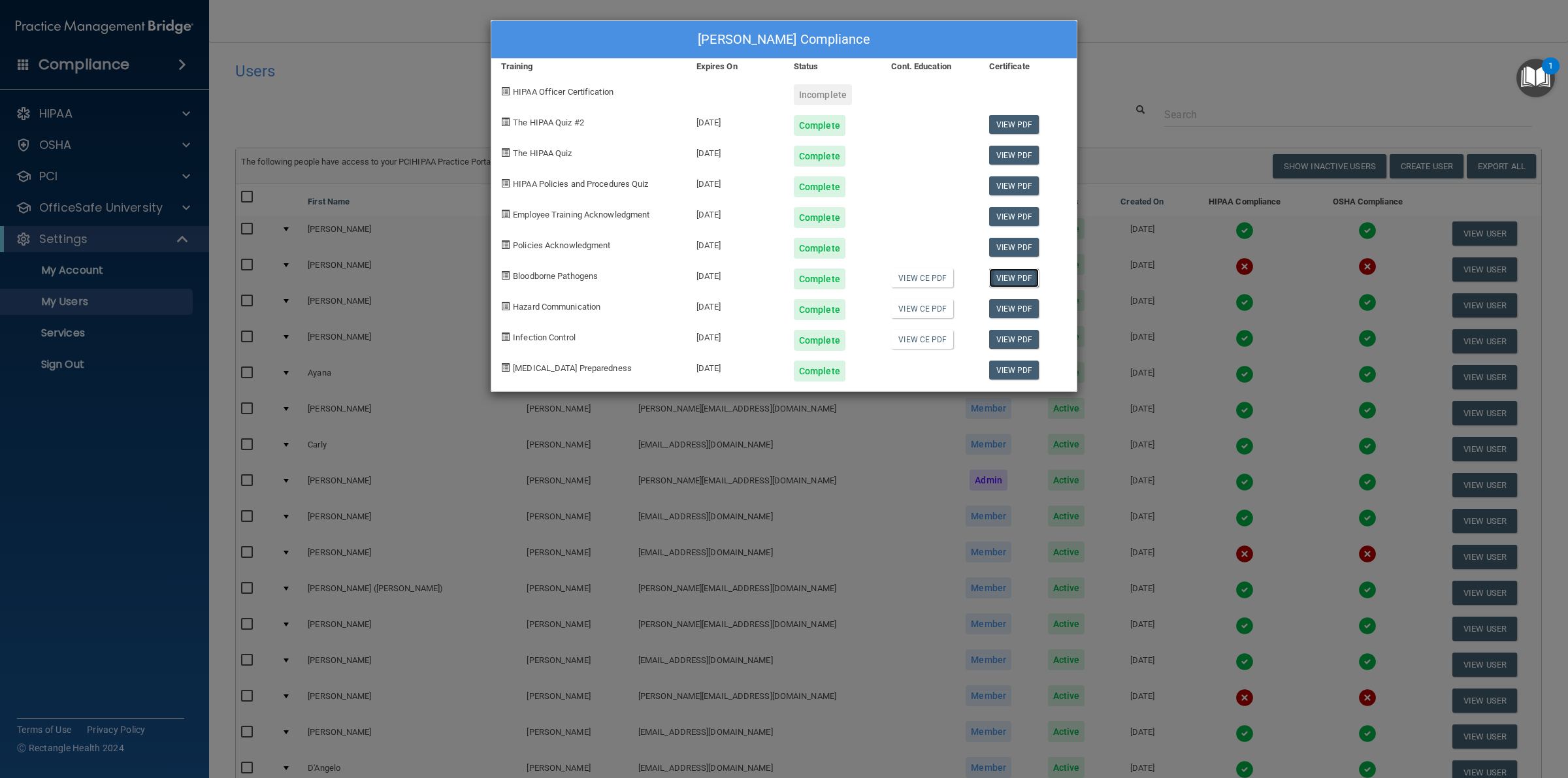
click at [1027, 273] on link "View PDF" at bounding box center [1014, 278] width 50 height 19
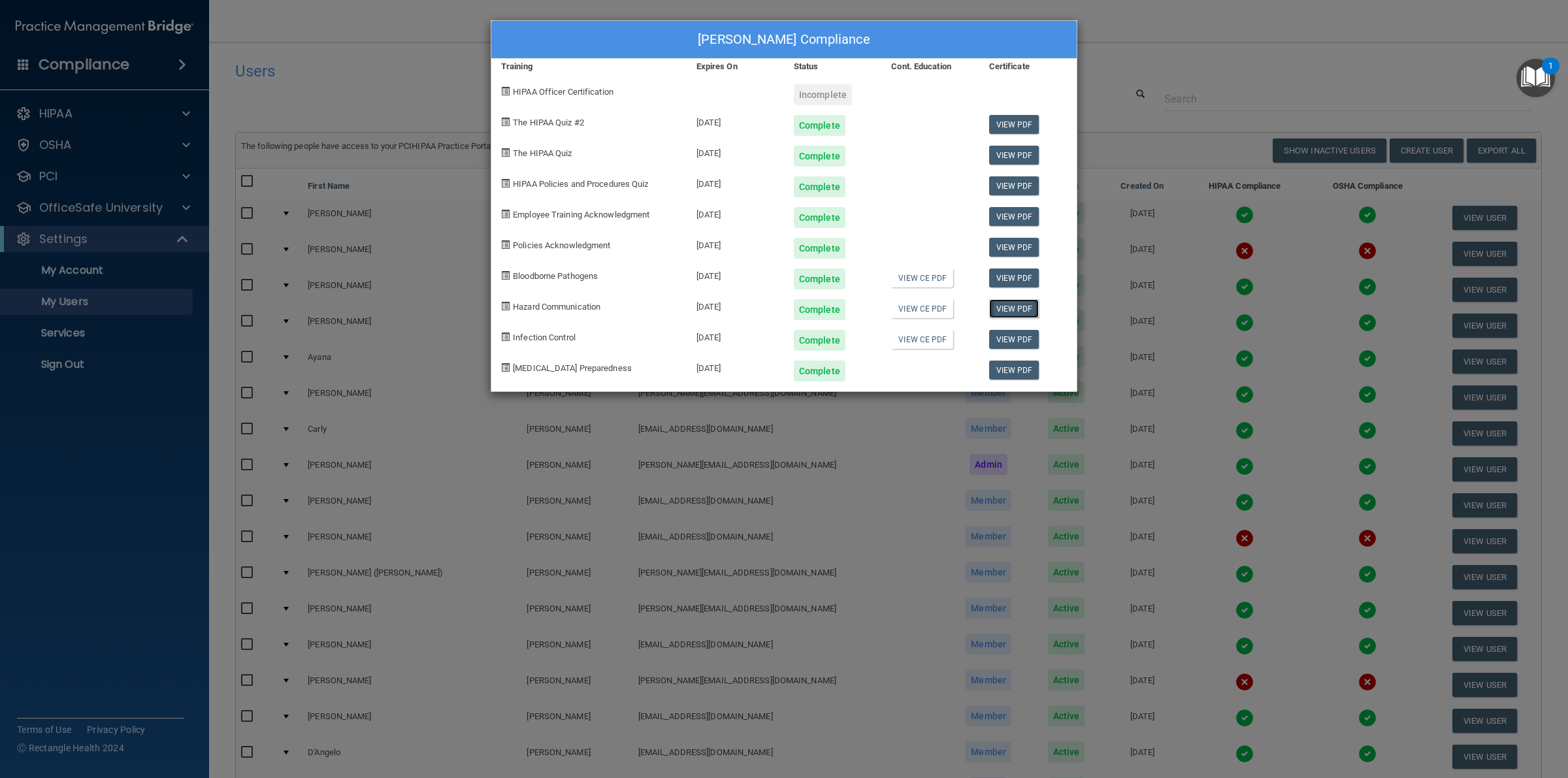
click at [998, 306] on link "View PDF" at bounding box center [1014, 308] width 50 height 19
click at [1007, 343] on link "View PDF" at bounding box center [1014, 339] width 50 height 19
click at [1136, 51] on div "[PERSON_NAME] Compliance Training Expires On Status Cont. Education Certificate…" at bounding box center [784, 389] width 1568 height 778
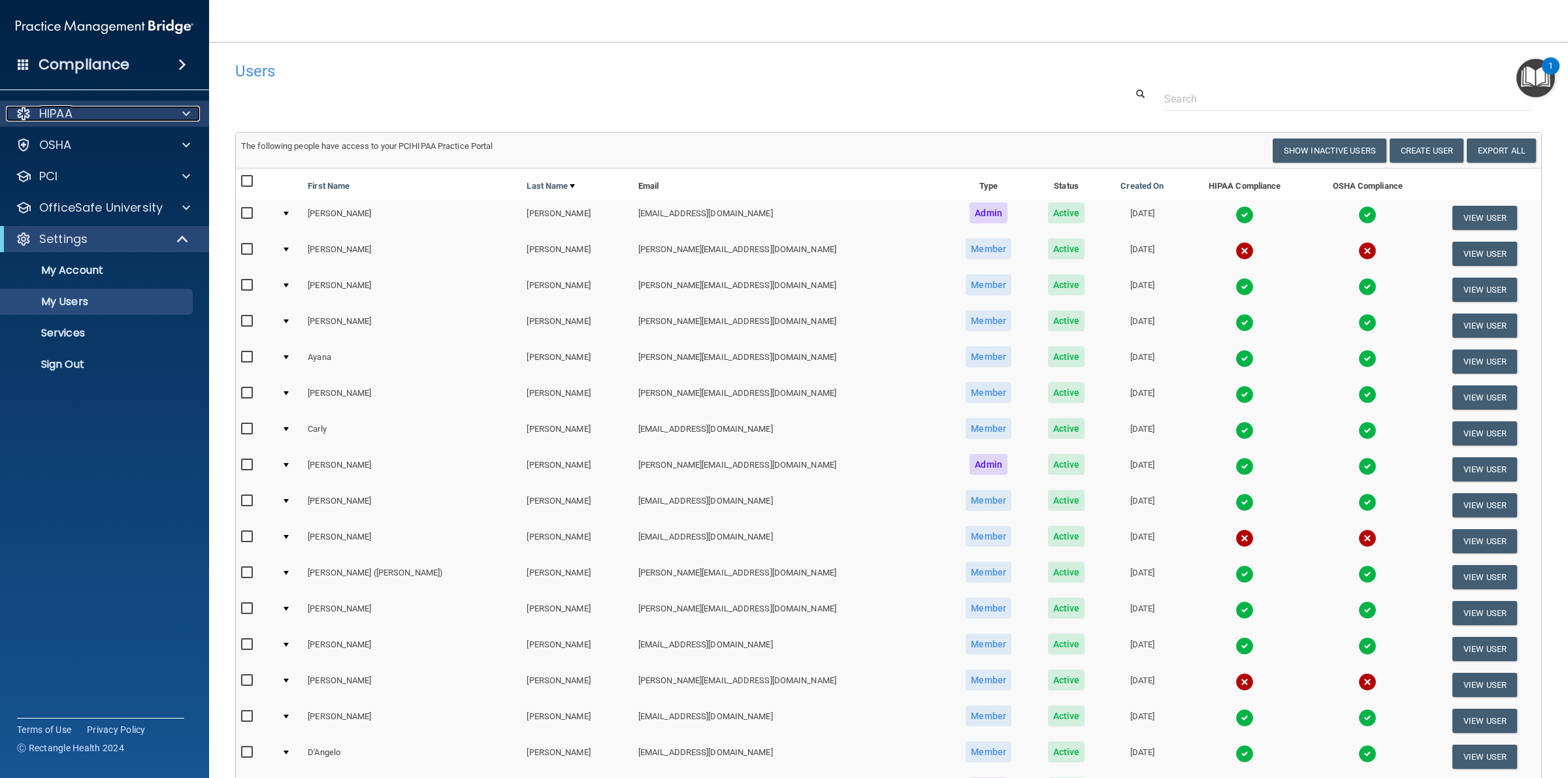
click at [93, 109] on div "HIPAA" at bounding box center [87, 113] width 162 height 15
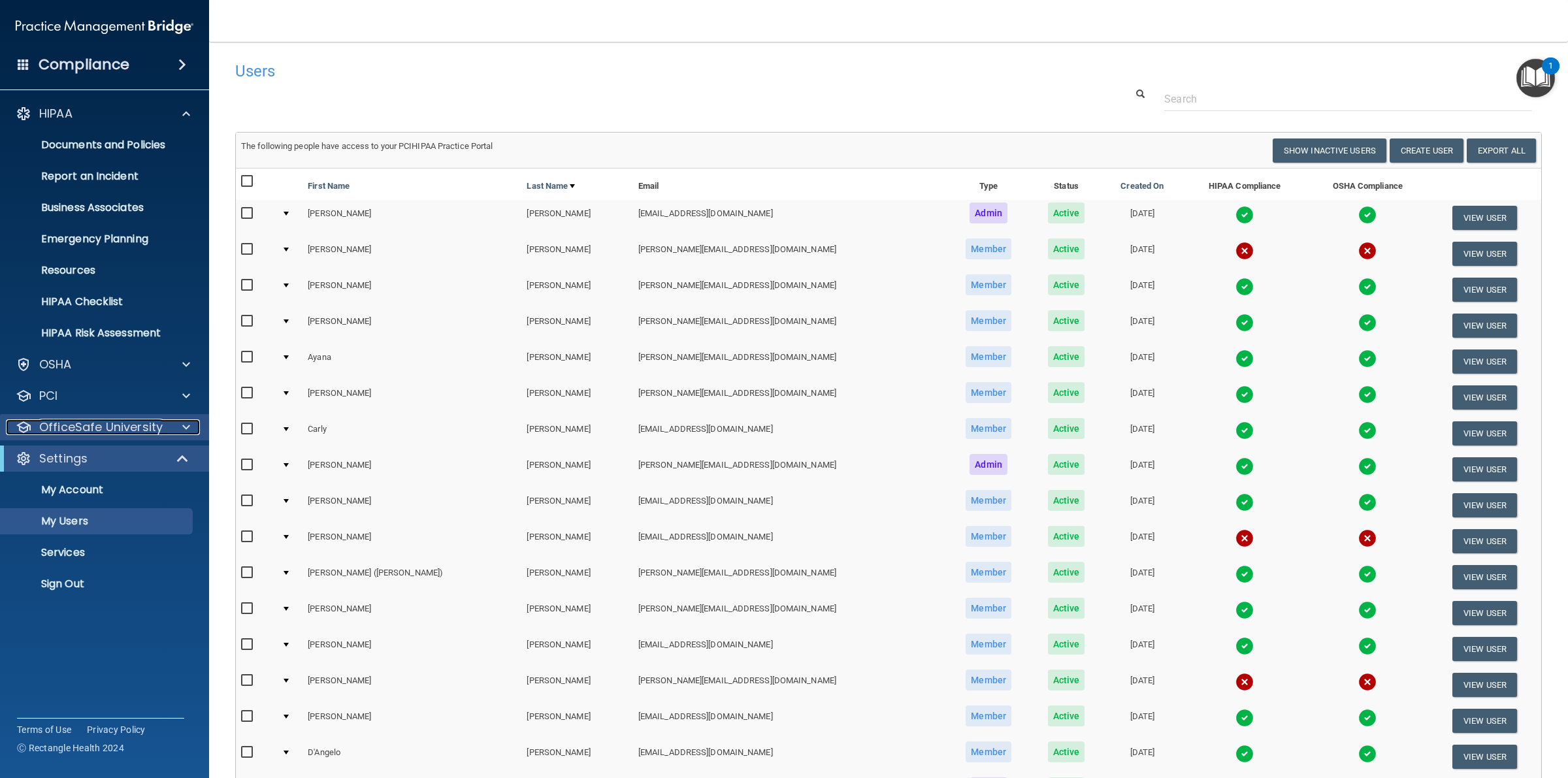
click at [99, 429] on p "OfficeSafe University" at bounding box center [100, 427] width 123 height 15
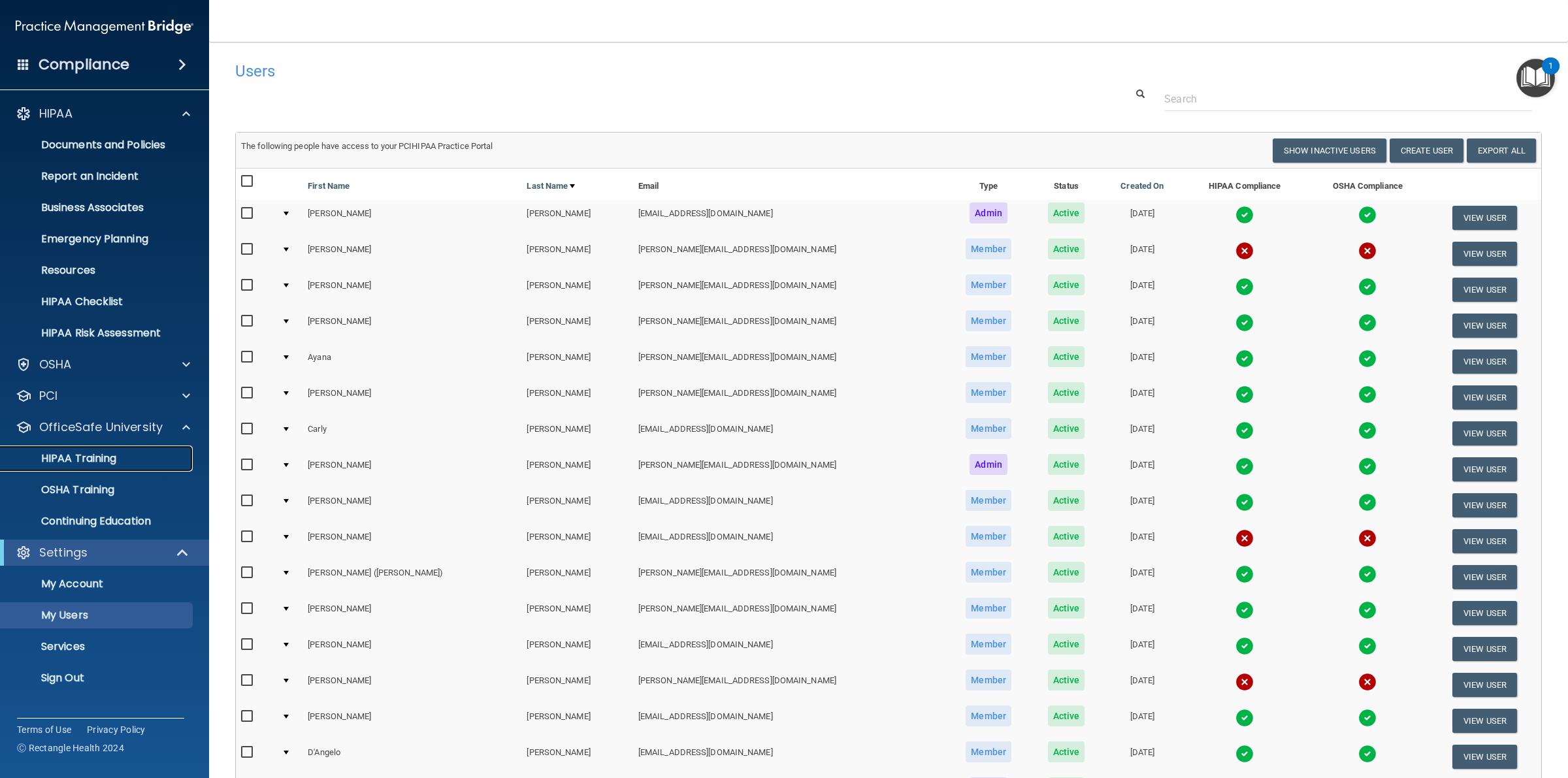
click at [79, 455] on p "HIPAA Training" at bounding box center [63, 458] width 108 height 13
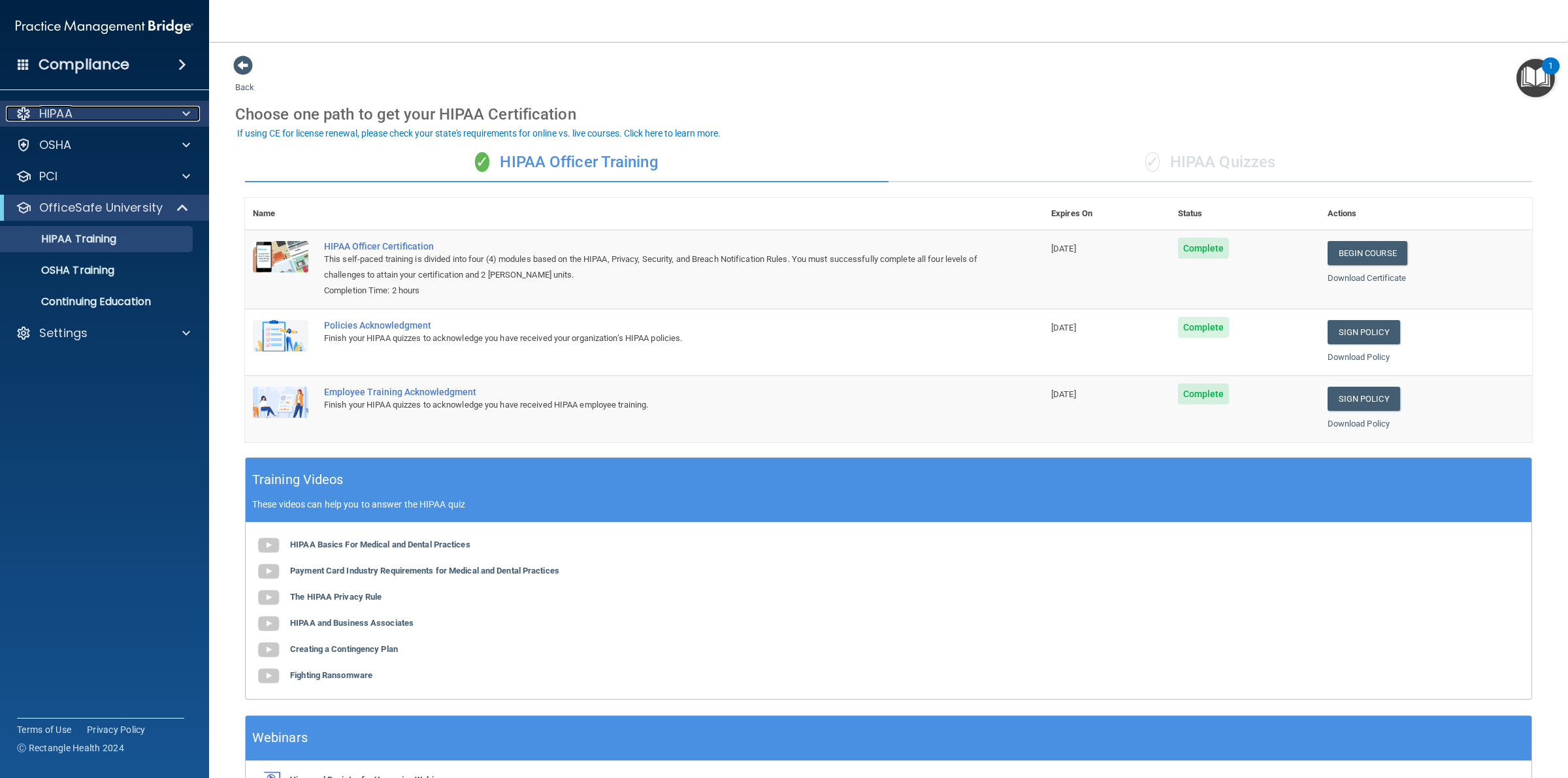
click at [59, 114] on p "HIPAA" at bounding box center [55, 113] width 33 height 15
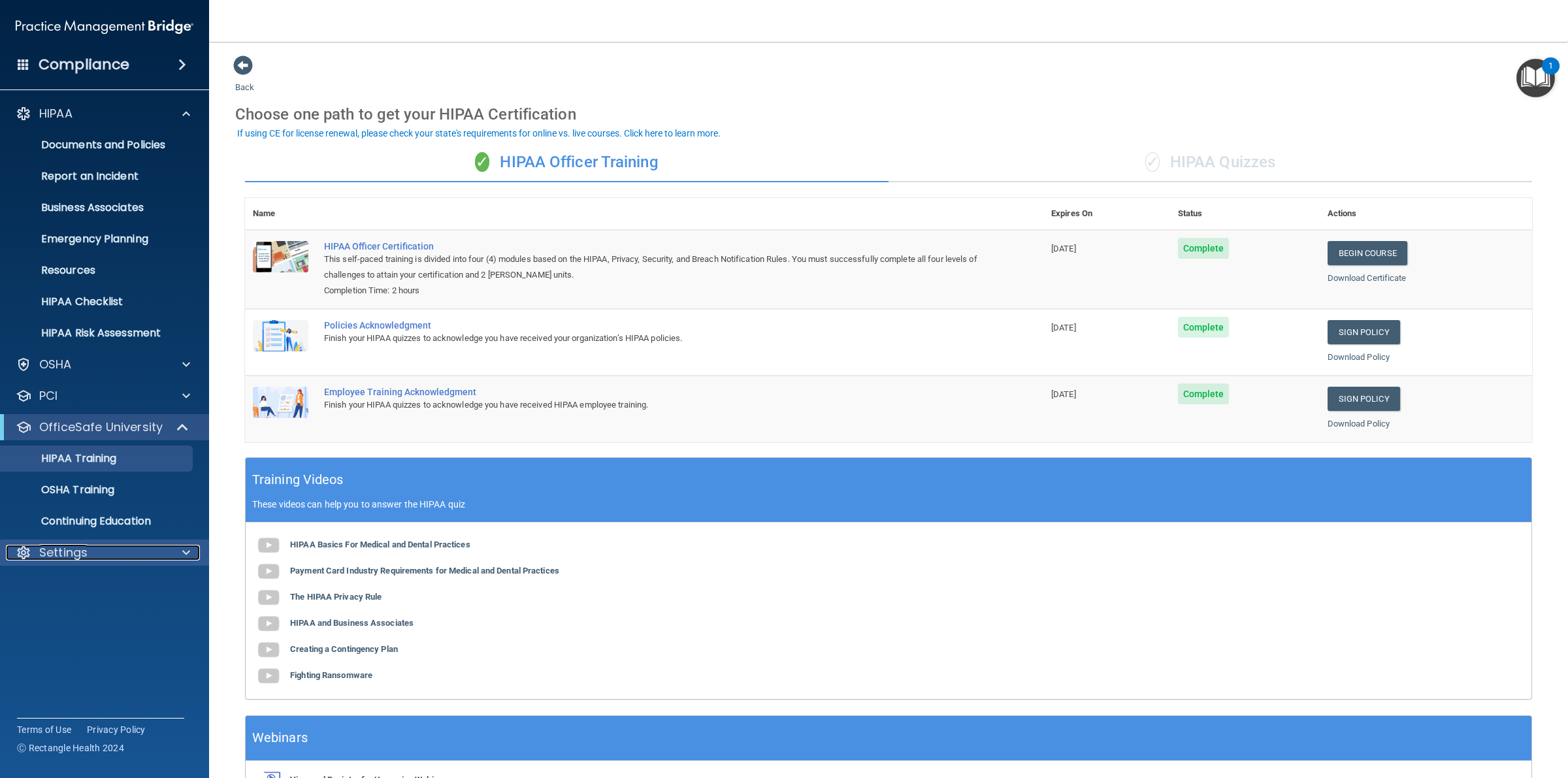
click at [106, 550] on div "Settings" at bounding box center [87, 552] width 162 height 15
click at [87, 612] on p "My Users" at bounding box center [98, 614] width 178 height 13
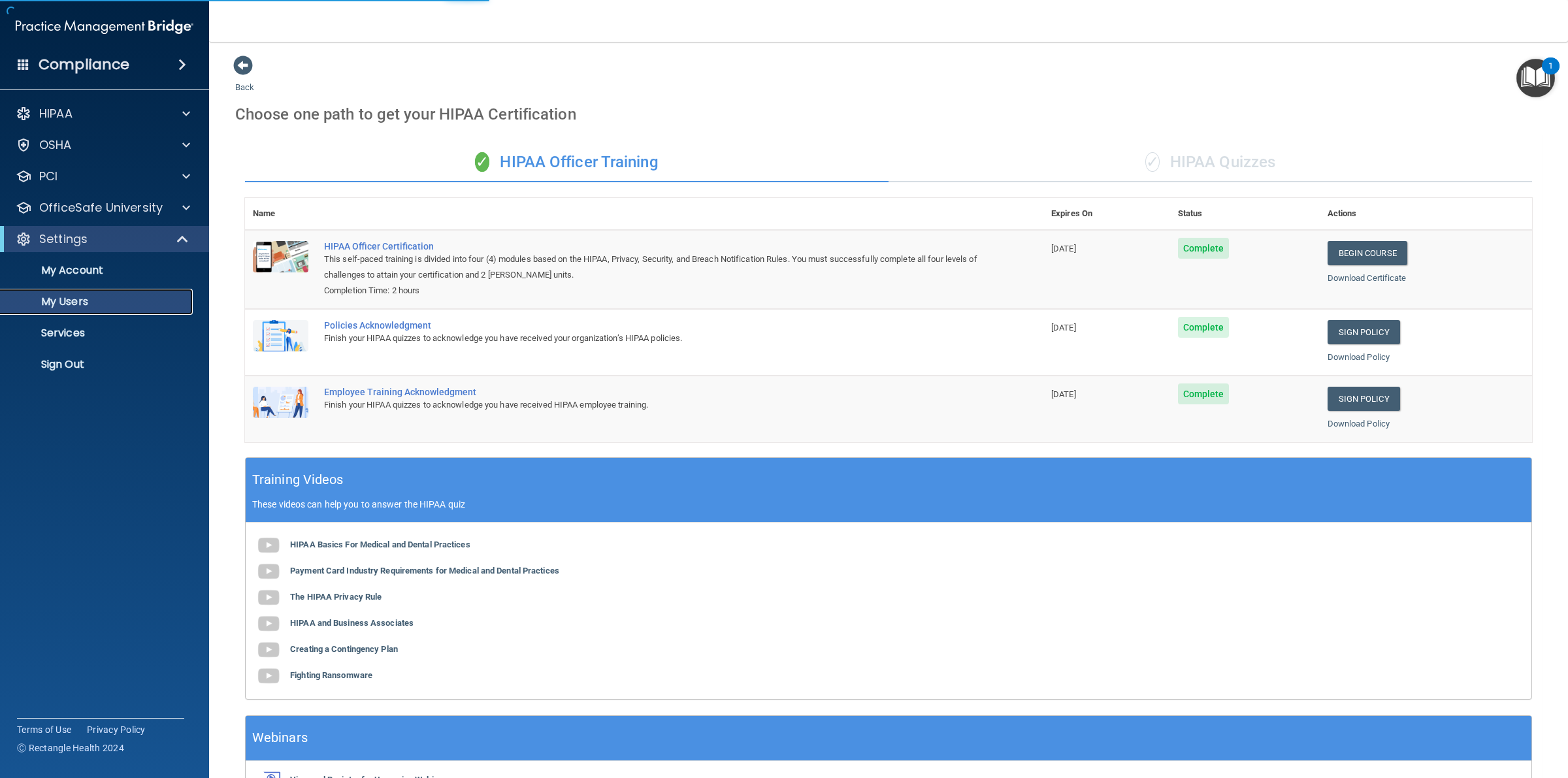
select select "20"
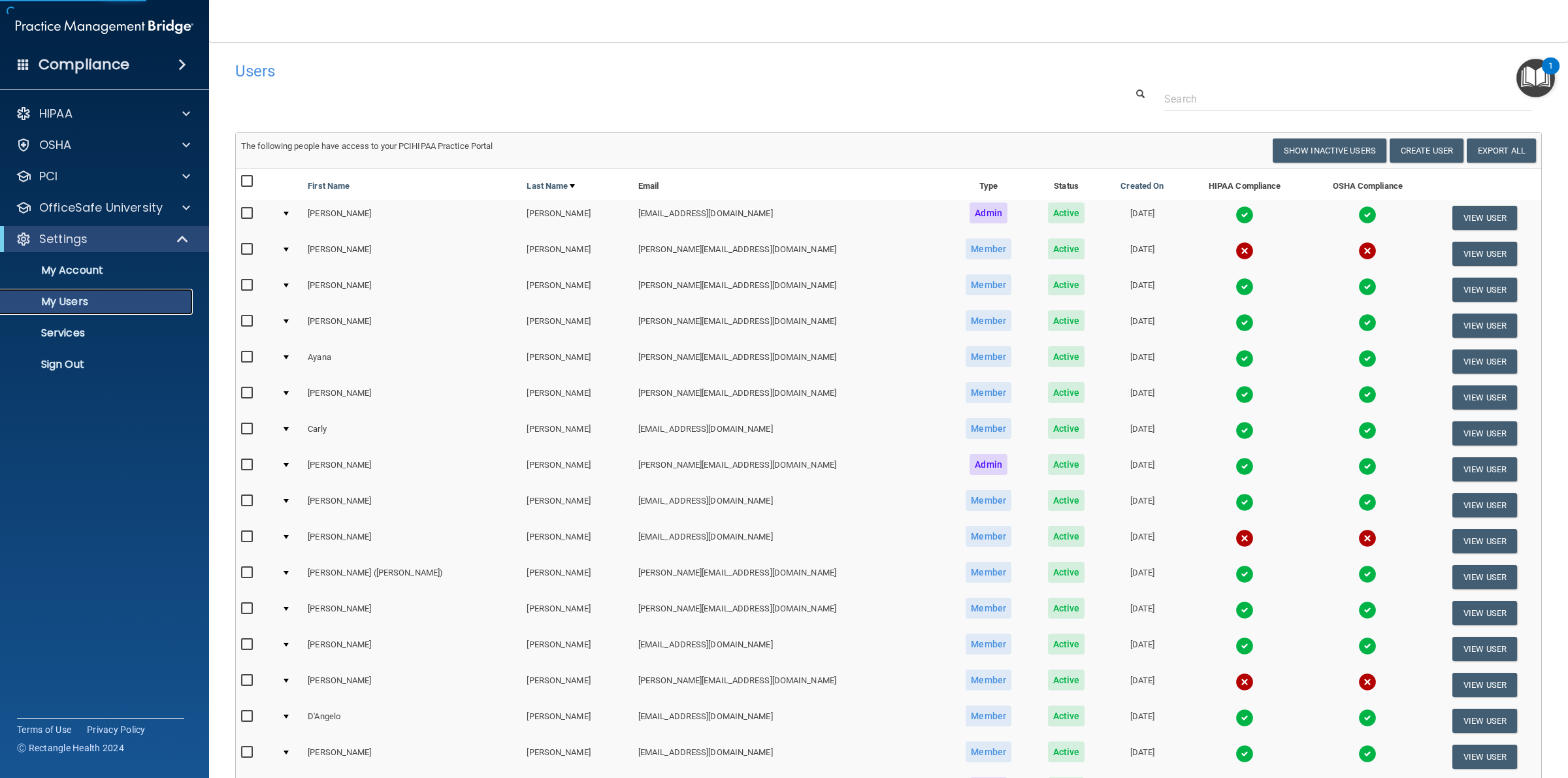
scroll to position [302, 0]
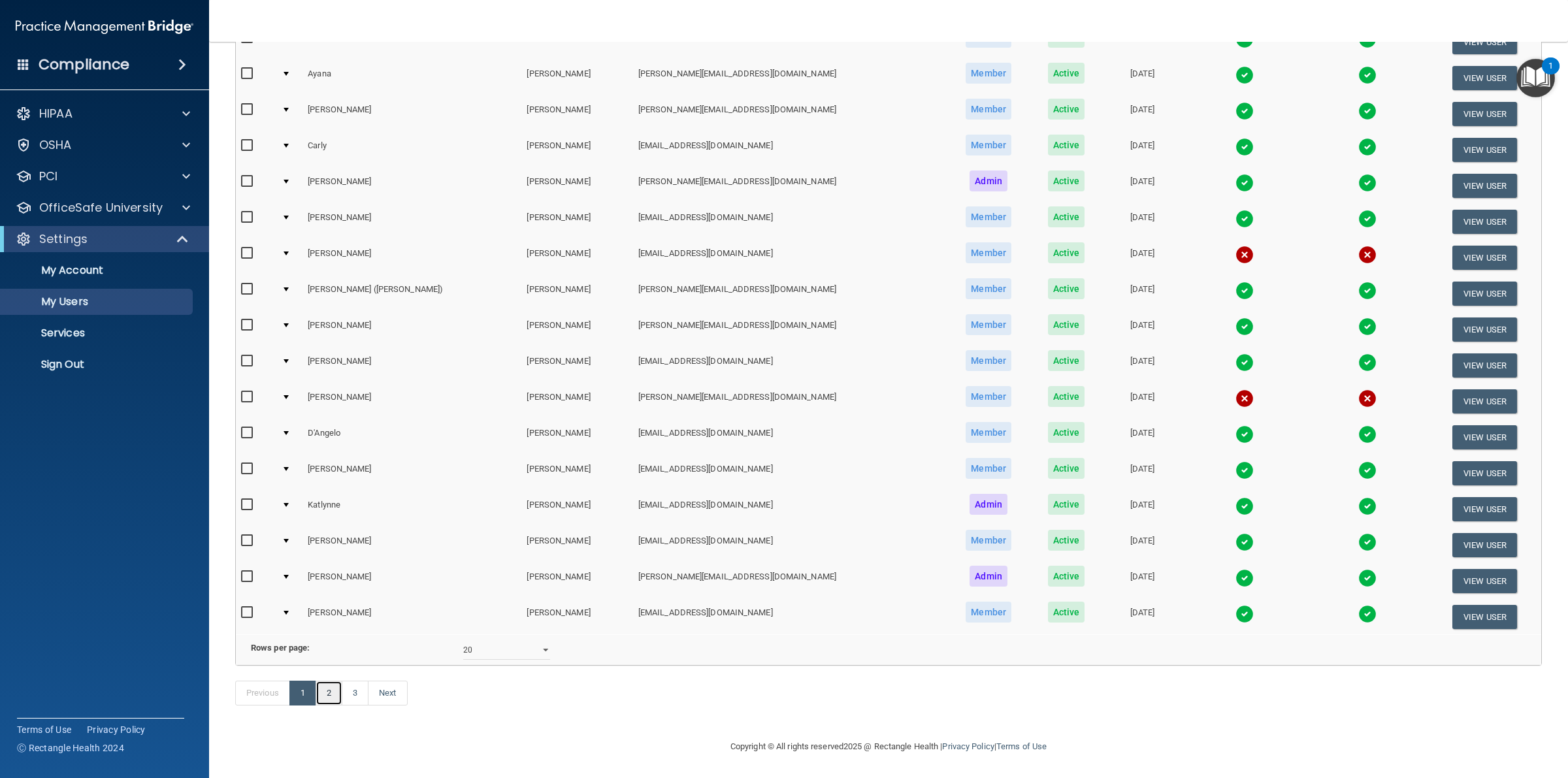
click at [327, 691] on link "2" at bounding box center [329, 693] width 27 height 25
select select "20"
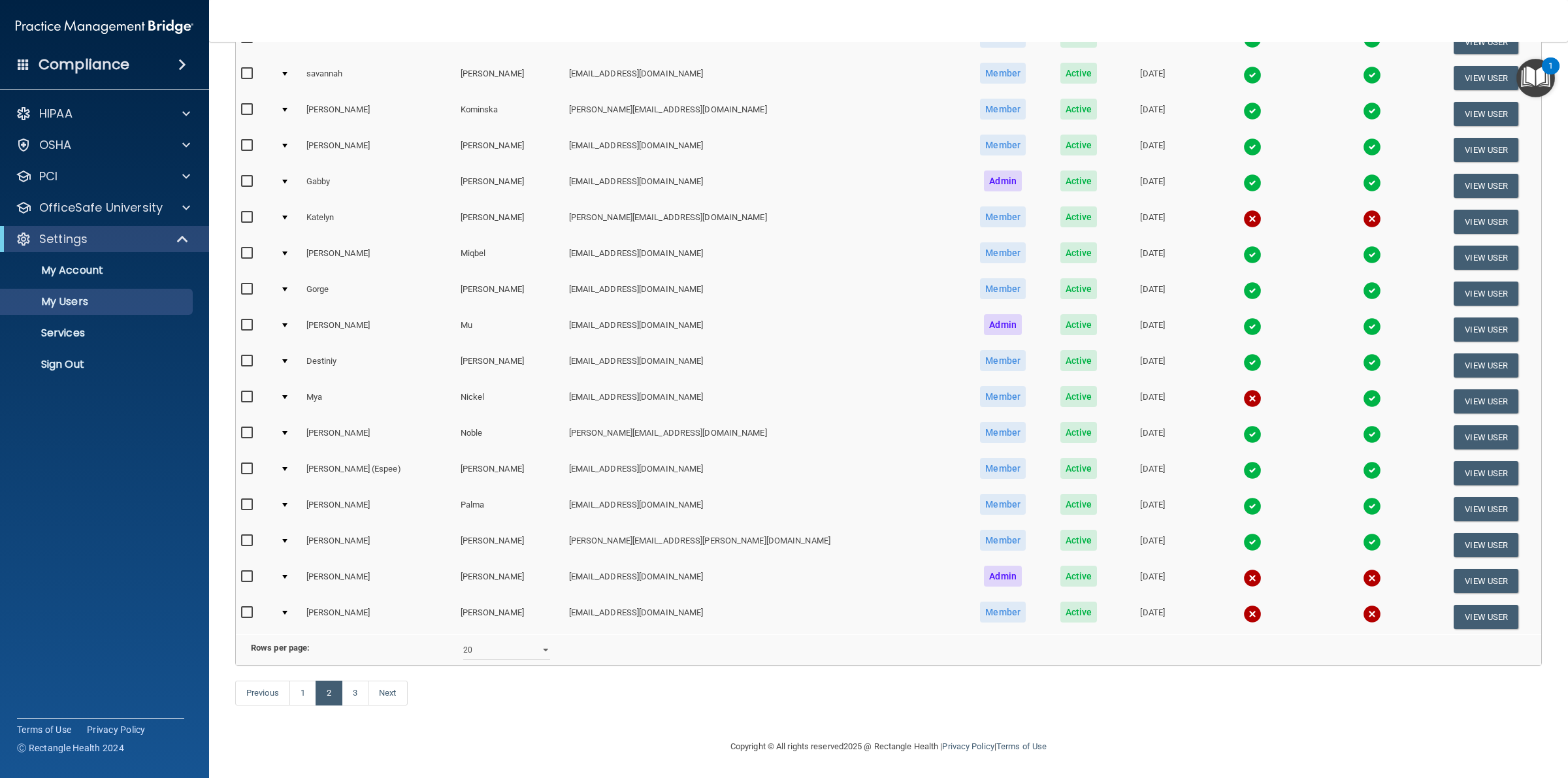
scroll to position [57, 0]
